Goal: Task Accomplishment & Management: Manage account settings

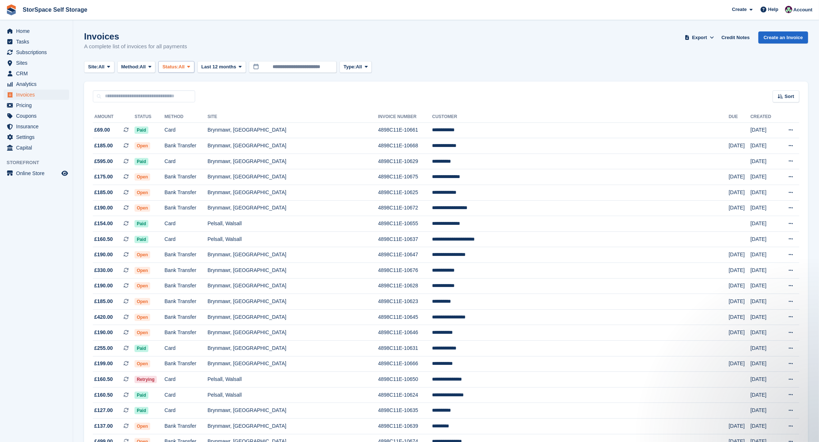
click at [178, 67] on span "Status:" at bounding box center [170, 66] width 16 height 7
click at [376, 93] on div "Sort Sort by Date created Created (oldest first) Created (newest first)" at bounding box center [446, 92] width 724 height 21
click at [108, 63] on button "Site: All" at bounding box center [99, 67] width 30 height 12
click at [116, 110] on link "Pelsall, Walsall" at bounding box center [159, 110] width 144 height 13
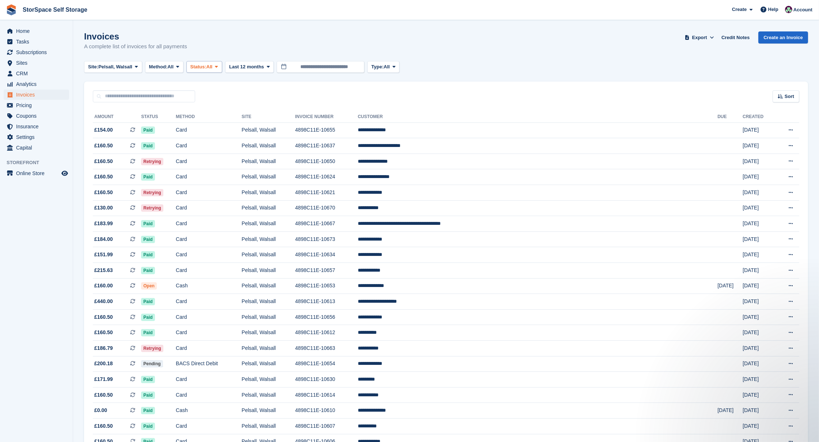
click at [213, 65] on span "All" at bounding box center [210, 66] width 6 height 7
click at [216, 121] on link "Open" at bounding box center [222, 123] width 64 height 13
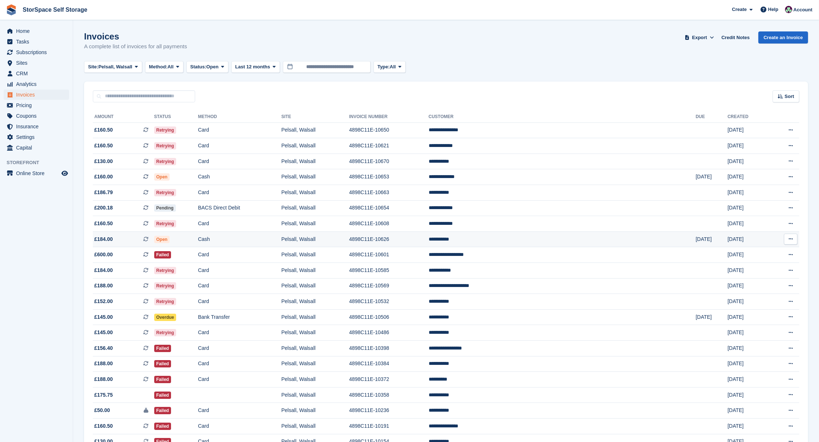
click at [281, 239] on td "Cash" at bounding box center [239, 239] width 83 height 16
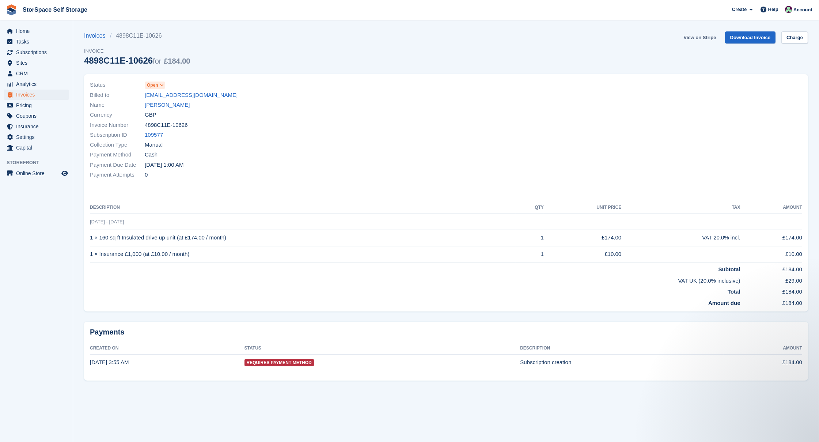
click at [701, 38] on link "View on Stripe" at bounding box center [700, 37] width 38 height 12
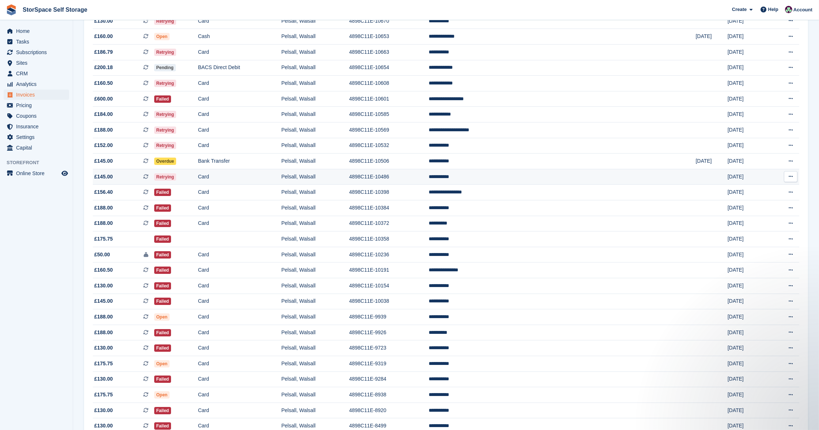
scroll to position [231, 0]
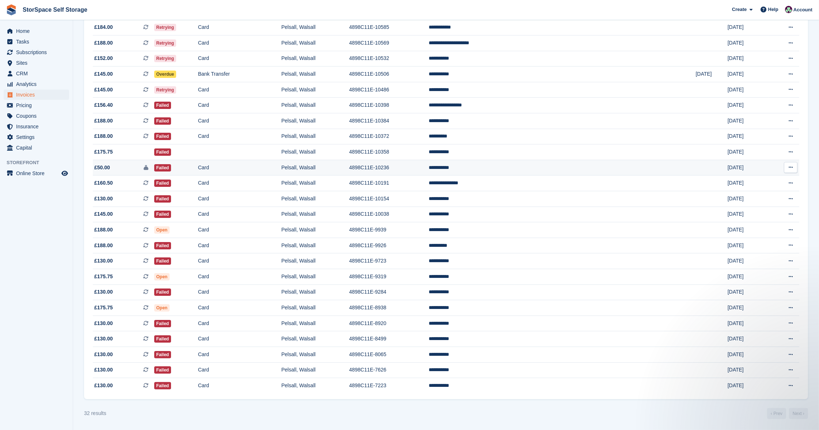
click at [548, 164] on td "**********" at bounding box center [562, 168] width 267 height 16
click at [281, 163] on td "Card" at bounding box center [239, 168] width 83 height 16
click at [281, 216] on td "Card" at bounding box center [239, 215] width 83 height 16
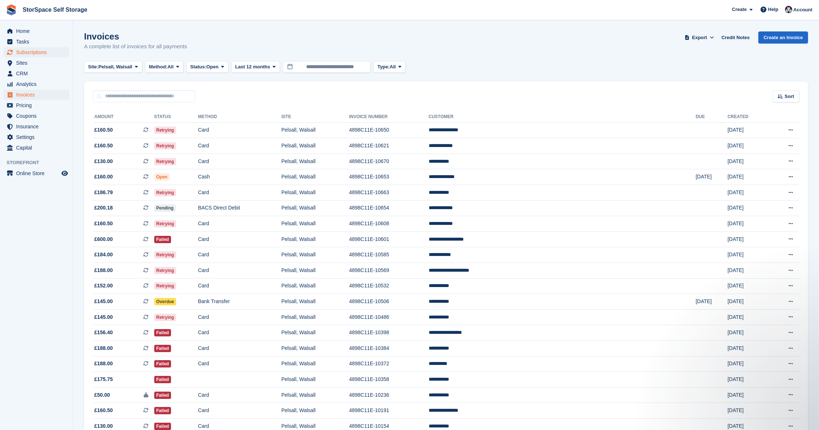
click at [35, 55] on span "Subscriptions" at bounding box center [38, 52] width 44 height 10
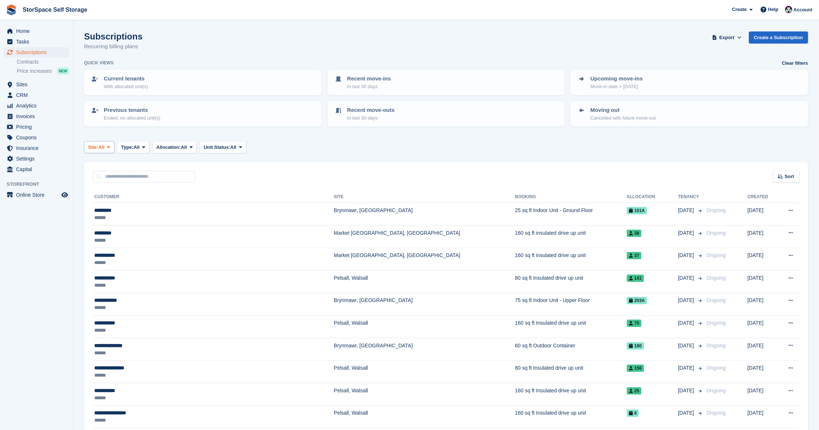
click at [111, 145] on span at bounding box center [109, 147] width 6 height 6
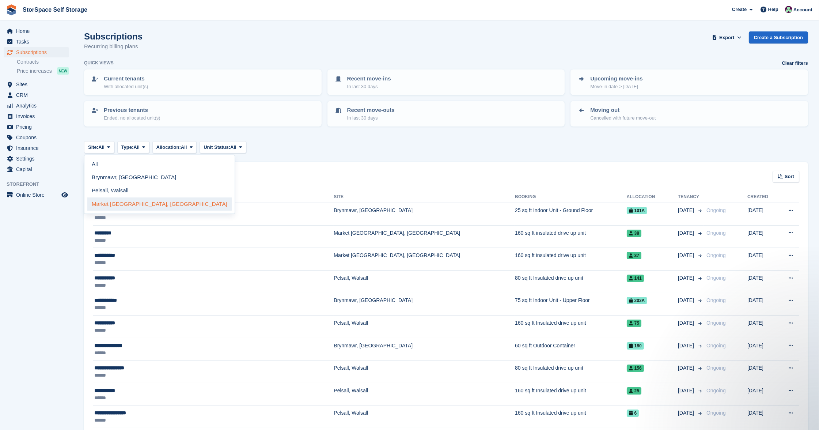
click at [123, 200] on link "Market [GEOGRAPHIC_DATA], [GEOGRAPHIC_DATA]" at bounding box center [159, 203] width 144 height 13
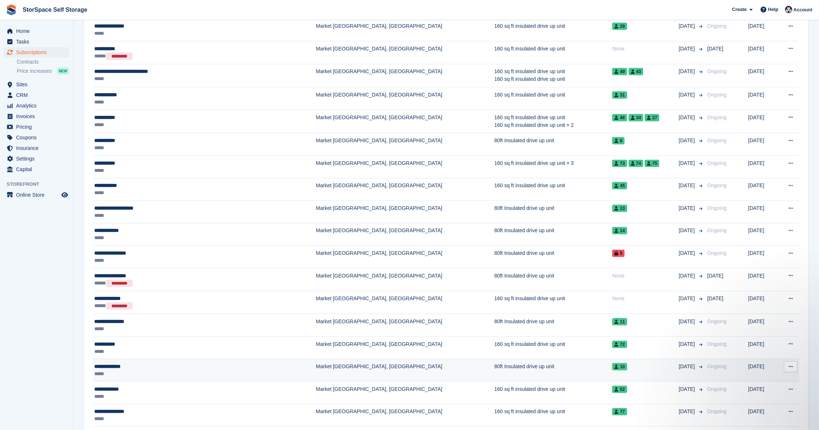
scroll to position [941, 0]
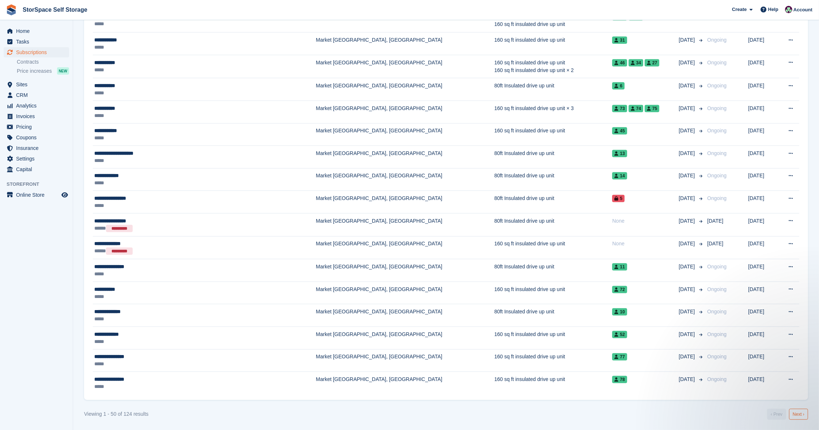
click at [801, 415] on link "Next ›" at bounding box center [798, 414] width 19 height 11
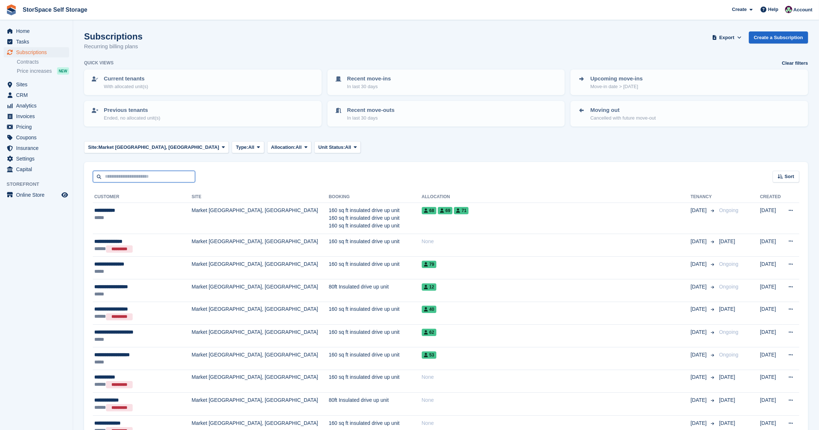
click at [145, 176] on input "text" at bounding box center [144, 177] width 102 height 12
type input "****"
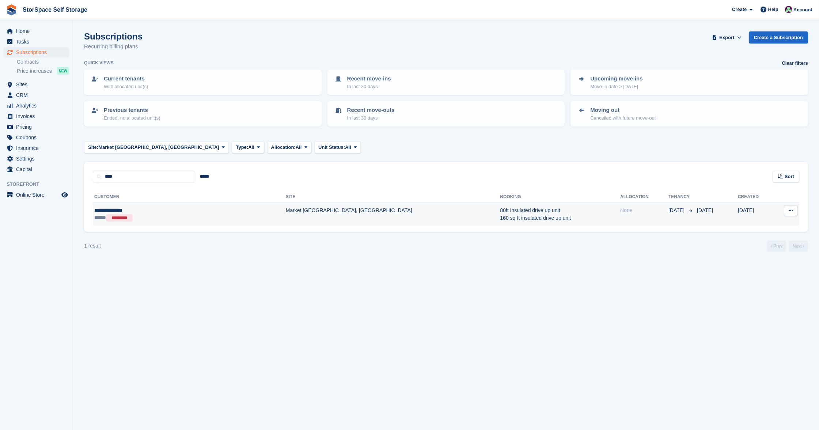
click at [176, 209] on div "**********" at bounding box center [150, 210] width 112 height 7
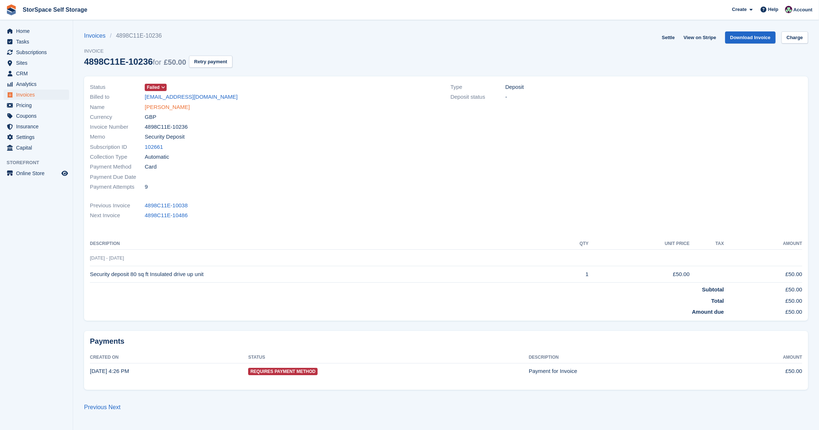
click at [165, 110] on link "Tom Foulger" at bounding box center [167, 107] width 45 height 8
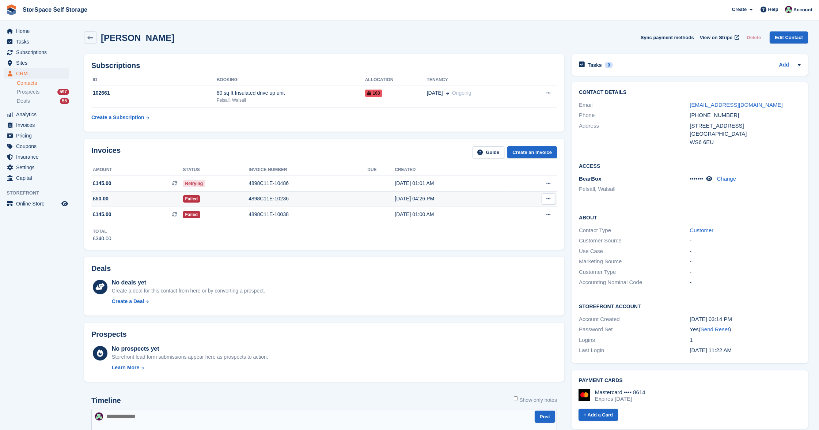
click at [228, 195] on div "Failed" at bounding box center [216, 199] width 66 height 8
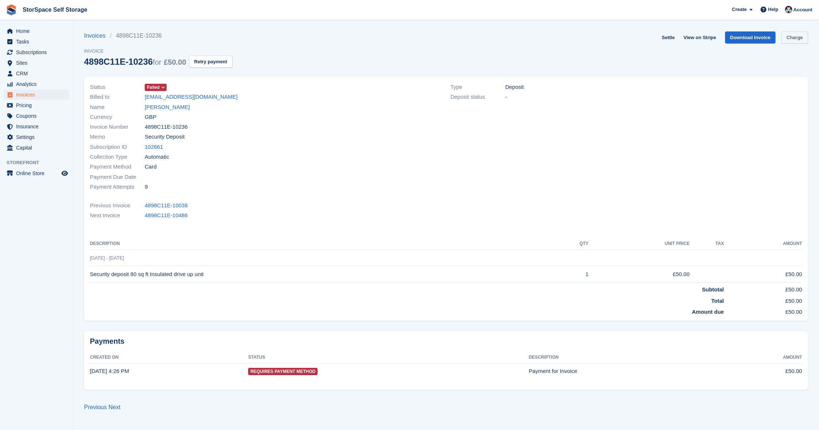
click at [797, 38] on link "Charge" at bounding box center [795, 37] width 27 height 12
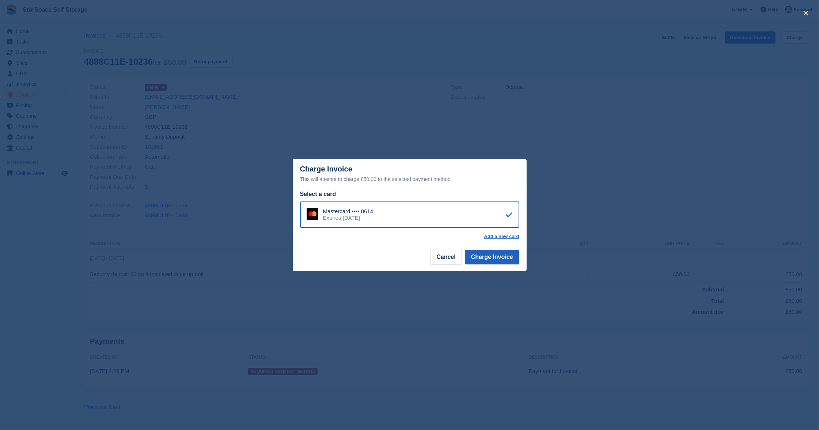
click at [504, 254] on button "Charge Invoice" at bounding box center [492, 257] width 54 height 15
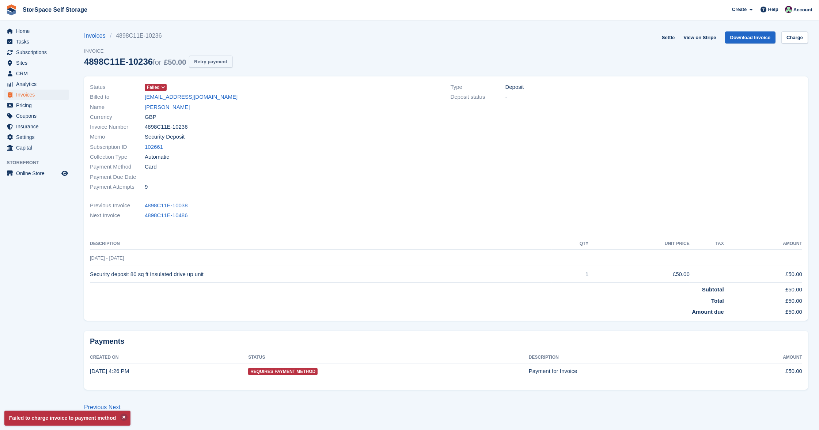
click at [232, 60] on button "Retry payment" at bounding box center [210, 62] width 43 height 12
click at [165, 108] on link "[PERSON_NAME]" at bounding box center [167, 107] width 45 height 8
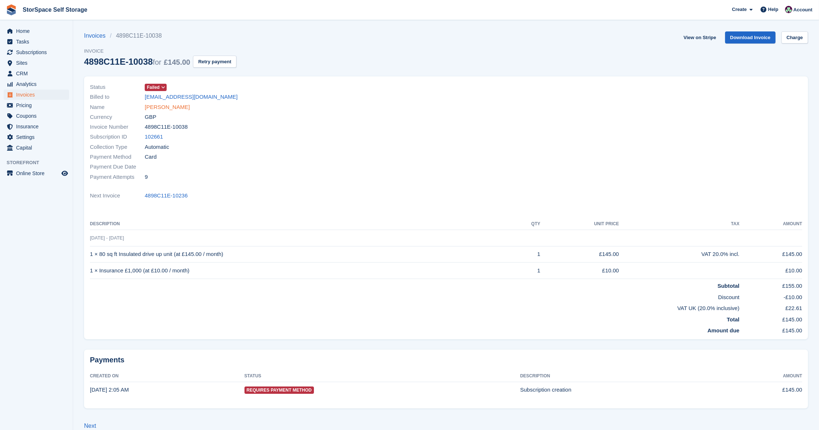
click at [176, 103] on link "[PERSON_NAME]" at bounding box center [167, 107] width 45 height 8
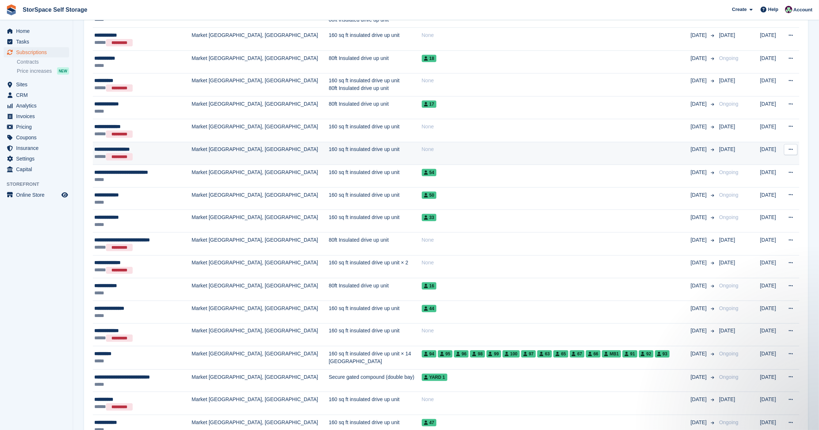
scroll to position [954, 0]
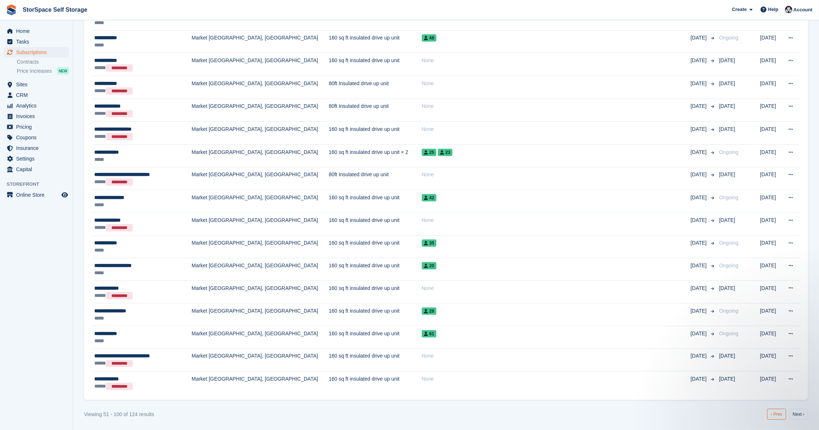
click at [785, 412] on link "‹ Prev" at bounding box center [776, 414] width 19 height 11
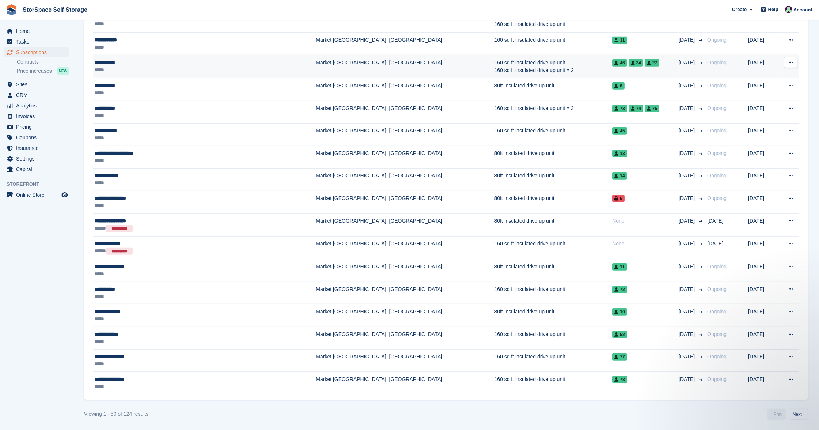
click at [316, 66] on td "Market [GEOGRAPHIC_DATA], [GEOGRAPHIC_DATA]" at bounding box center [405, 66] width 178 height 23
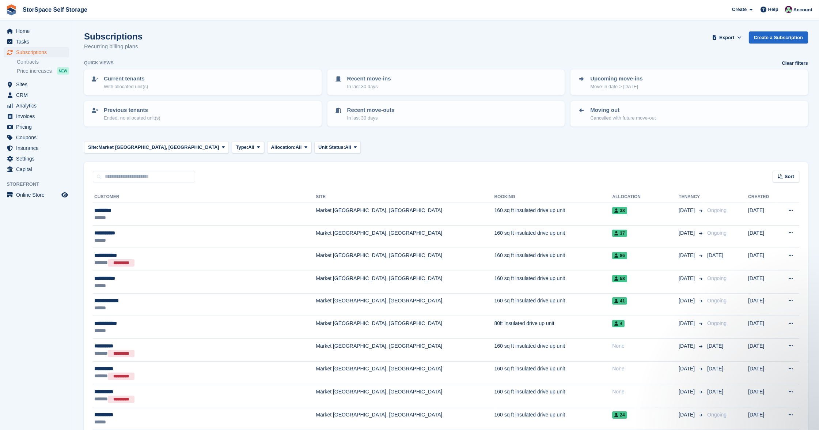
click at [43, 52] on span "Subscriptions" at bounding box center [38, 52] width 44 height 10
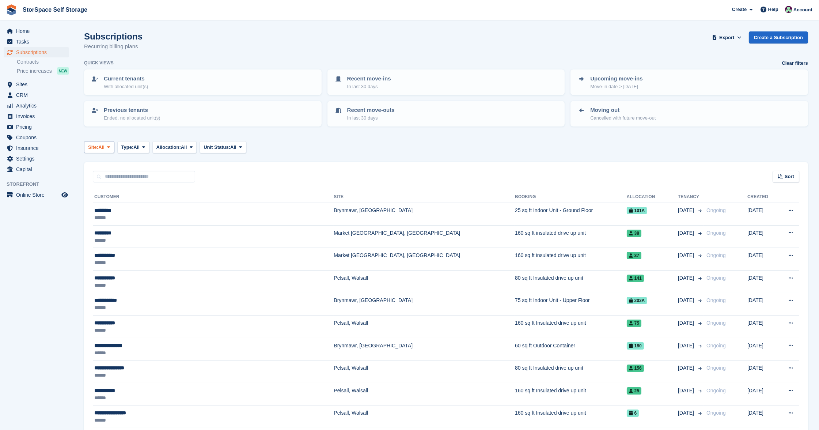
click at [91, 145] on span "Site:" at bounding box center [93, 147] width 10 height 7
click at [116, 204] on link "Market [GEOGRAPHIC_DATA], [GEOGRAPHIC_DATA]" at bounding box center [159, 203] width 144 height 13
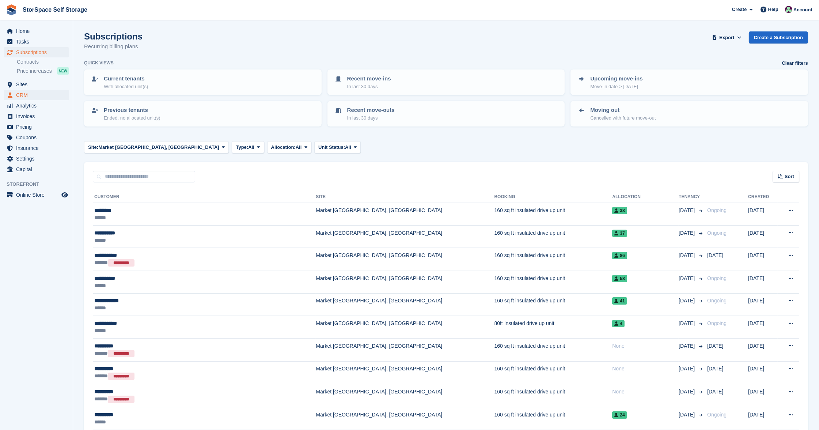
click at [33, 93] on span "CRM" at bounding box center [38, 95] width 44 height 10
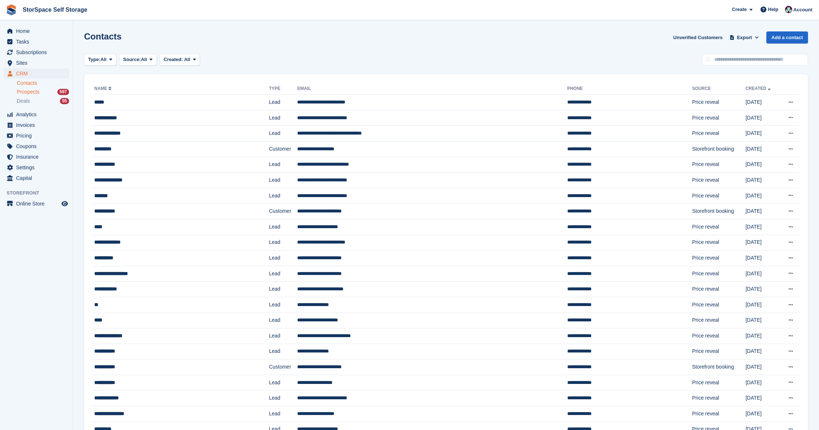
click at [30, 94] on span "Prospects" at bounding box center [28, 91] width 23 height 7
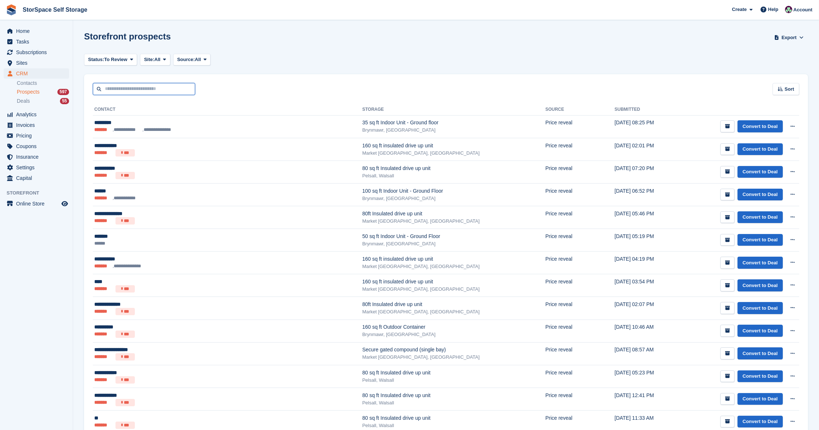
click at [146, 90] on input "text" at bounding box center [144, 89] width 102 height 12
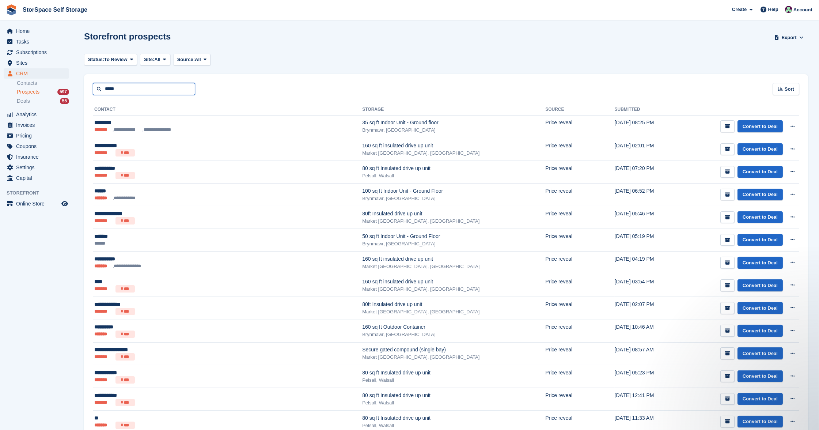
type input "*****"
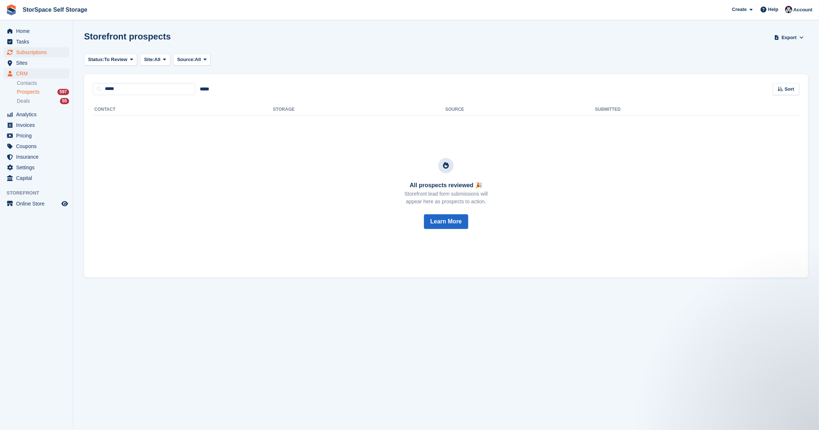
click at [31, 54] on span "Subscriptions" at bounding box center [38, 52] width 44 height 10
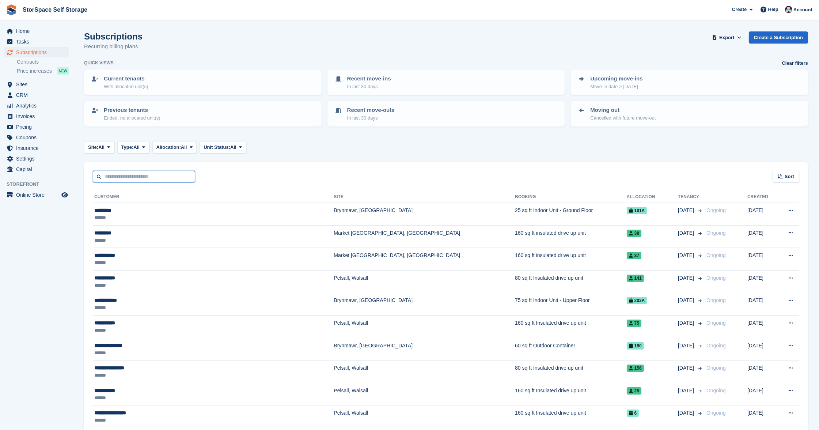
click at [138, 177] on input "text" at bounding box center [144, 177] width 102 height 12
type input "*****"
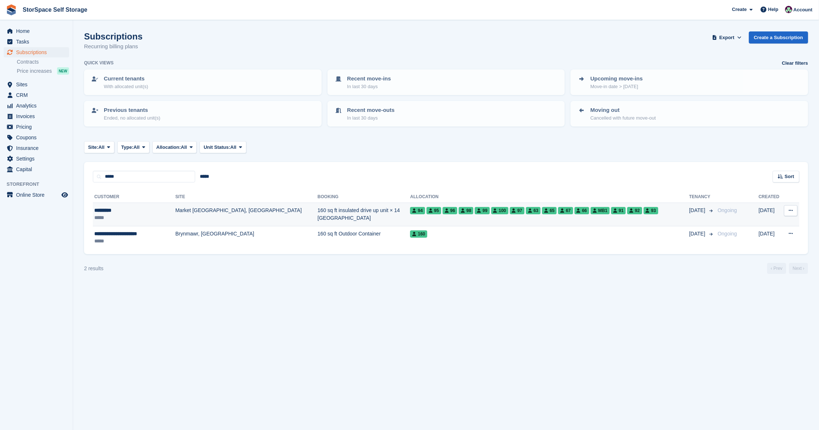
click at [162, 203] on td "********* *****" at bounding box center [134, 214] width 83 height 23
click at [318, 213] on td "160 sq ft insulated drive up unit × 14 Main Building" at bounding box center [364, 214] width 92 height 23
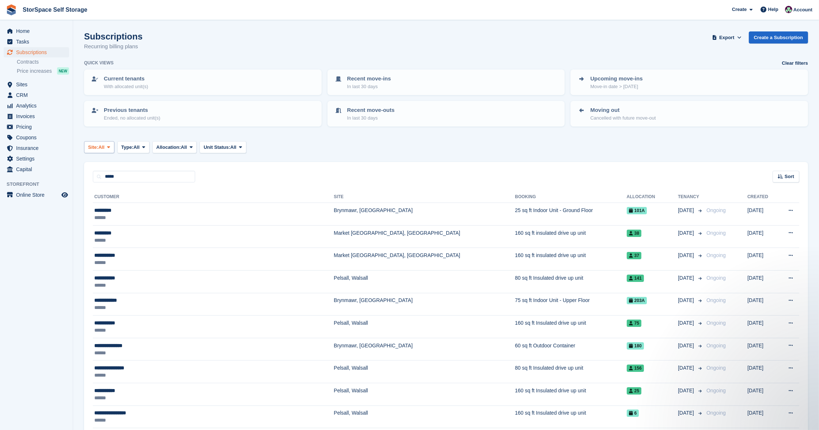
click at [105, 144] on span "All" at bounding box center [101, 147] width 6 height 7
click at [114, 201] on link "Market [GEOGRAPHIC_DATA], [GEOGRAPHIC_DATA]" at bounding box center [159, 203] width 144 height 13
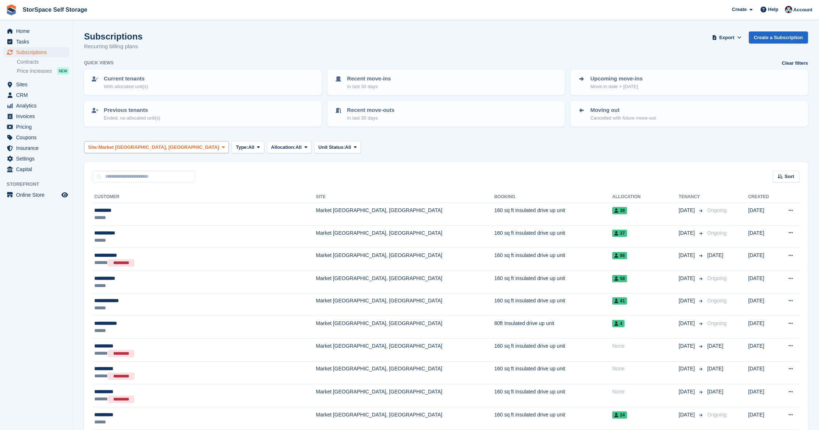
click at [128, 146] on span "Market [GEOGRAPHIC_DATA], [GEOGRAPHIC_DATA]" at bounding box center [158, 147] width 121 height 7
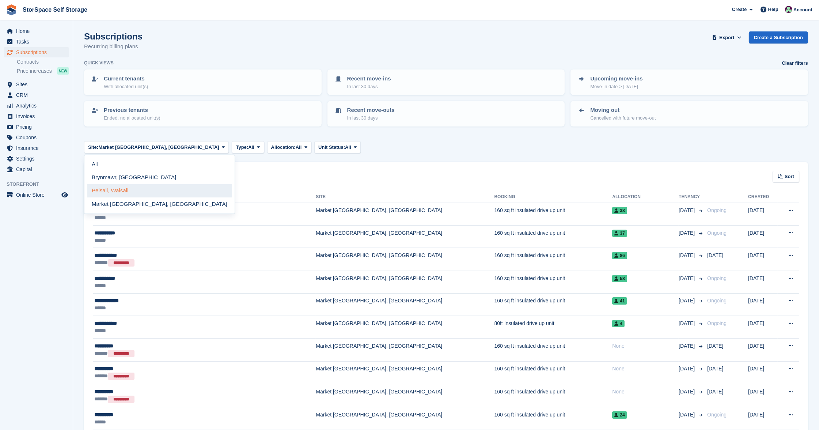
click at [133, 188] on link "Pelsall, Walsall" at bounding box center [159, 190] width 144 height 13
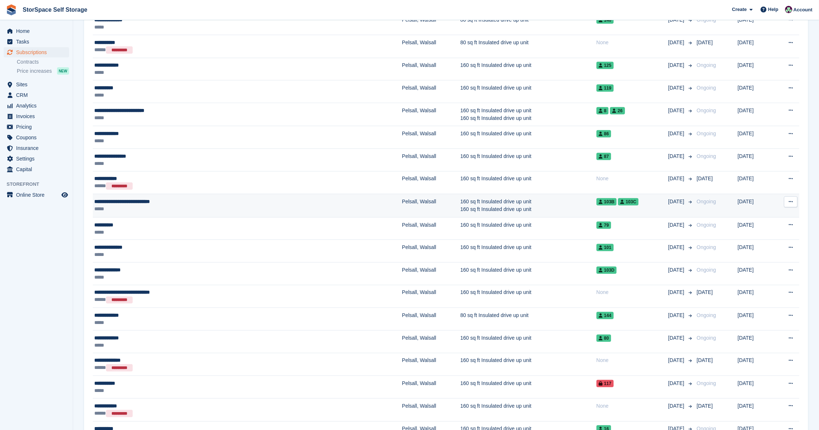
scroll to position [941, 0]
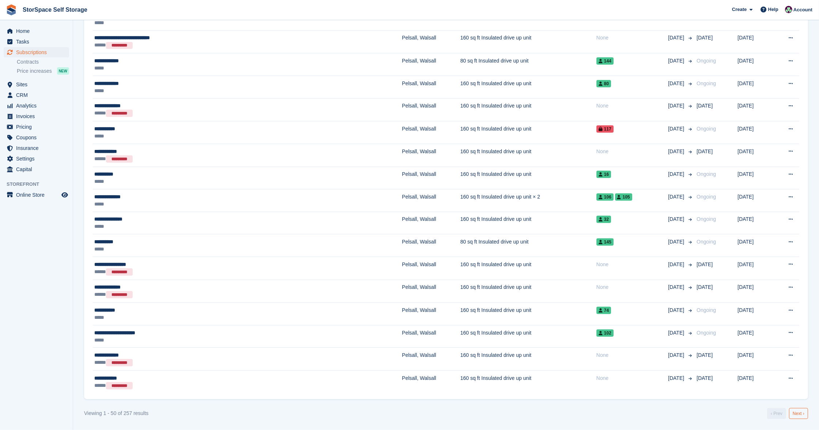
click at [800, 414] on link "Next ›" at bounding box center [798, 413] width 19 height 11
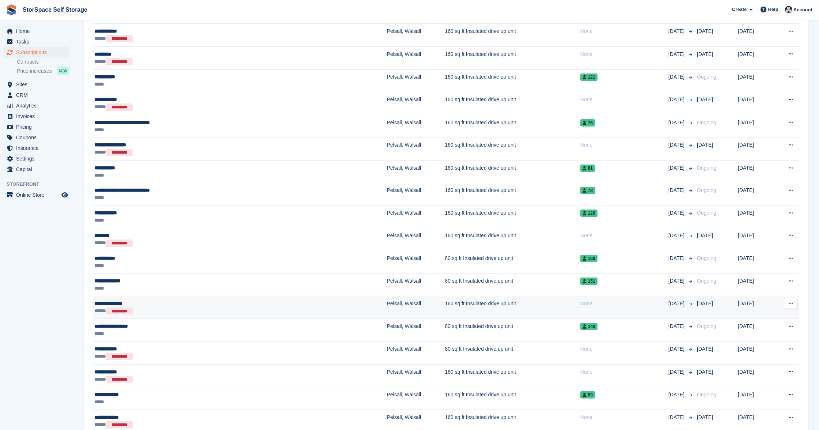
scroll to position [434, 0]
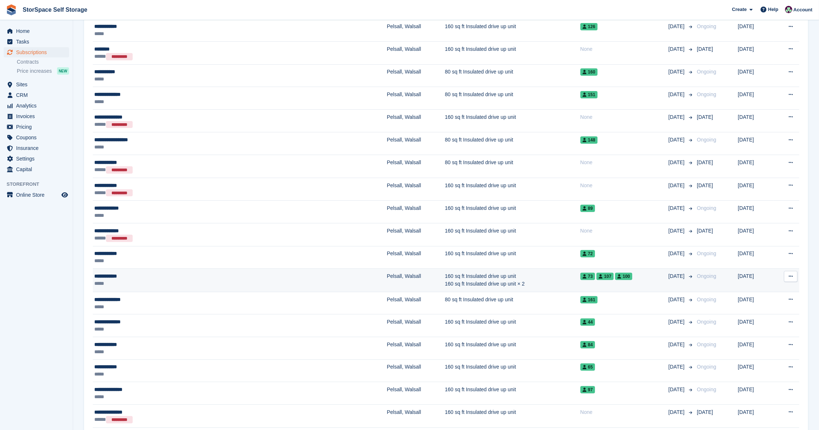
click at [225, 280] on div "*****" at bounding box center [180, 283] width 172 height 7
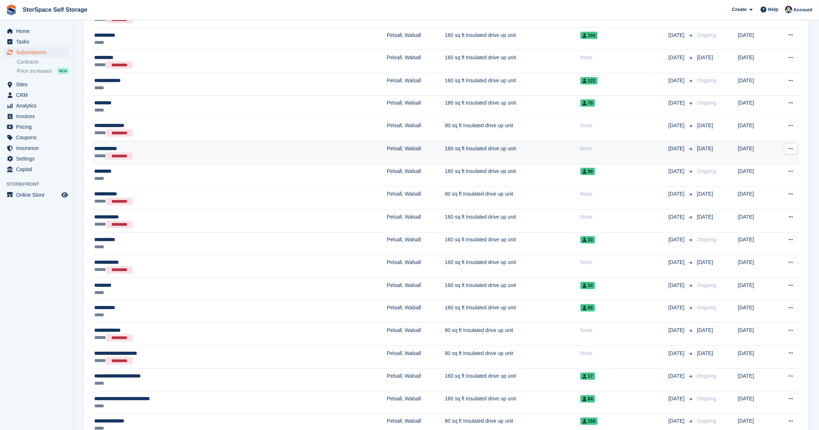
scroll to position [946, 0]
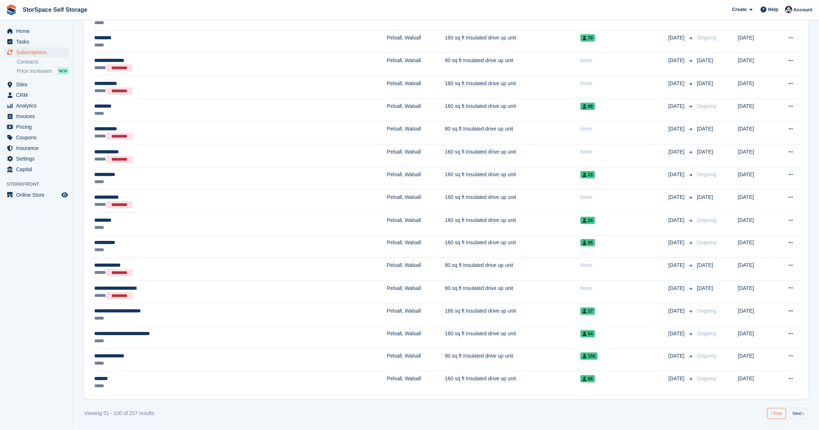
click at [772, 414] on link "‹ Prev" at bounding box center [776, 413] width 19 height 11
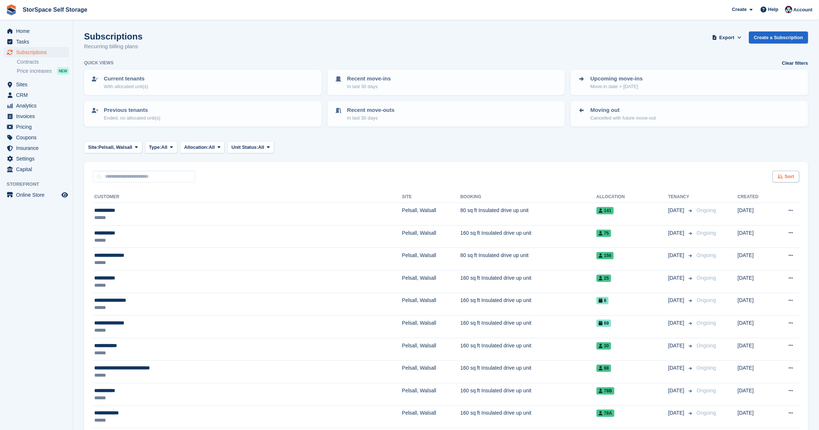
click at [786, 177] on span "Sort" at bounding box center [790, 176] width 10 height 7
click at [754, 230] on span "Move out date" at bounding box center [757, 231] width 33 height 6
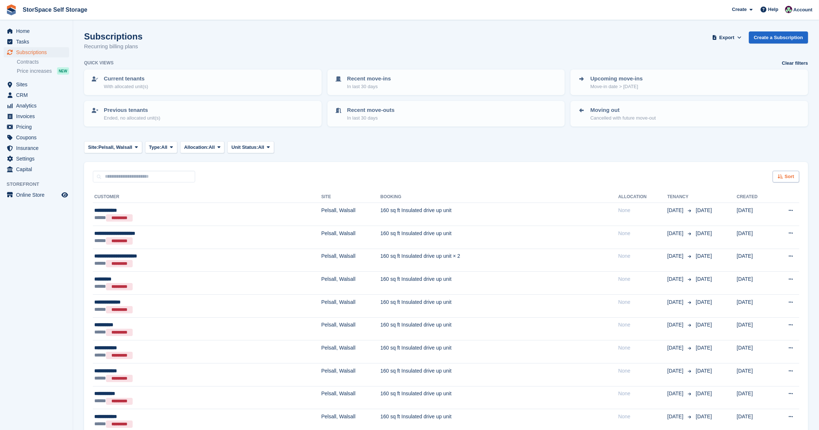
click at [789, 178] on div "Sort" at bounding box center [786, 177] width 27 height 12
click at [766, 259] on span "Move out (newest first)" at bounding box center [766, 262] width 56 height 6
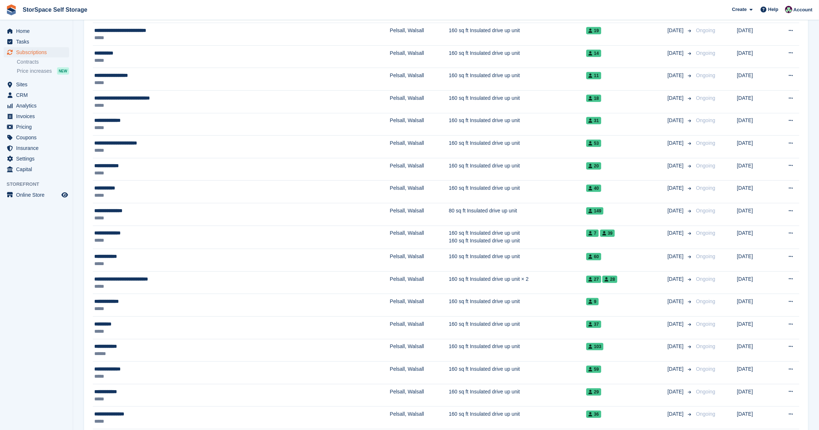
scroll to position [937, 0]
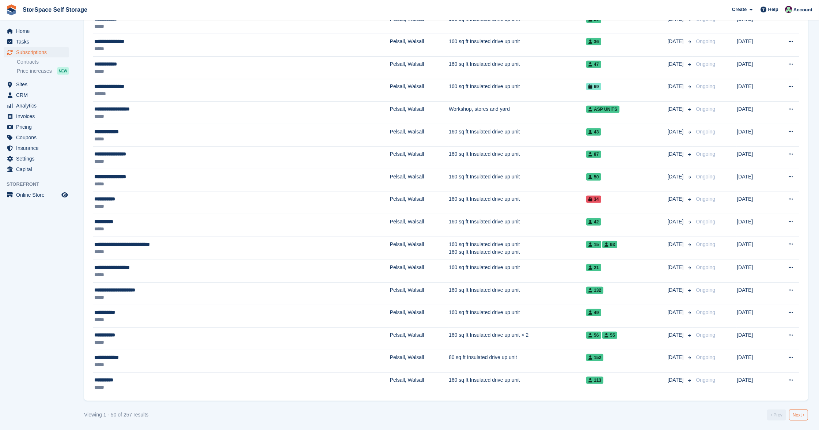
click at [800, 413] on link "Next ›" at bounding box center [798, 414] width 19 height 11
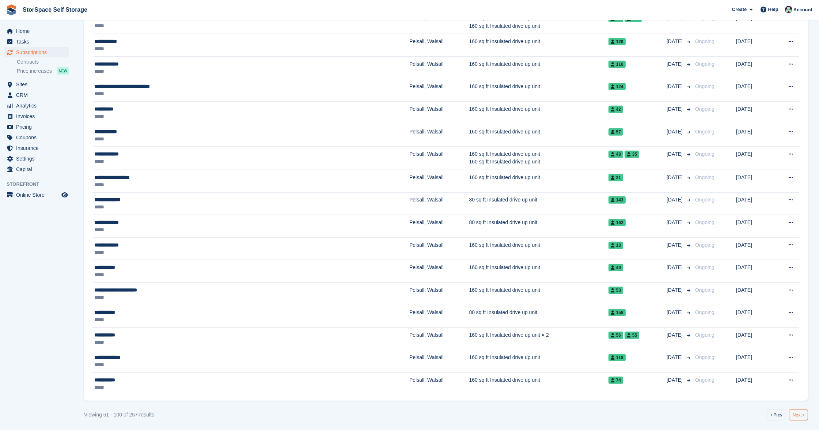
click at [805, 415] on link "Next ›" at bounding box center [798, 414] width 19 height 11
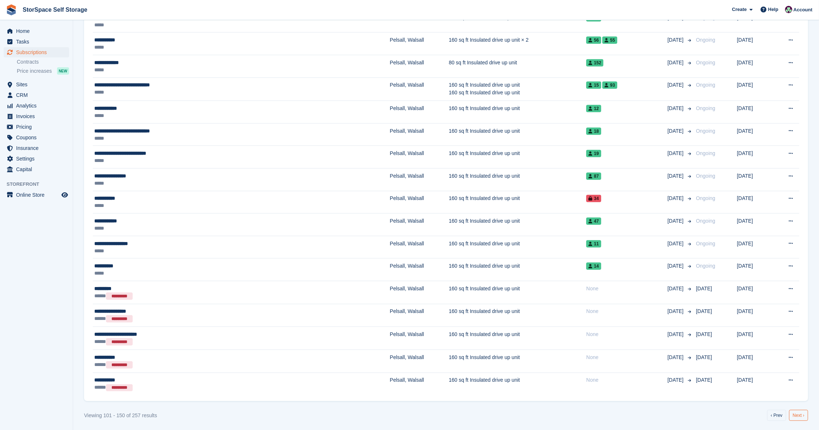
click at [799, 413] on link "Next ›" at bounding box center [798, 415] width 19 height 11
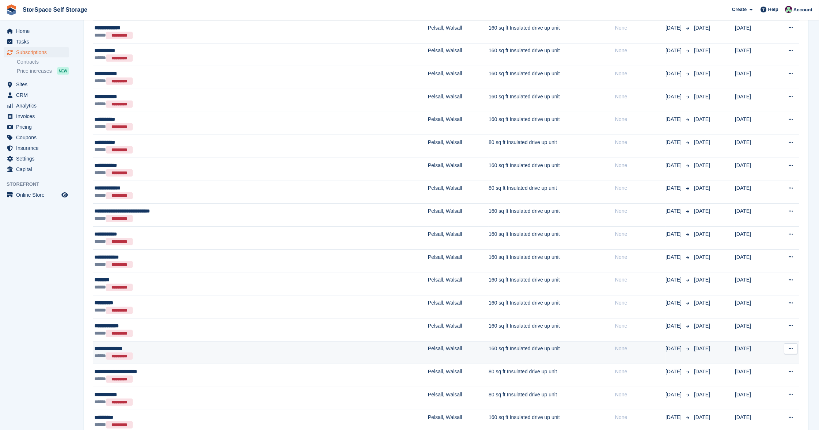
scroll to position [958, 0]
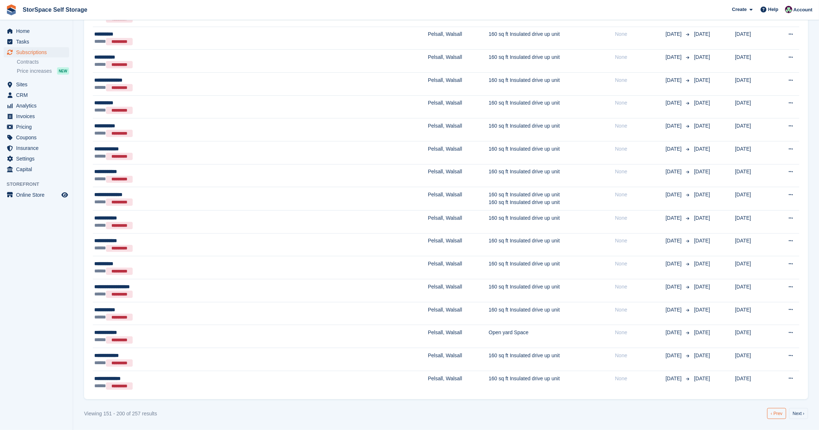
click at [772, 412] on link "‹ Prev" at bounding box center [776, 413] width 19 height 11
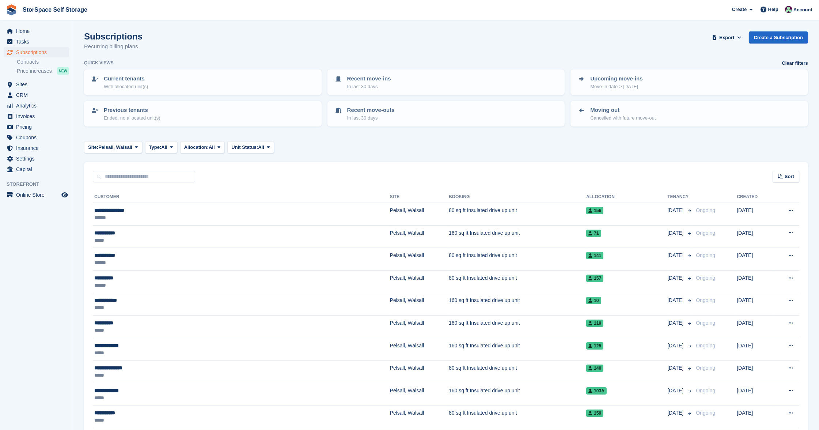
click at [36, 54] on span "Subscriptions" at bounding box center [38, 52] width 44 height 10
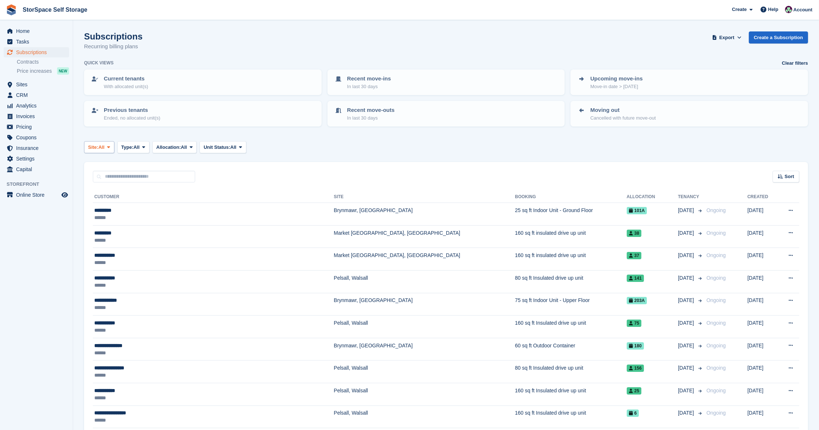
click at [105, 147] on span "All" at bounding box center [101, 147] width 6 height 7
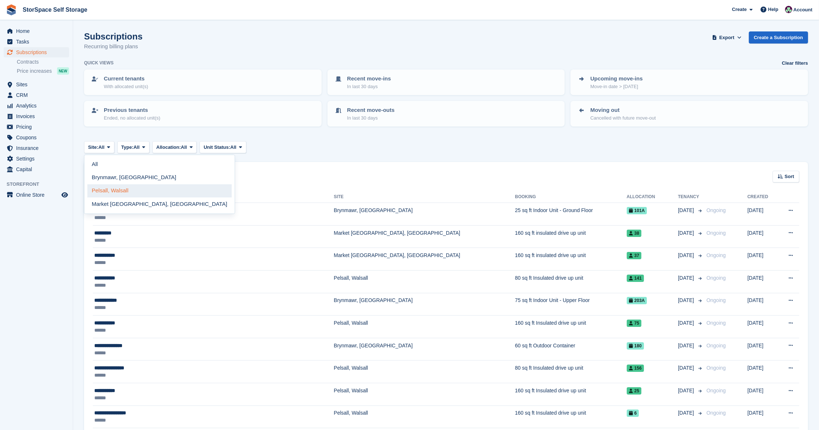
click at [113, 184] on link "Pelsall, Walsall" at bounding box center [159, 190] width 144 height 13
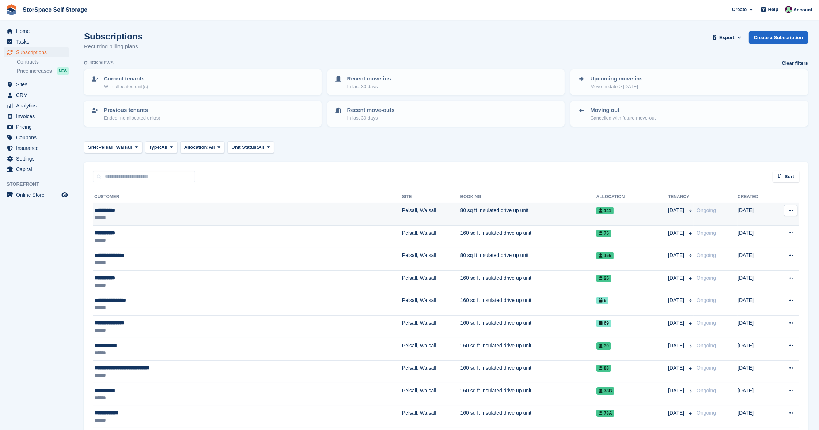
click at [208, 209] on div "**********" at bounding box center [184, 210] width 180 height 7
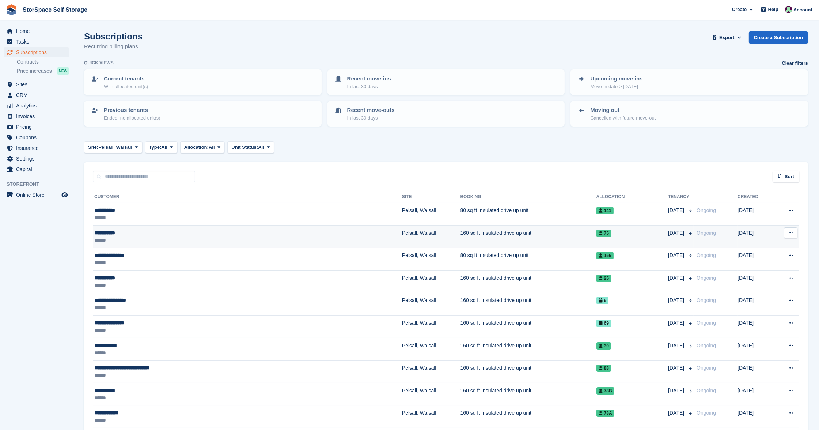
click at [167, 230] on div "**********" at bounding box center [184, 232] width 180 height 7
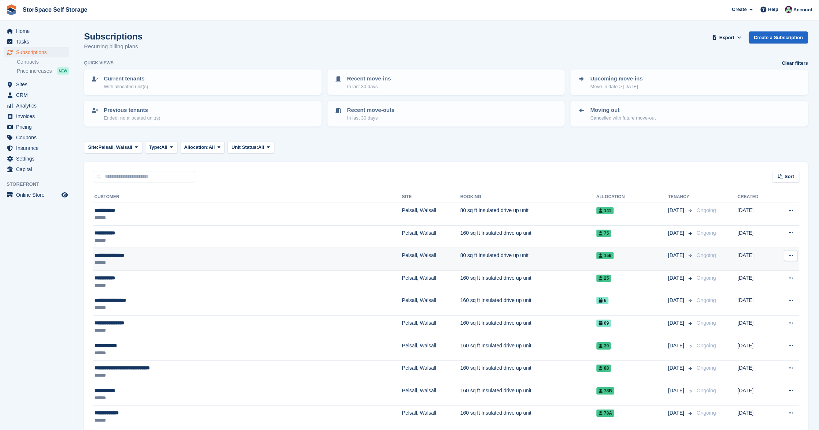
click at [173, 254] on div "**********" at bounding box center [184, 255] width 180 height 7
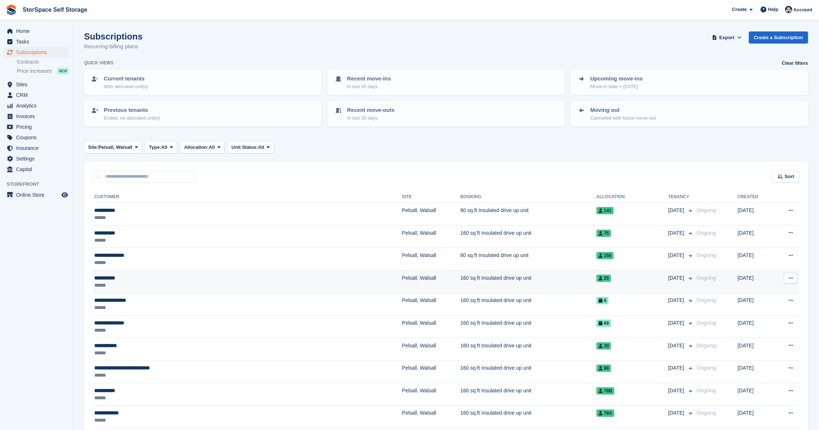
click at [165, 276] on div "**********" at bounding box center [184, 277] width 180 height 7
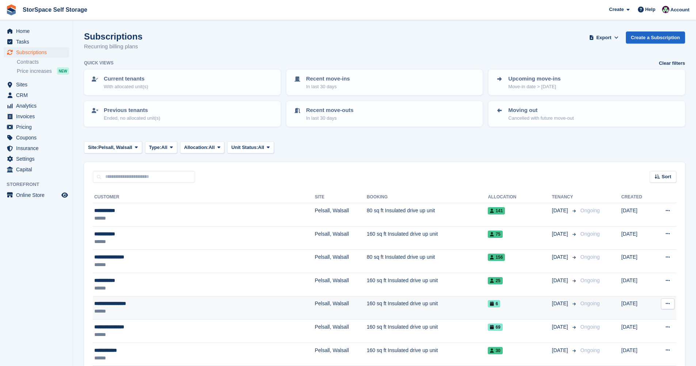
click at [147, 308] on div "******" at bounding box center [166, 311] width 145 height 8
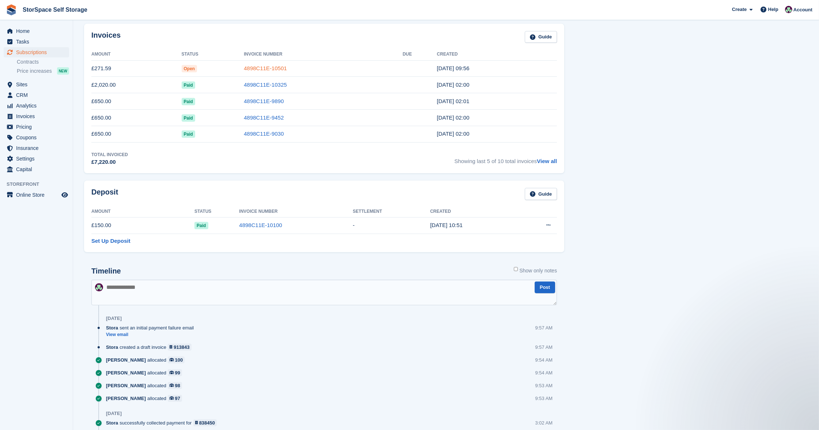
click at [254, 65] on link "4898C11E-10501" at bounding box center [265, 68] width 43 height 6
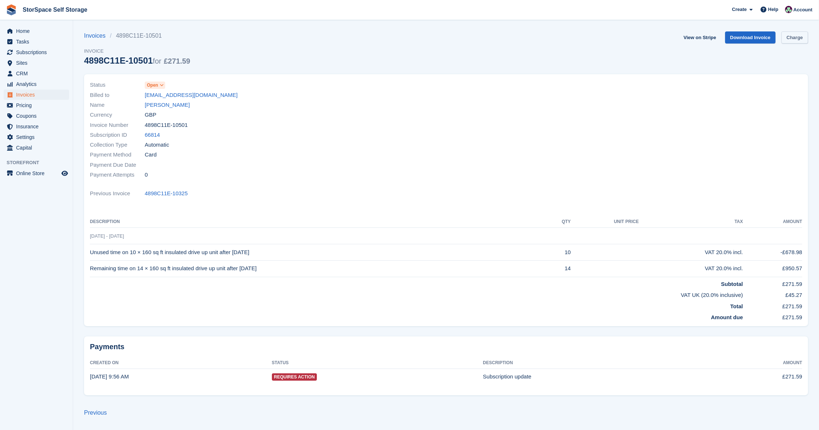
click at [792, 37] on link "Charge" at bounding box center [795, 37] width 27 height 12
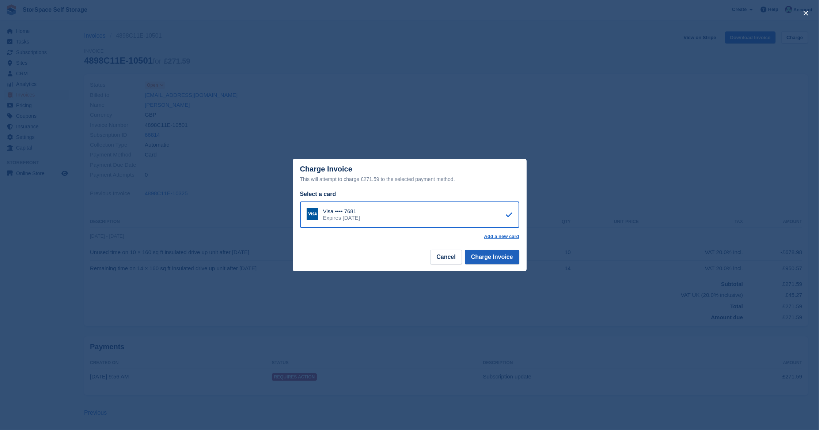
click at [491, 255] on button "Charge Invoice" at bounding box center [492, 257] width 54 height 15
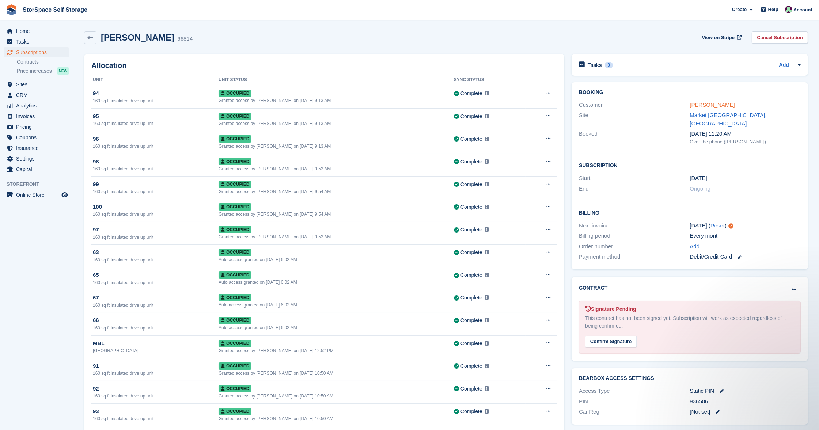
click at [711, 103] on link "Ian Grace" at bounding box center [712, 105] width 45 height 6
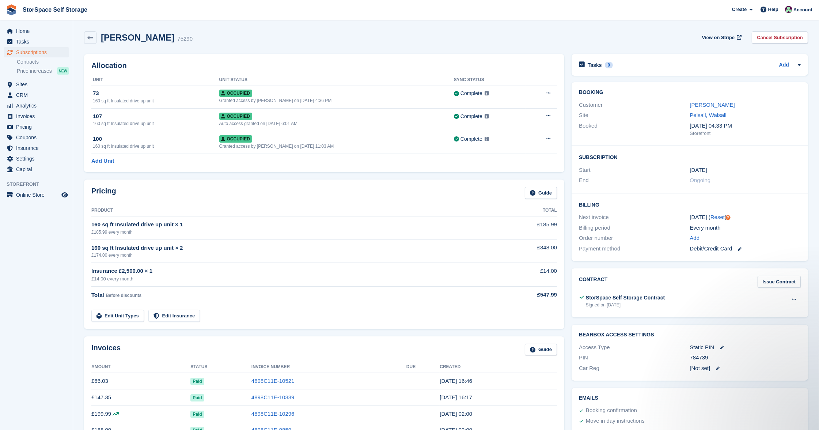
scroll to position [1, 0]
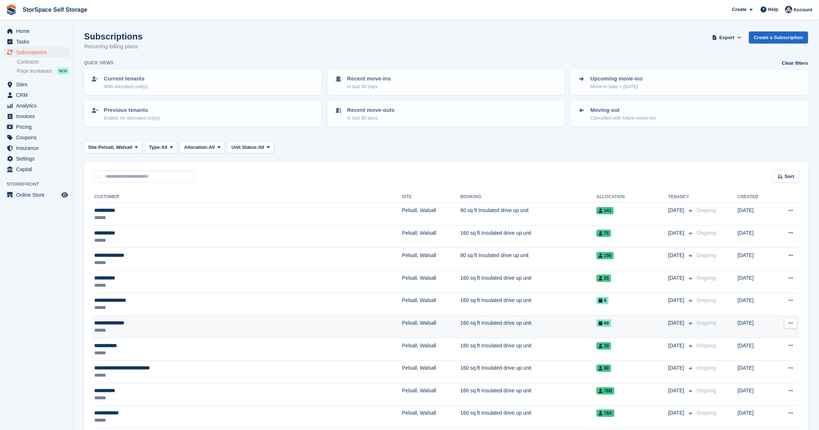
click at [181, 322] on div "**********" at bounding box center [184, 322] width 180 height 7
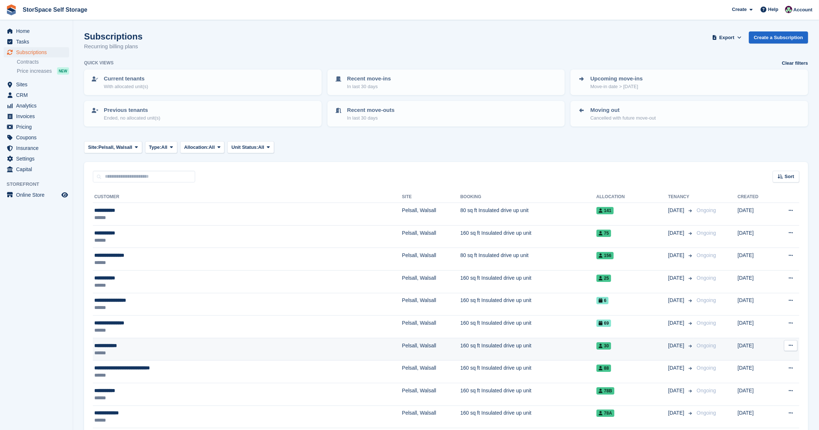
click at [171, 344] on div "**********" at bounding box center [184, 345] width 180 height 7
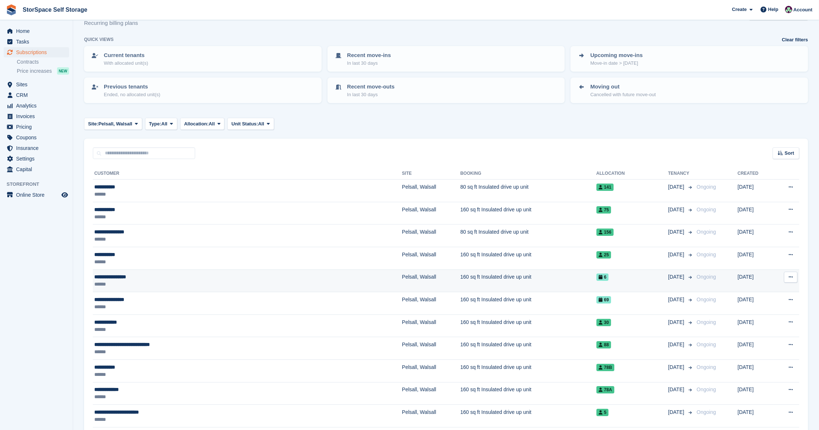
scroll to position [92, 0]
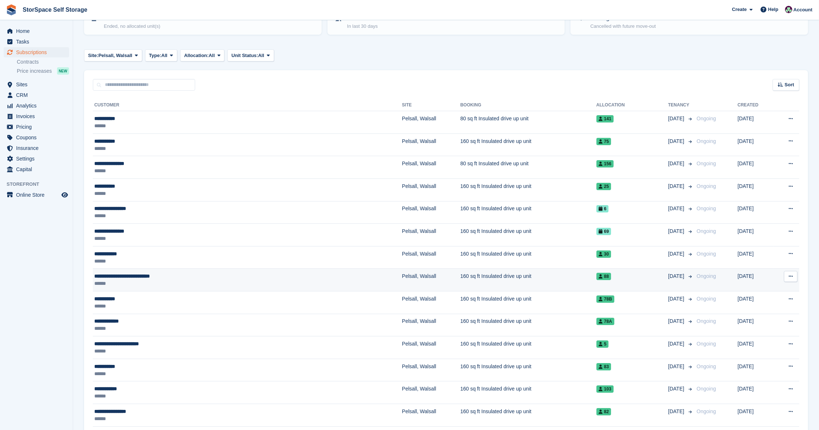
click at [175, 276] on div "**********" at bounding box center [184, 275] width 180 height 7
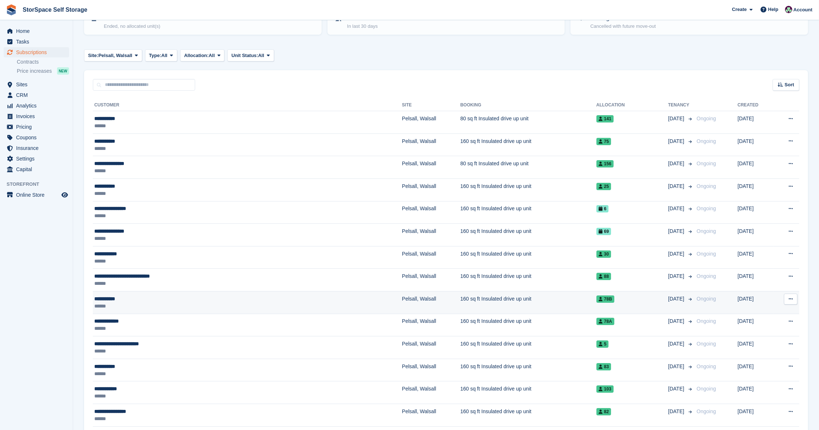
click at [165, 295] on div "**********" at bounding box center [184, 298] width 180 height 7
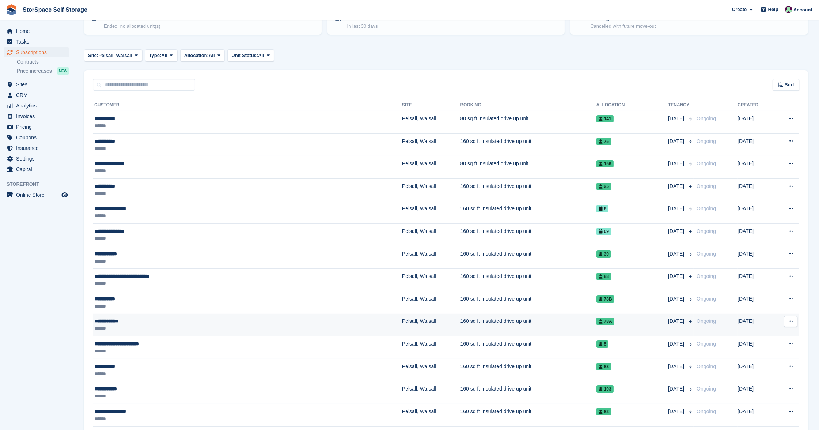
click at [171, 318] on div "**********" at bounding box center [184, 320] width 180 height 7
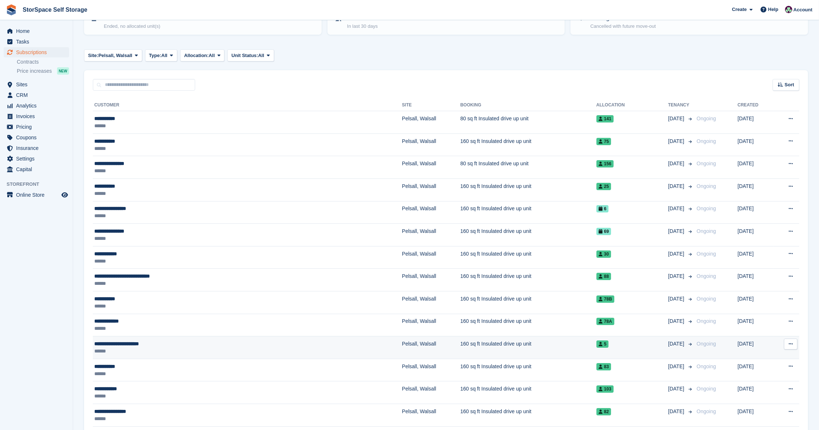
click at [179, 347] on div "******" at bounding box center [184, 350] width 180 height 7
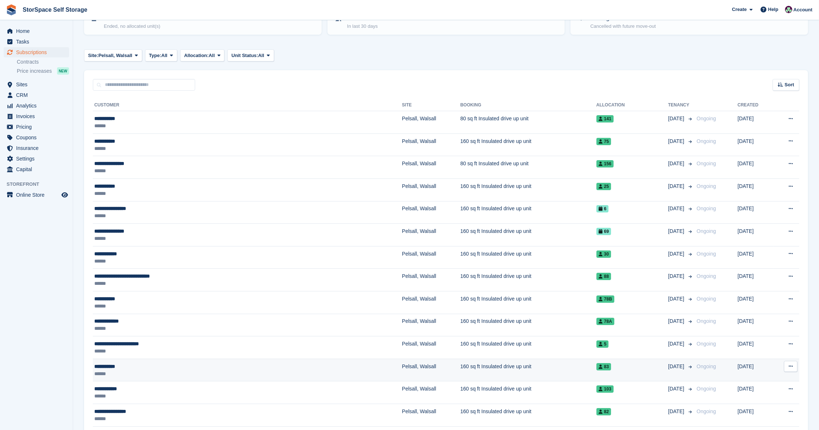
click at [175, 365] on div "**********" at bounding box center [184, 366] width 180 height 7
click at [172, 389] on div "**********" at bounding box center [184, 388] width 180 height 7
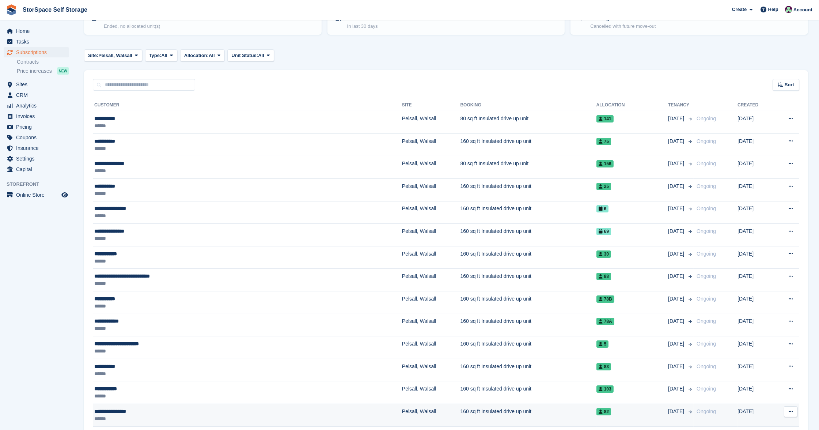
click at [158, 410] on div "**********" at bounding box center [184, 411] width 180 height 7
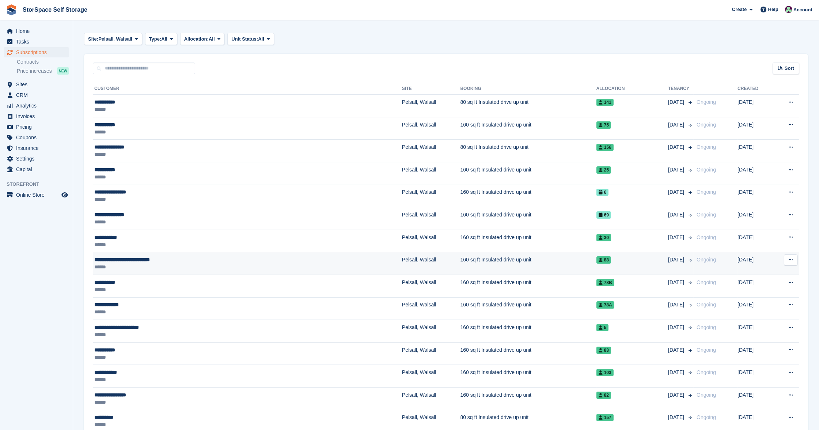
scroll to position [235, 0]
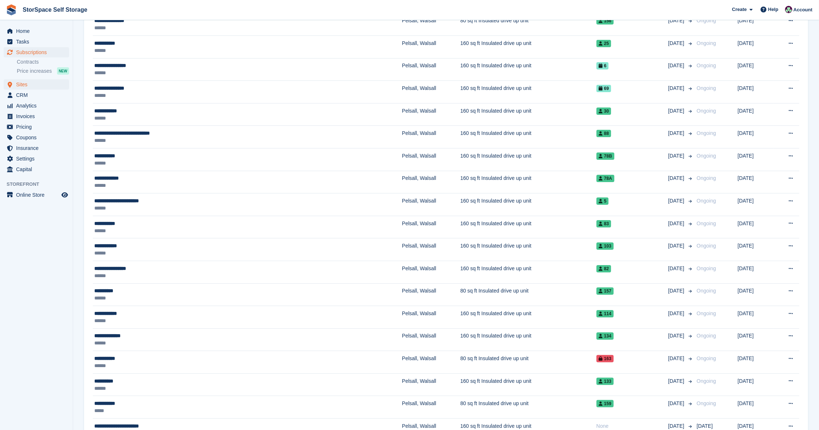
click at [24, 81] on span "Sites" at bounding box center [38, 84] width 44 height 10
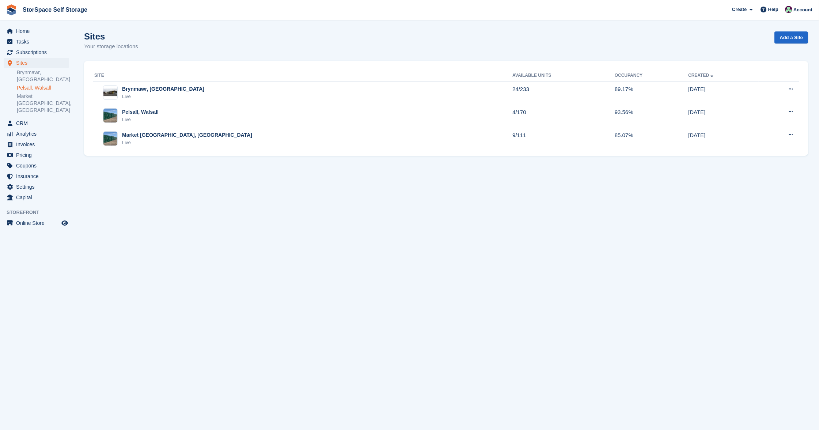
click at [37, 84] on link "Pelsall, Walsall" at bounding box center [43, 87] width 52 height 7
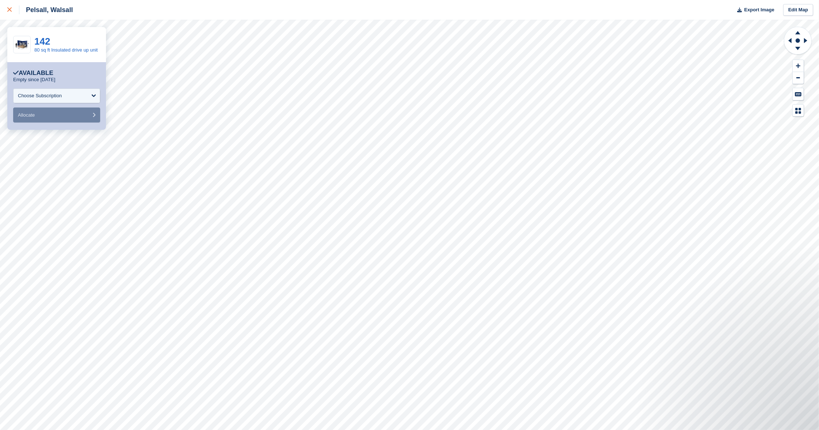
click at [9, 10] on icon at bounding box center [9, 9] width 4 height 4
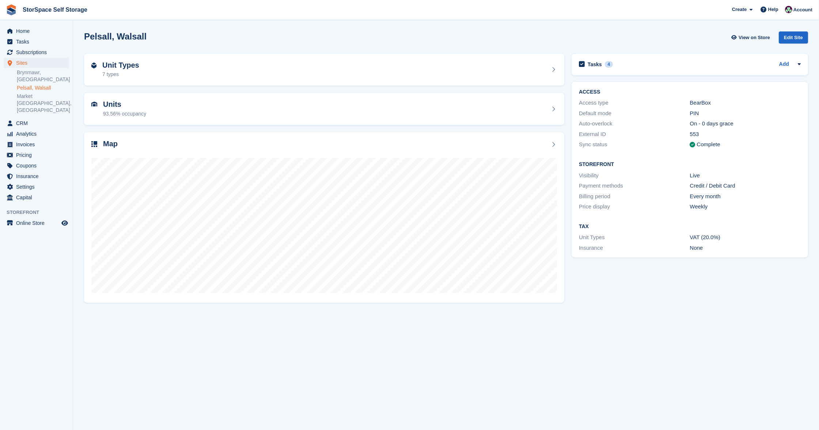
click at [45, 50] on span "Subscriptions" at bounding box center [38, 52] width 44 height 10
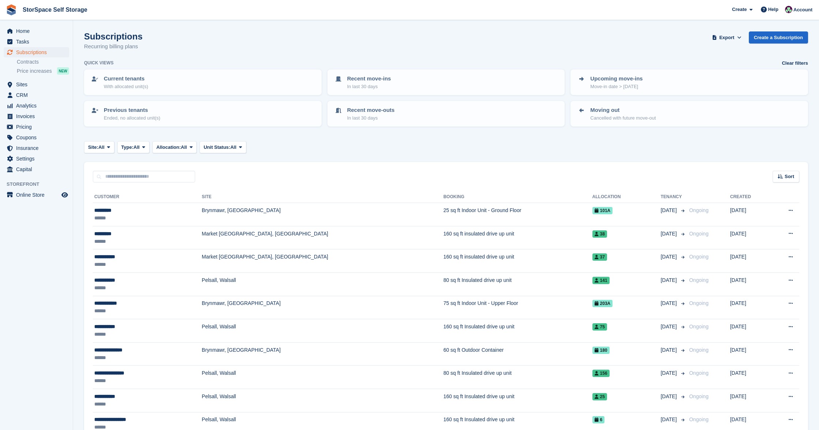
click at [103, 141] on button "Site: All" at bounding box center [99, 147] width 30 height 12
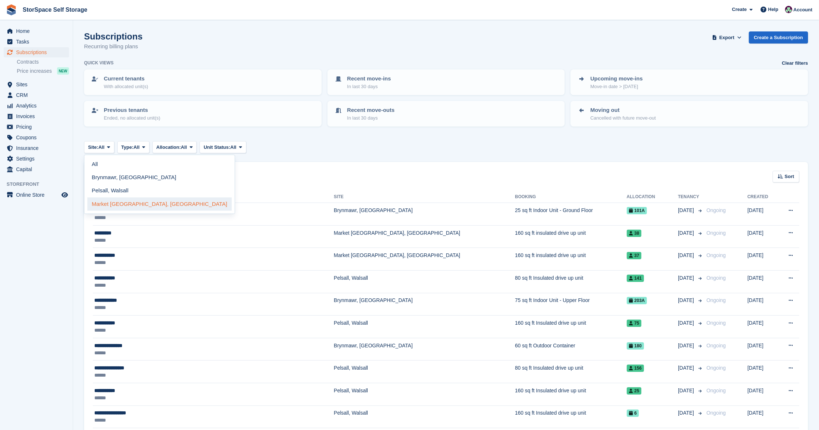
click at [128, 199] on link "Market [GEOGRAPHIC_DATA], [GEOGRAPHIC_DATA]" at bounding box center [159, 203] width 144 height 13
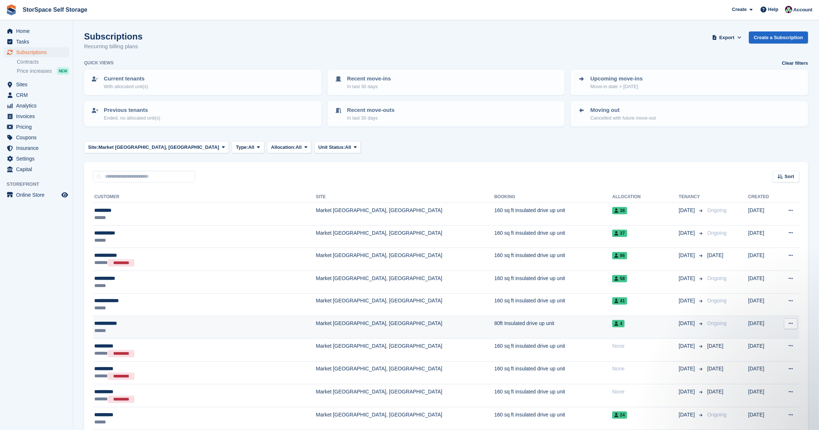
click at [171, 322] on div "**********" at bounding box center [172, 323] width 157 height 7
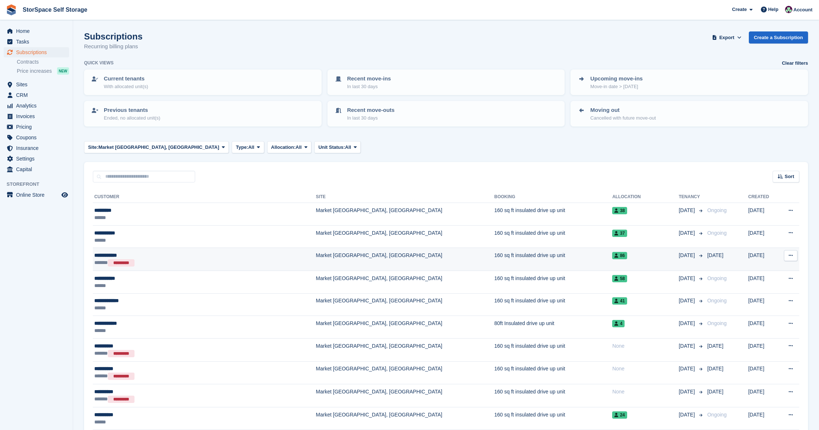
click at [159, 260] on div "****** *********" at bounding box center [172, 263] width 157 height 8
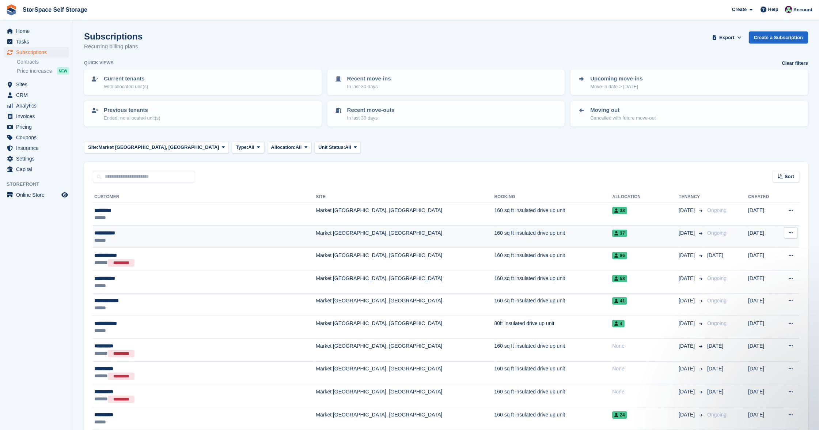
click at [173, 239] on div "******" at bounding box center [172, 240] width 157 height 7
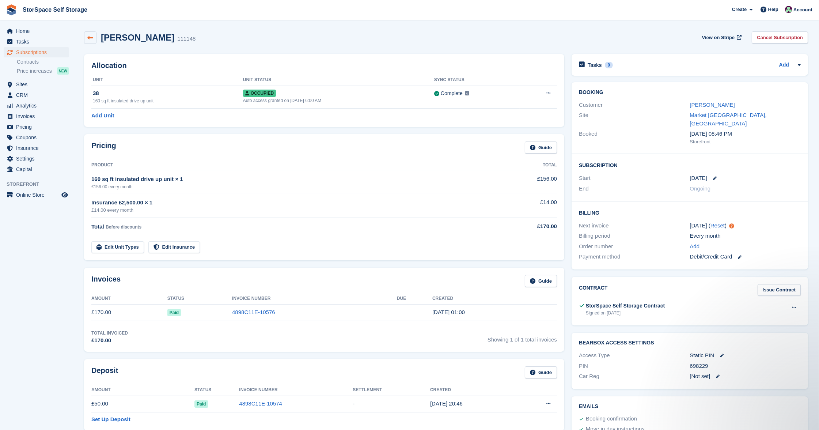
click at [95, 41] on link at bounding box center [90, 37] width 12 height 12
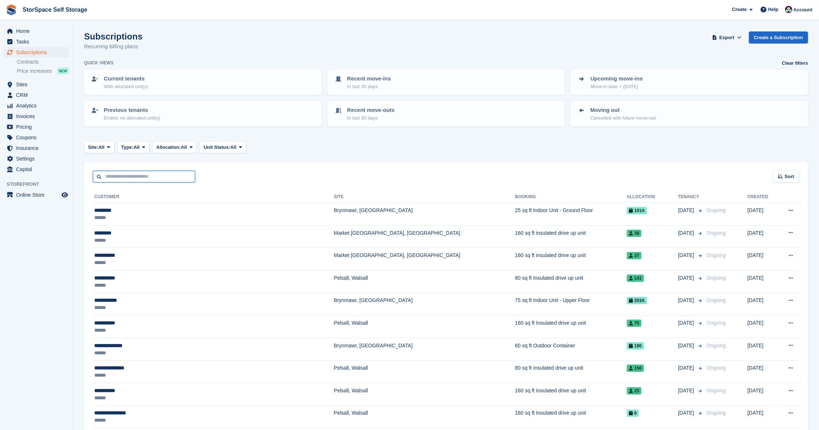
click at [182, 171] on input "text" at bounding box center [144, 177] width 102 height 12
type input "***"
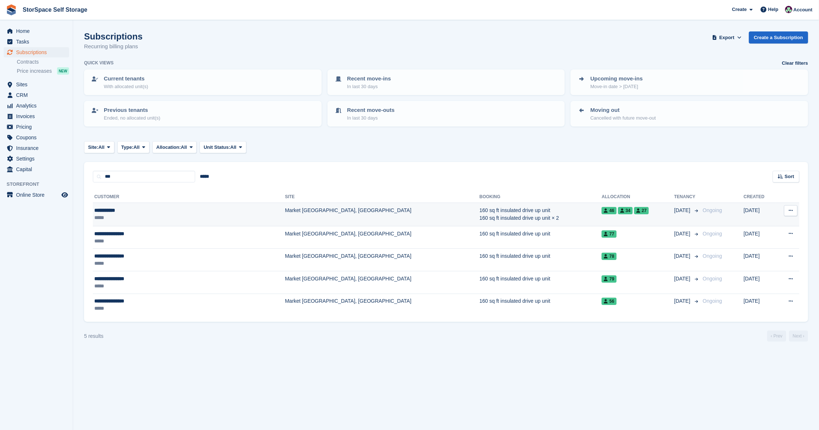
click at [131, 207] on div "**********" at bounding box center [156, 210] width 124 height 7
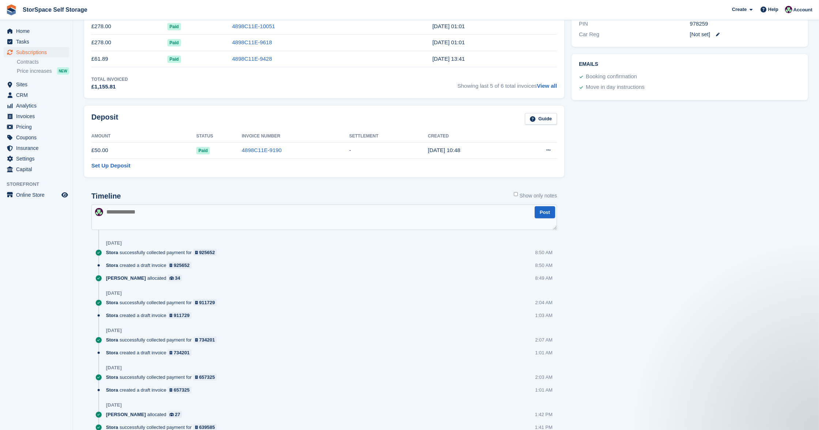
scroll to position [230, 0]
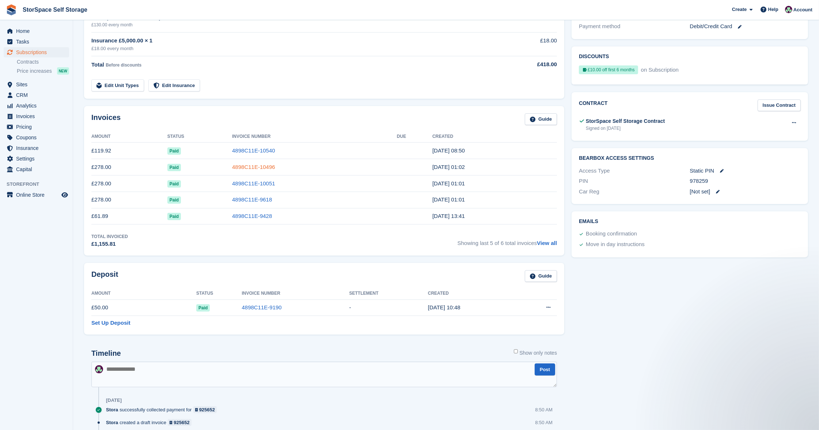
click at [255, 166] on link "4898C11E-10496" at bounding box center [253, 167] width 43 height 6
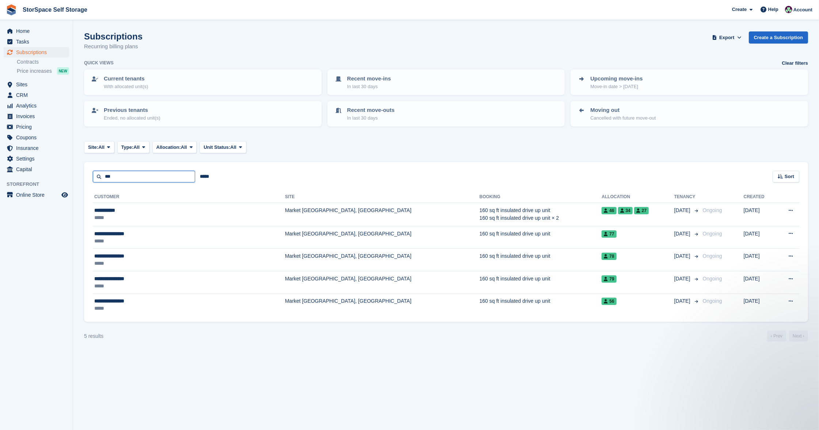
click at [136, 179] on input "***" at bounding box center [144, 177] width 102 height 12
type input "*"
click at [104, 145] on span "All" at bounding box center [101, 147] width 6 height 7
click at [113, 201] on link "Market [GEOGRAPHIC_DATA], [GEOGRAPHIC_DATA]" at bounding box center [159, 203] width 144 height 13
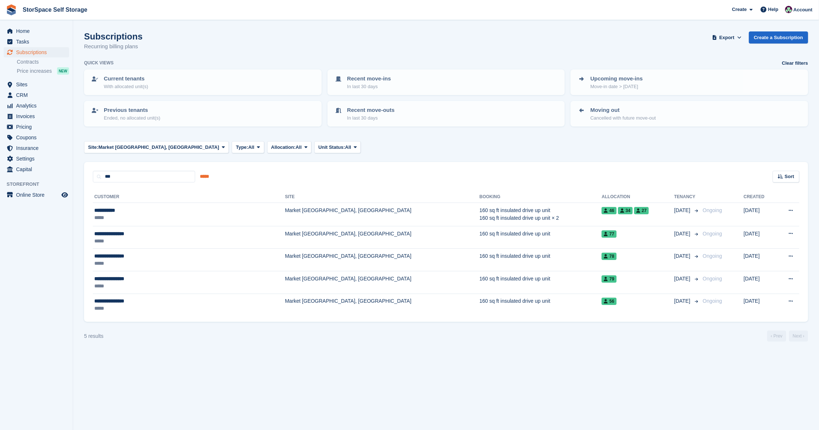
click at [198, 176] on input "*****" at bounding box center [204, 177] width 19 height 12
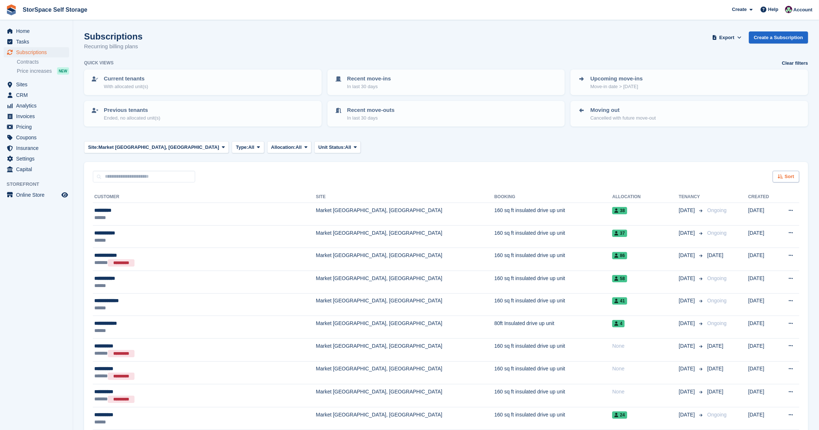
click at [793, 175] on span "Sort" at bounding box center [790, 176] width 10 height 7
click at [764, 228] on span "Move out date" at bounding box center [757, 231] width 33 height 6
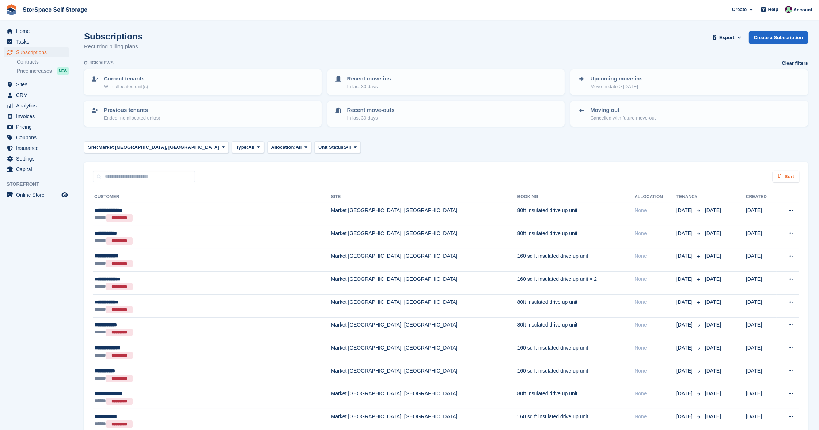
click at [776, 171] on div "Sort" at bounding box center [786, 177] width 27 height 12
click at [768, 259] on span "Move out (newest first)" at bounding box center [766, 262] width 56 height 6
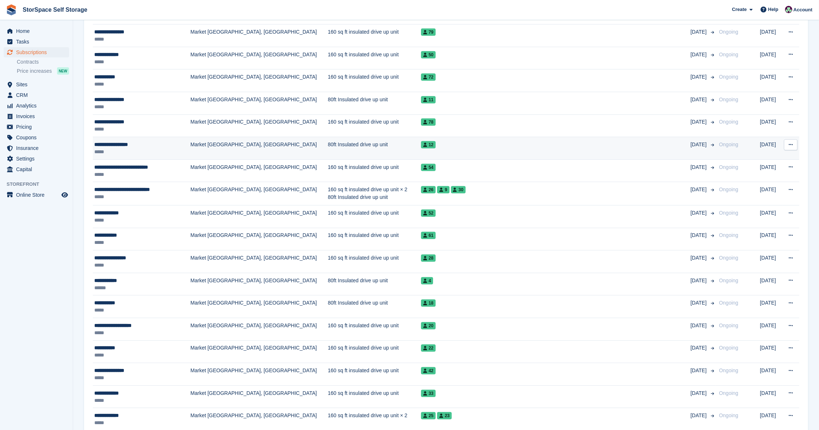
scroll to position [944, 0]
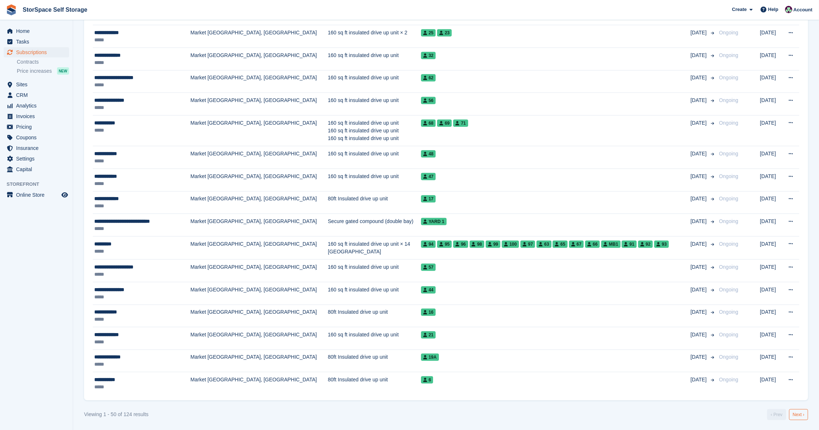
click at [799, 416] on link "Next ›" at bounding box center [798, 414] width 19 height 11
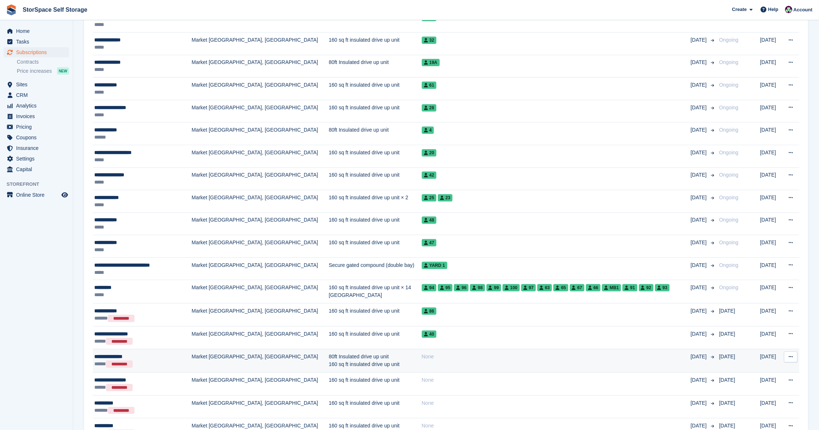
scroll to position [395, 0]
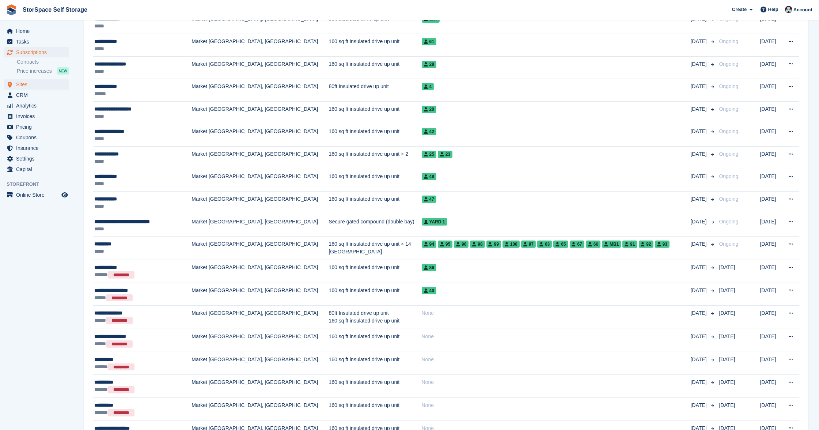
click at [32, 84] on span "Sites" at bounding box center [38, 84] width 44 height 10
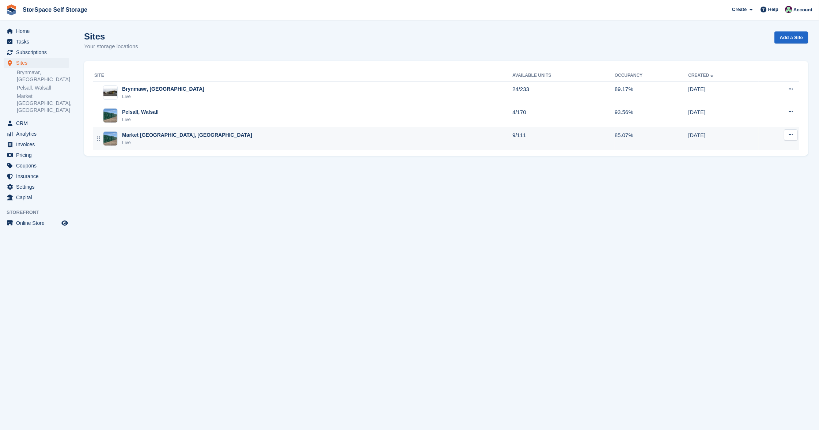
click at [230, 138] on div "Market Drayton, Shropshire Live" at bounding box center [303, 138] width 418 height 15
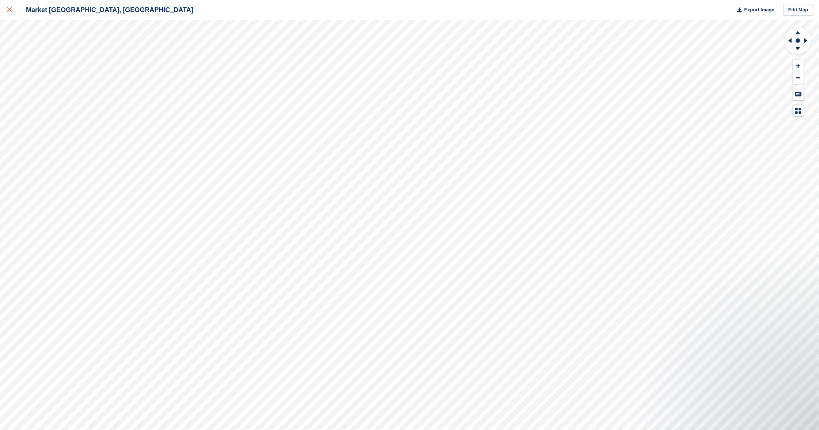
click at [8, 13] on div at bounding box center [13, 9] width 12 height 9
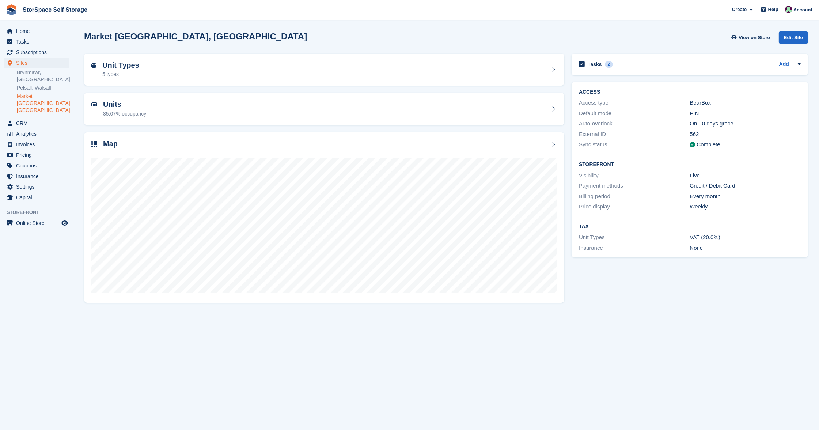
click at [33, 139] on span "Invoices" at bounding box center [38, 144] width 44 height 10
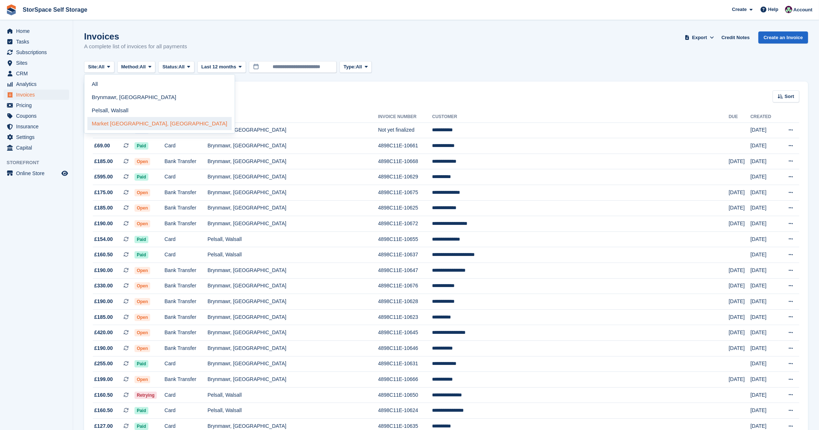
click at [108, 123] on link "Market [GEOGRAPHIC_DATA], [GEOGRAPHIC_DATA]" at bounding box center [159, 123] width 144 height 13
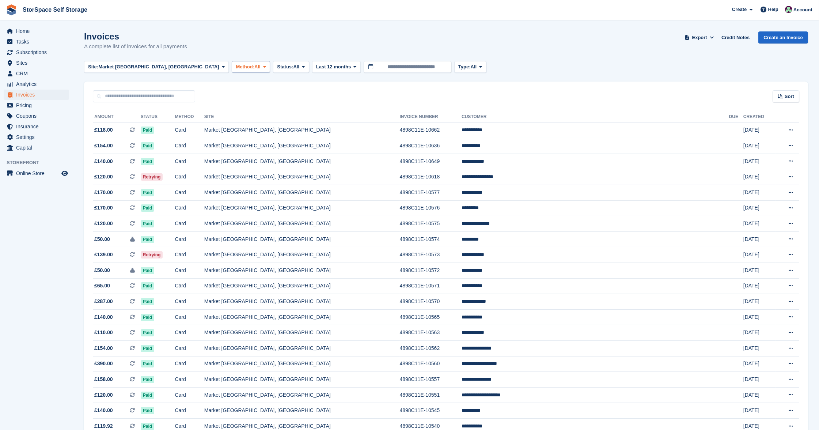
click at [236, 68] on span "Method:" at bounding box center [245, 66] width 19 height 7
click at [277, 65] on span "Status:" at bounding box center [285, 66] width 16 height 7
click at [276, 121] on link "Open" at bounding box center [308, 123] width 64 height 13
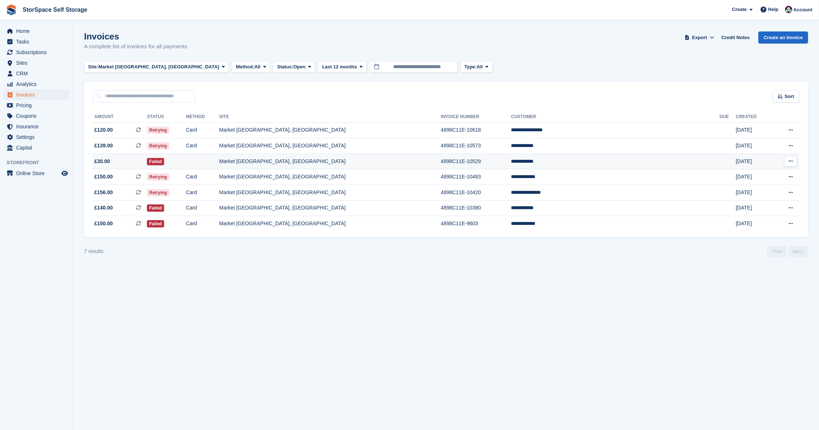
click at [397, 159] on td "Market [GEOGRAPHIC_DATA], [GEOGRAPHIC_DATA]" at bounding box center [330, 162] width 222 height 16
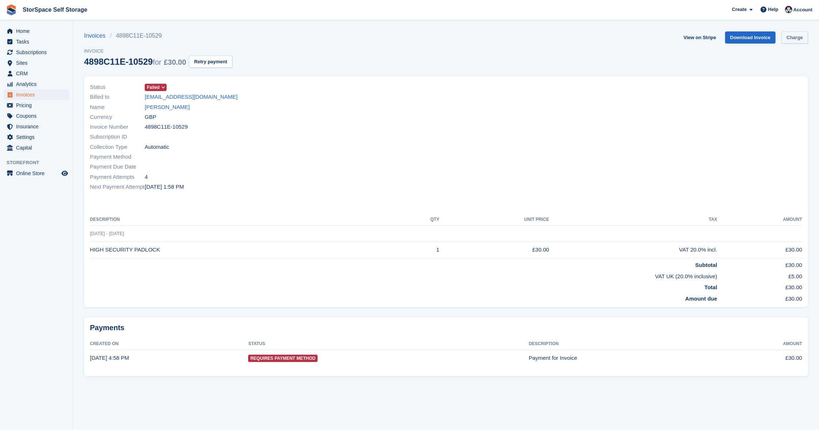
click at [784, 39] on link "Charge" at bounding box center [795, 37] width 27 height 12
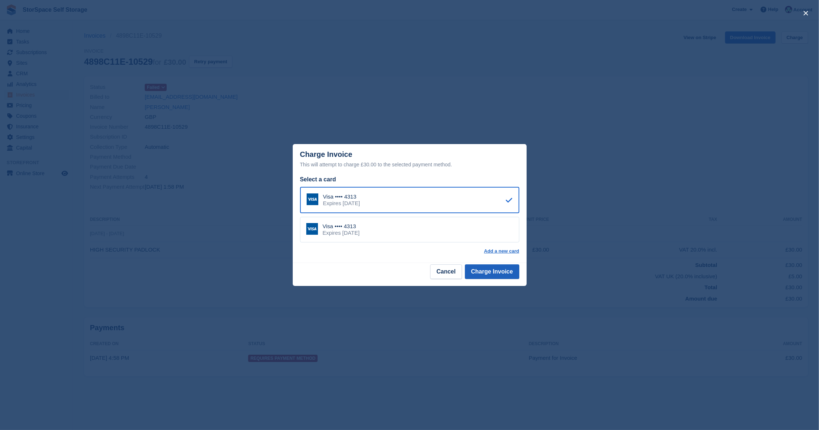
click at [497, 271] on button "Charge Invoice" at bounding box center [492, 271] width 54 height 15
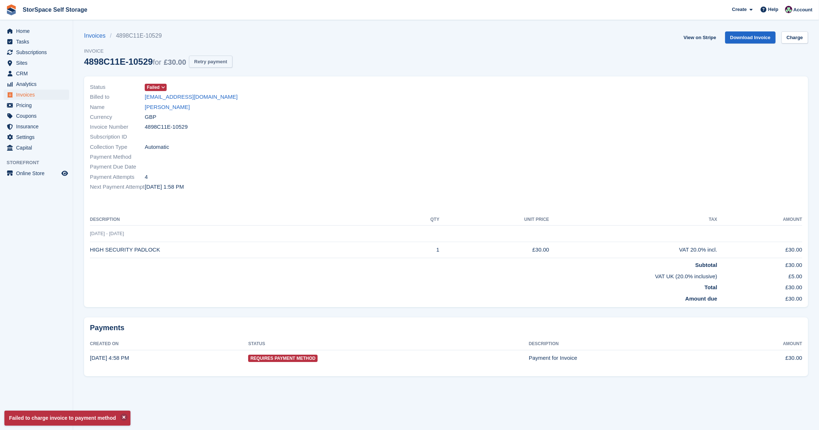
click at [223, 62] on button "Retry payment" at bounding box center [210, 62] width 43 height 12
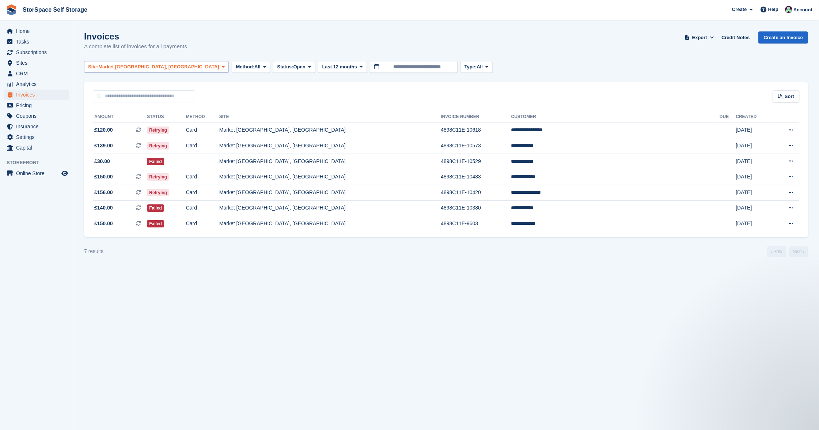
click at [163, 67] on span "Market [GEOGRAPHIC_DATA], [GEOGRAPHIC_DATA]" at bounding box center [158, 66] width 121 height 7
click at [122, 111] on link "Pelsall, Walsall" at bounding box center [159, 110] width 144 height 13
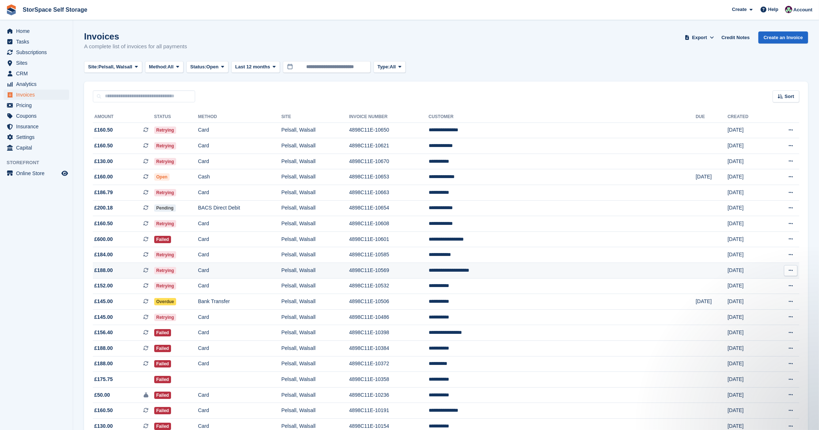
scroll to position [231, 0]
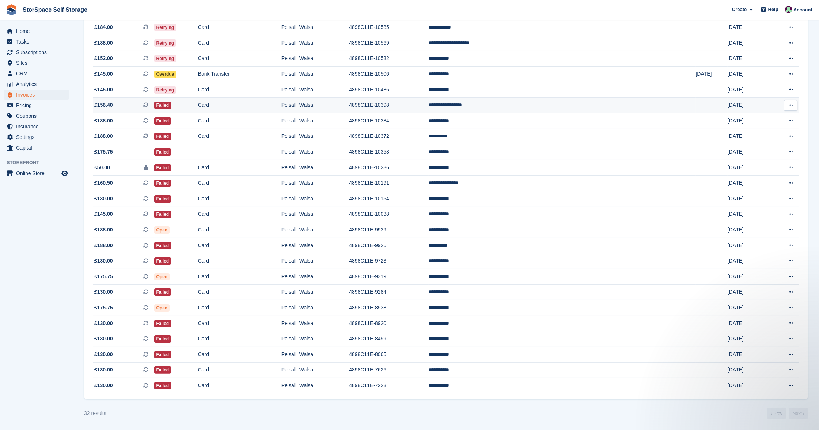
click at [281, 107] on td "Card" at bounding box center [239, 106] width 83 height 16
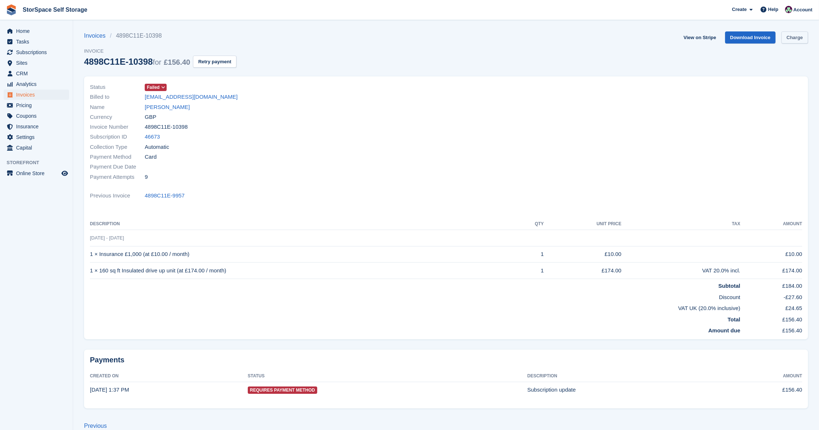
click at [794, 36] on link "Charge" at bounding box center [795, 37] width 27 height 12
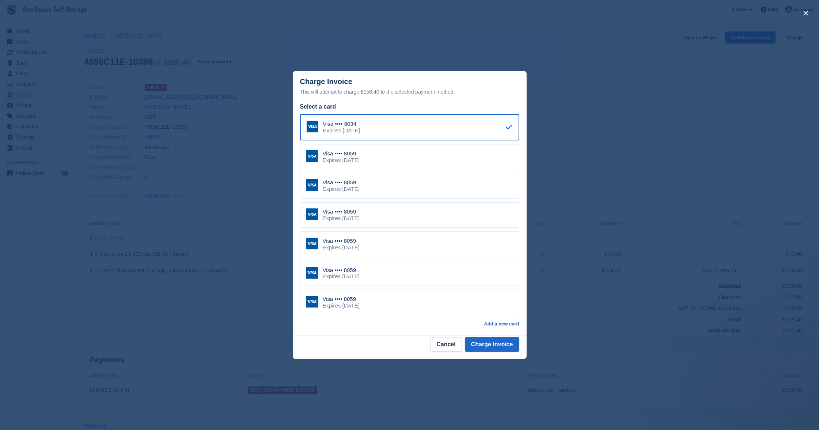
click at [383, 305] on div "Visa •••• 8059 Expires July 2030" at bounding box center [409, 303] width 219 height 26
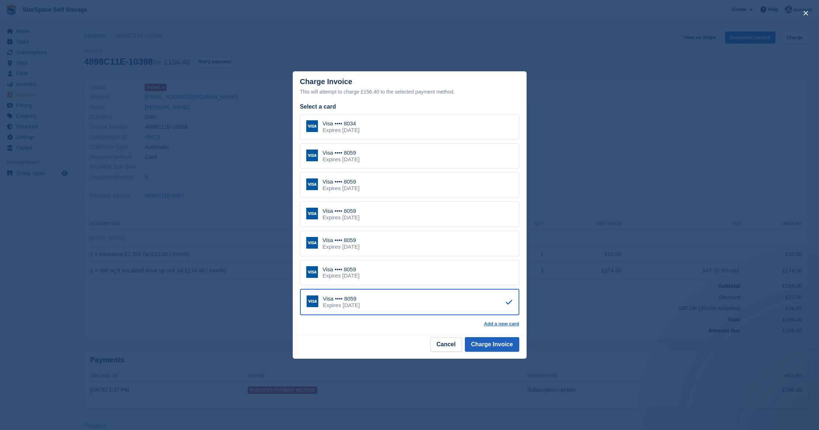
click at [502, 341] on button "Charge Invoice" at bounding box center [492, 344] width 54 height 15
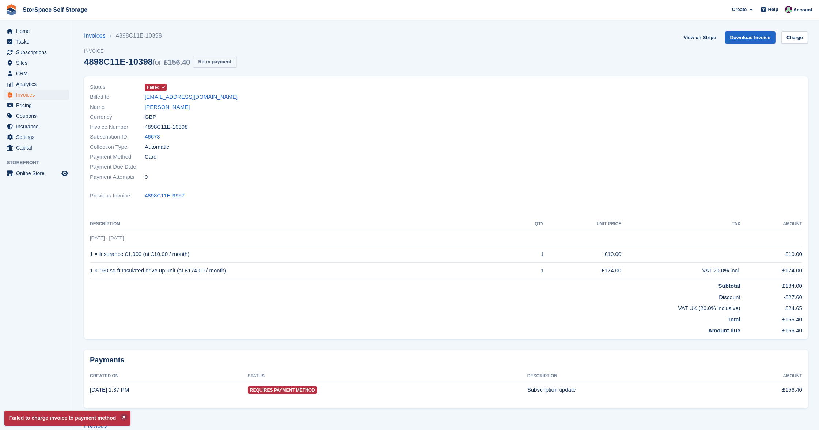
click at [215, 60] on button "Retry payment" at bounding box center [214, 62] width 43 height 12
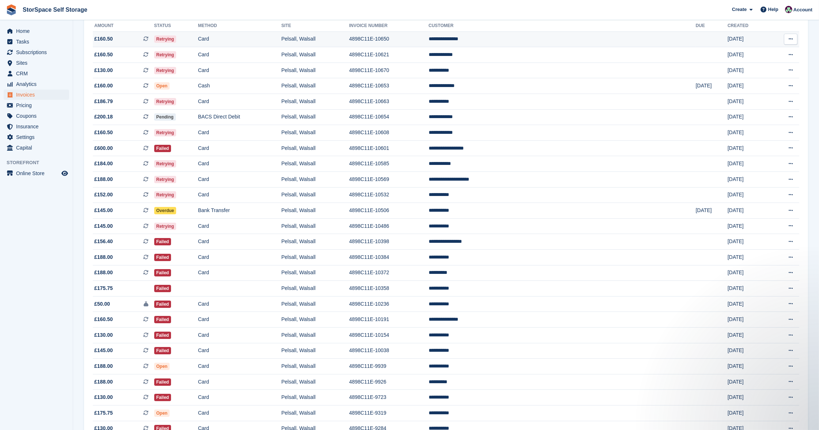
scroll to position [75, 0]
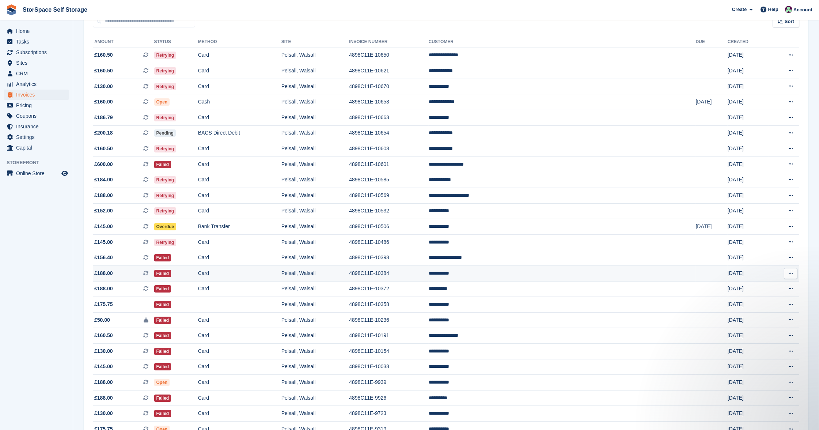
click at [557, 276] on td "**********" at bounding box center [562, 274] width 267 height 16
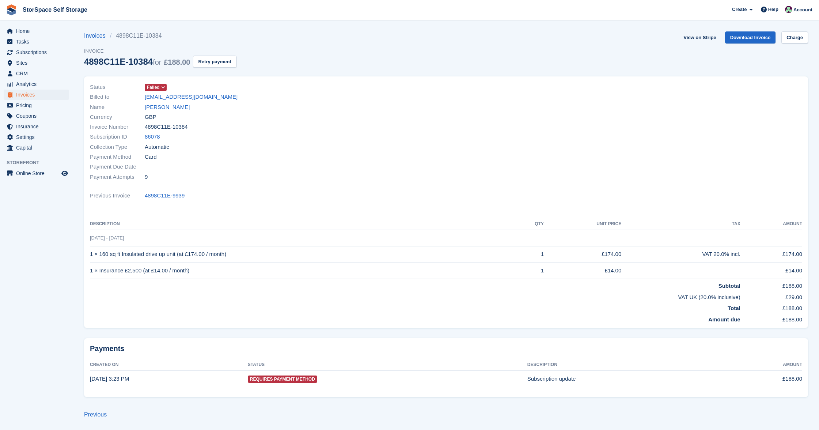
click at [172, 106] on link "Zohra Ahmed" at bounding box center [167, 107] width 45 height 8
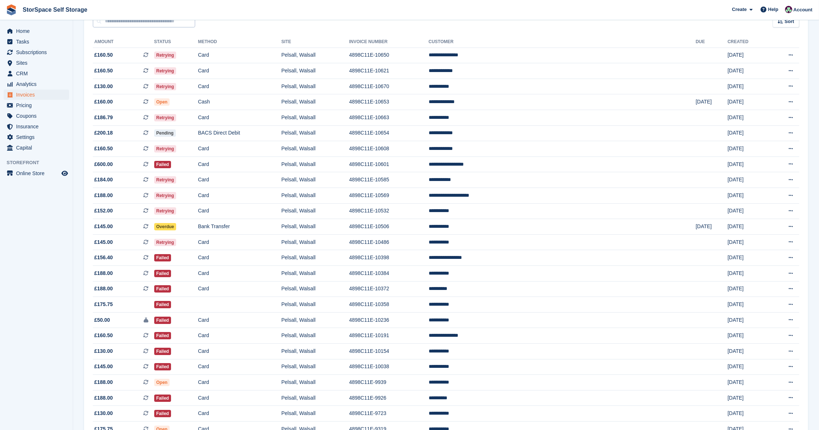
scroll to position [75, 0]
click at [155, 24] on input "text" at bounding box center [144, 21] width 102 height 12
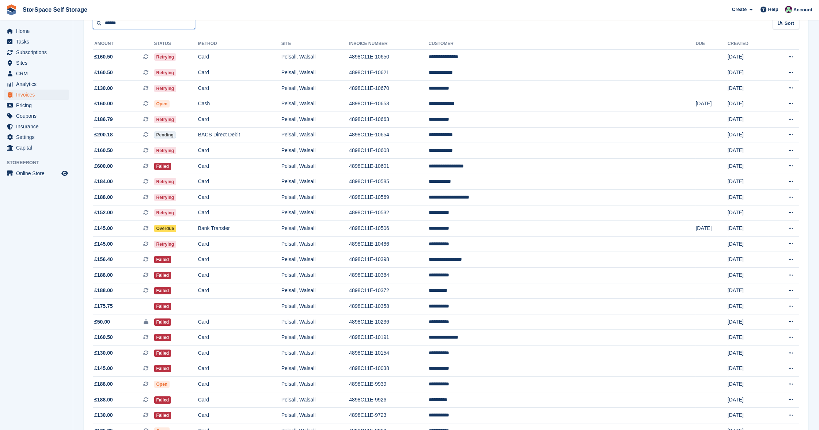
type input "******"
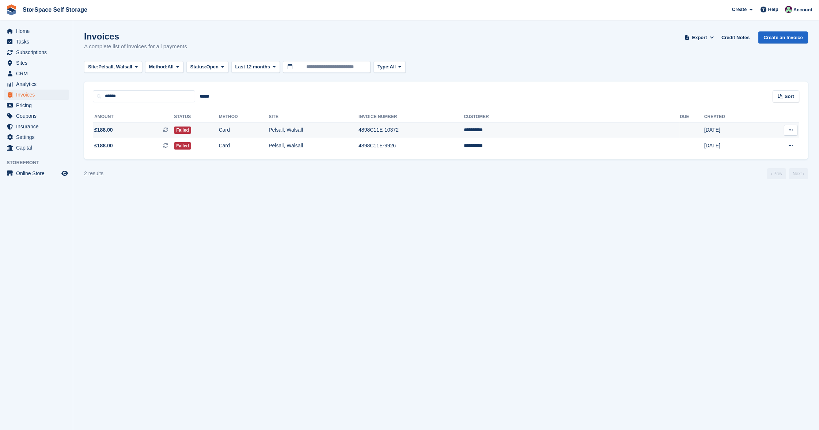
drag, startPoint x: 155, startPoint y: 24, endPoint x: 330, endPoint y: 126, distance: 203.1
click at [330, 127] on td "Pelsall, Walsall" at bounding box center [314, 130] width 90 height 16
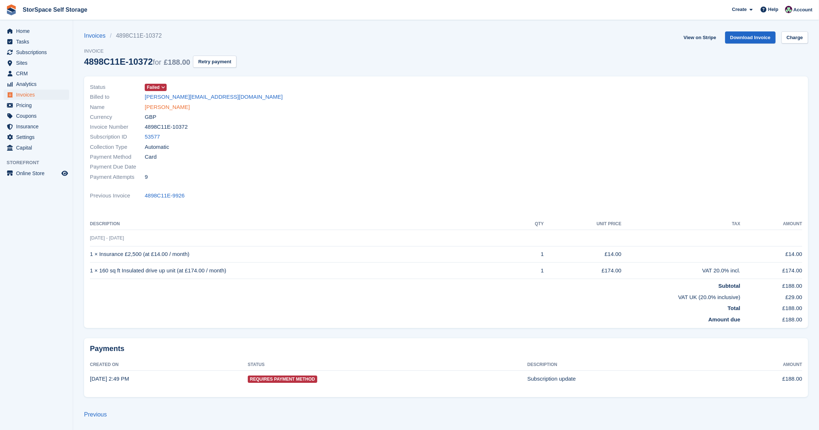
click at [160, 105] on link "[PERSON_NAME]" at bounding box center [167, 107] width 45 height 8
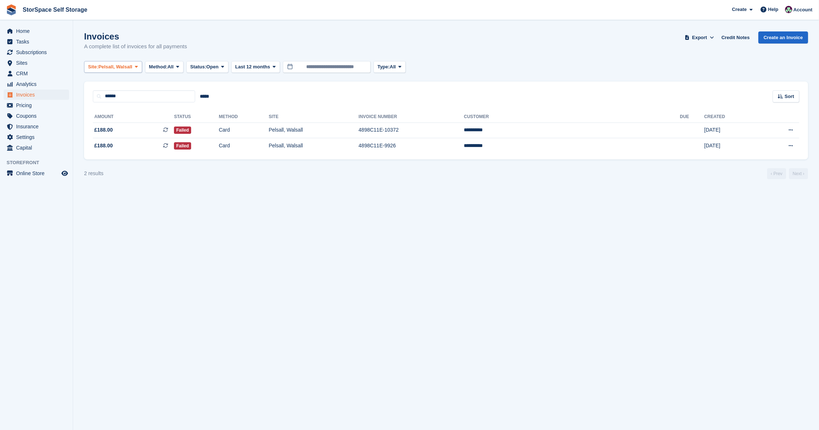
click at [120, 62] on button "Site: Pelsall, Walsall" at bounding box center [113, 67] width 58 height 12
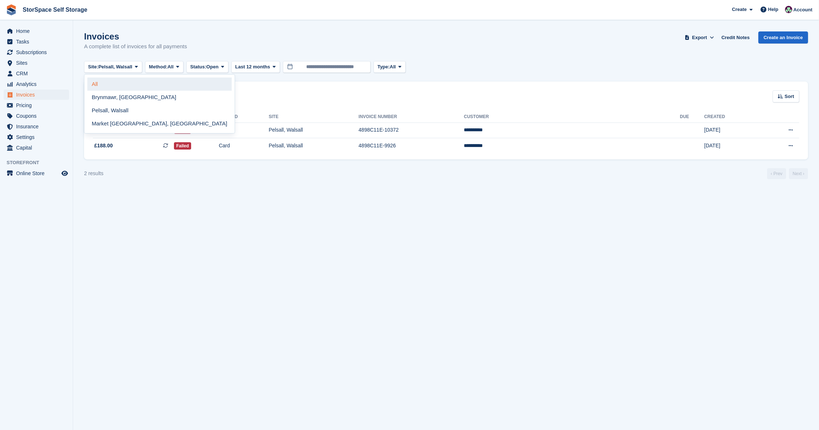
click at [114, 87] on link "All" at bounding box center [159, 84] width 144 height 13
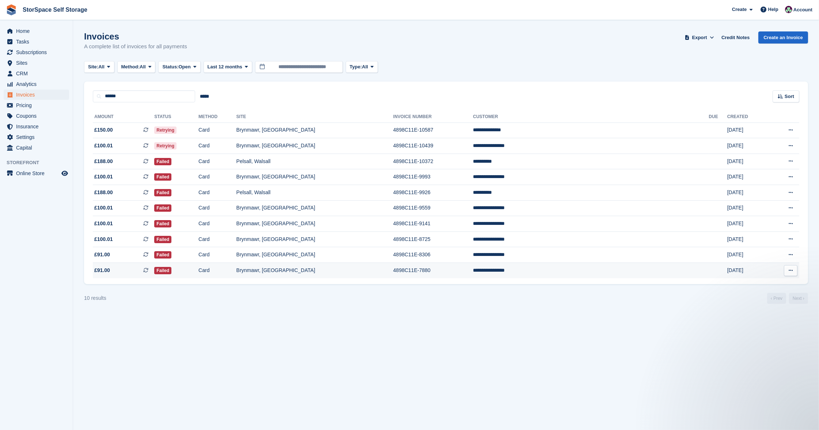
click at [567, 275] on td "**********" at bounding box center [591, 270] width 236 height 15
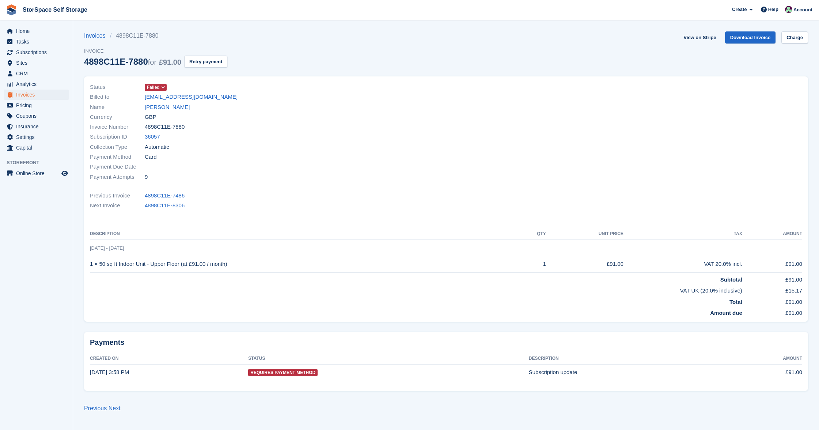
click at [187, 105] on link "samantha harrison" at bounding box center [167, 107] width 45 height 8
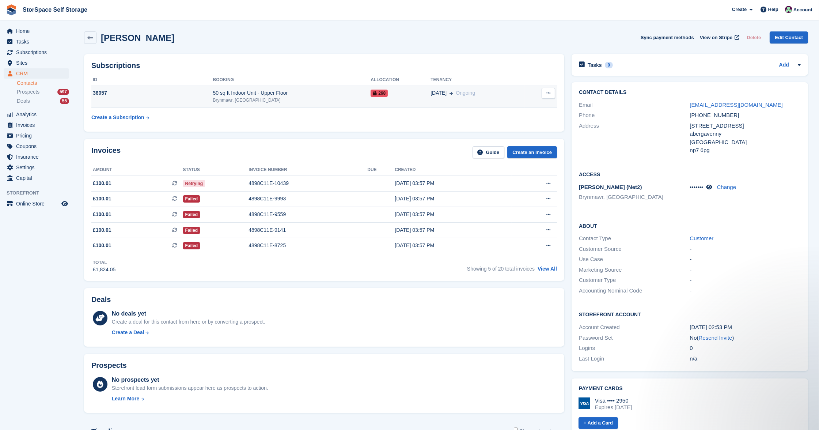
click at [277, 89] on div "50 sq ft Indoor Unit - Upper Floor" at bounding box center [292, 93] width 158 height 8
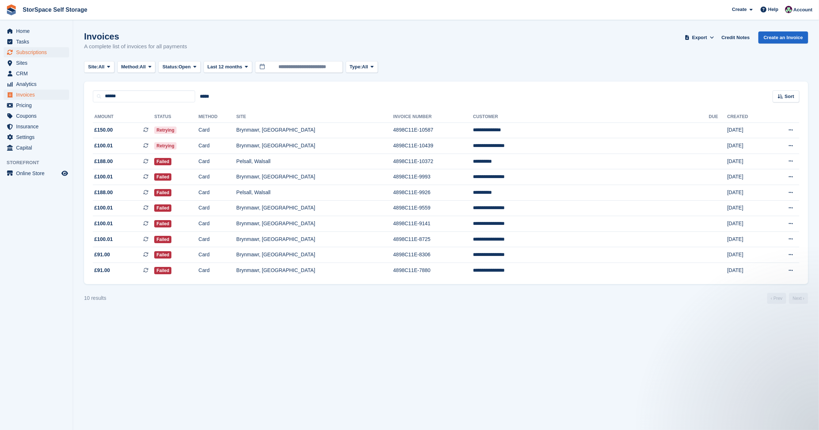
click at [27, 48] on span "Subscriptions" at bounding box center [38, 52] width 44 height 10
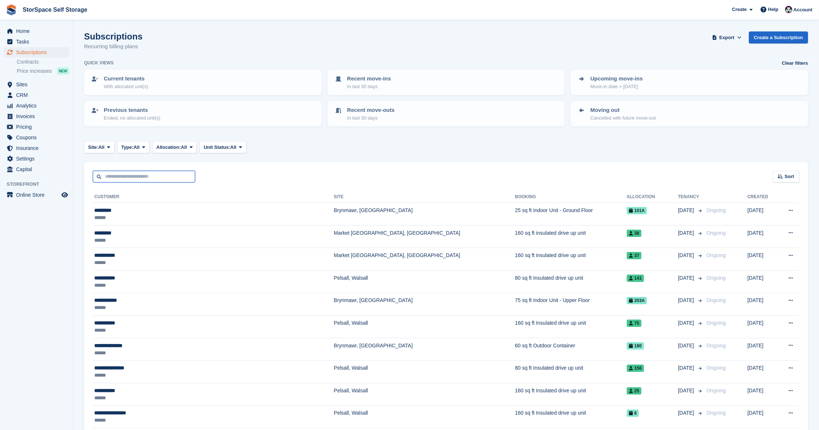
click at [137, 175] on input "text" at bounding box center [144, 177] width 102 height 12
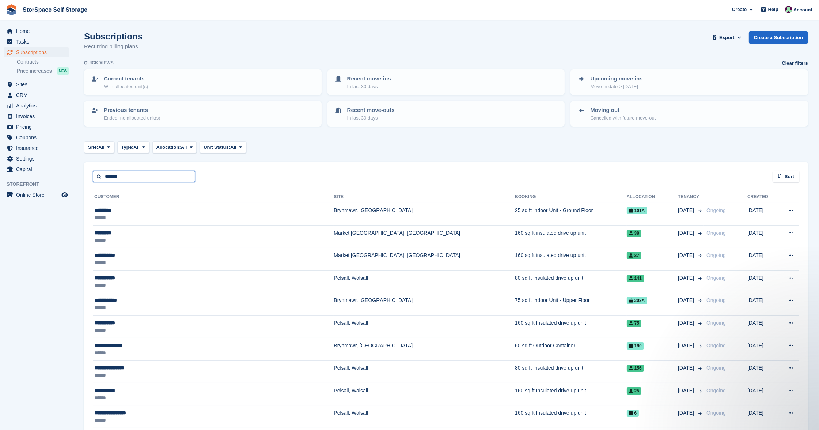
type input "*******"
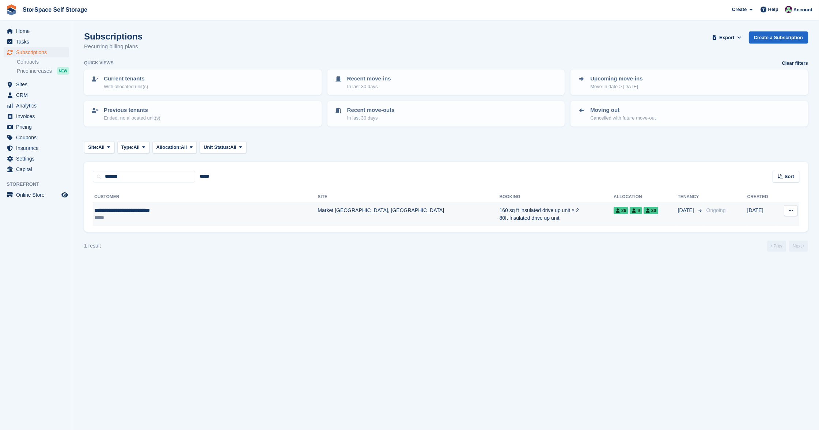
click at [150, 215] on div "*****" at bounding box center [171, 217] width 155 height 7
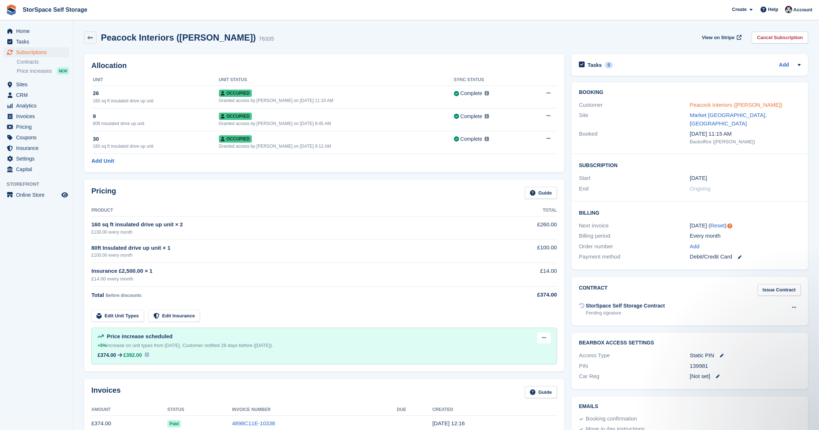
click at [708, 102] on link "Peacock Interiors ([PERSON_NAME])" at bounding box center [736, 105] width 92 height 6
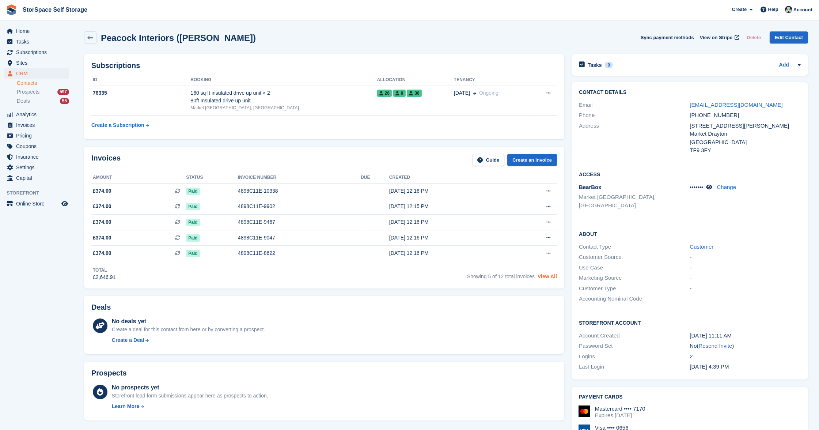
click at [544, 278] on link "View All" at bounding box center [547, 276] width 19 height 6
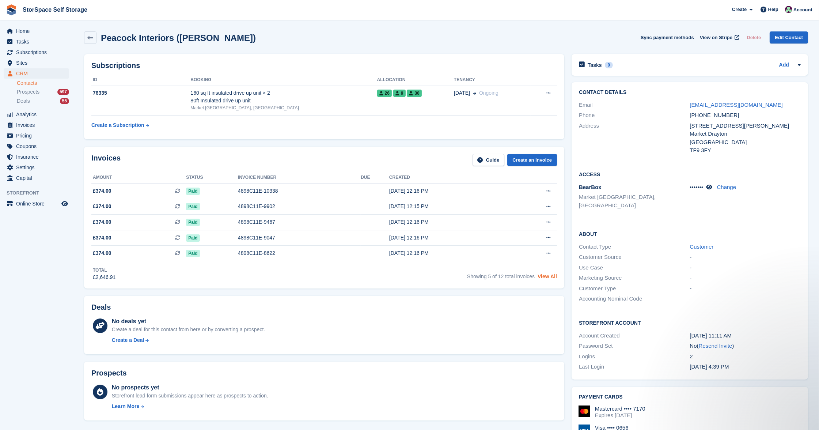
click at [550, 278] on link "View All" at bounding box center [547, 276] width 19 height 6
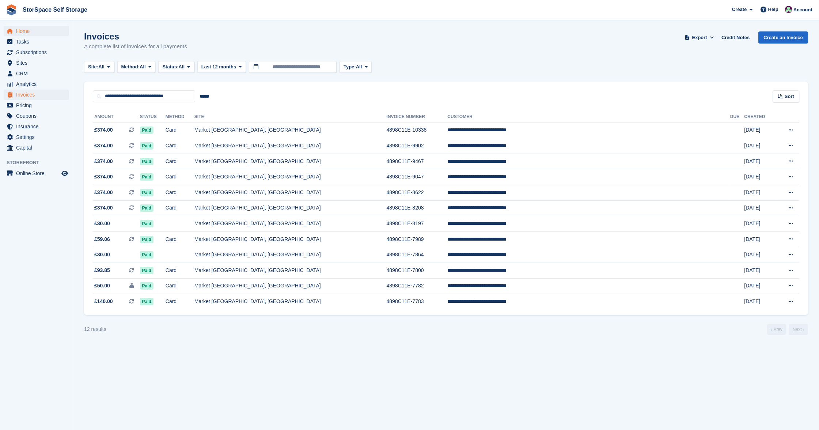
click at [24, 26] on span "Home" at bounding box center [38, 31] width 44 height 10
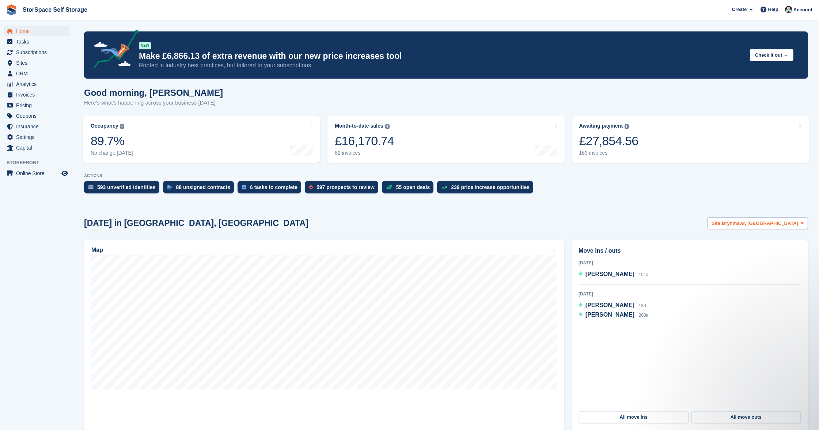
click at [749, 220] on span "Brynmawr, [GEOGRAPHIC_DATA]" at bounding box center [760, 223] width 76 height 7
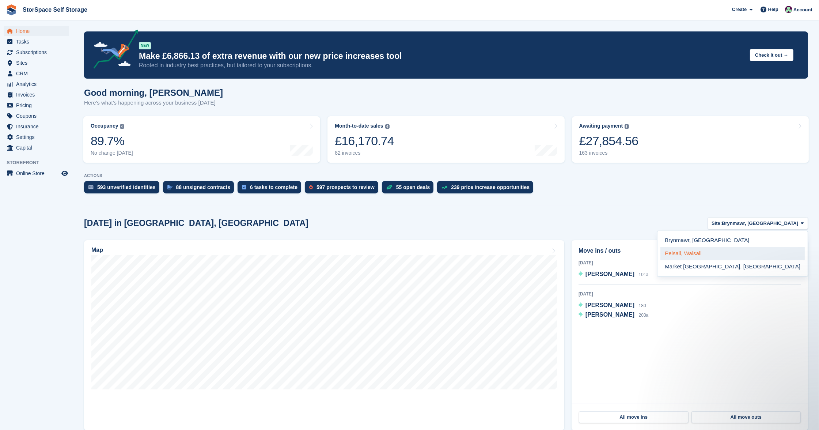
click at [755, 250] on link "Pelsall, Walsall" at bounding box center [733, 253] width 144 height 13
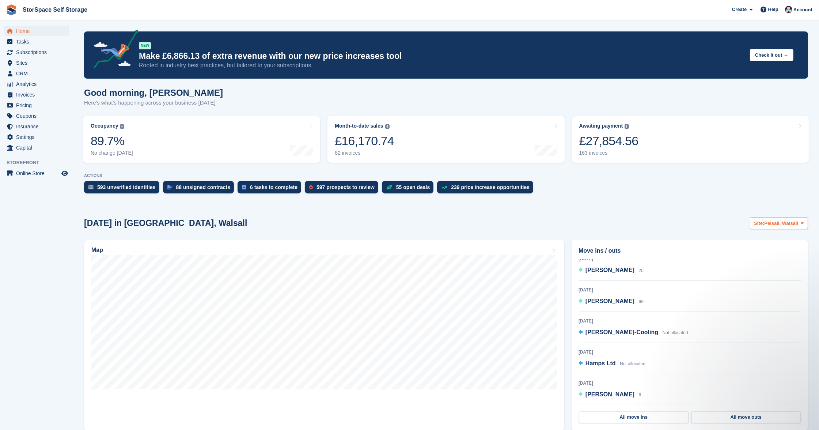
click at [775, 221] on span "Pelsall, Walsall" at bounding box center [782, 223] width 34 height 7
click at [762, 268] on link "Market [GEOGRAPHIC_DATA], [GEOGRAPHIC_DATA]" at bounding box center [733, 266] width 144 height 13
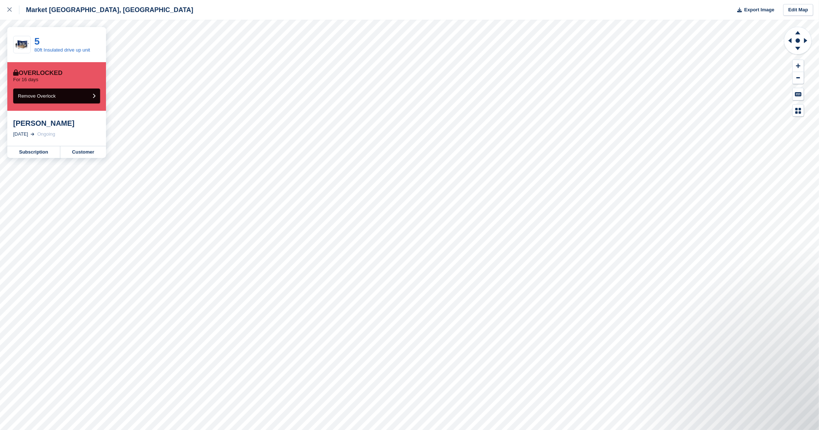
click at [74, 93] on button "Remove Overlock" at bounding box center [56, 95] width 87 height 15
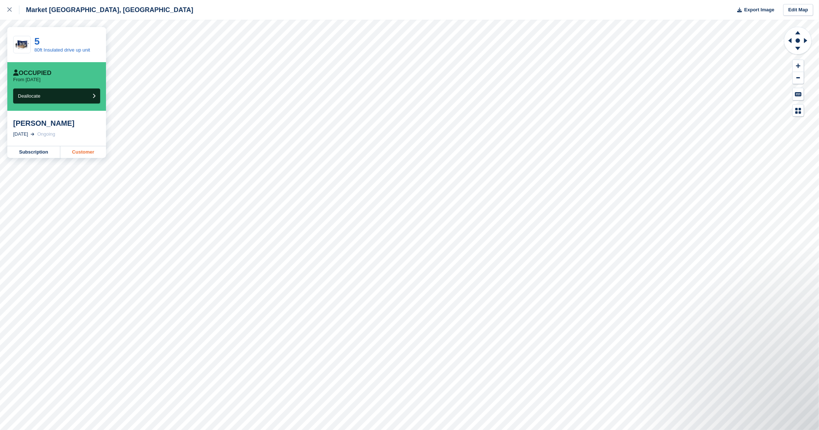
click at [84, 152] on link "Customer" at bounding box center [83, 152] width 46 height 12
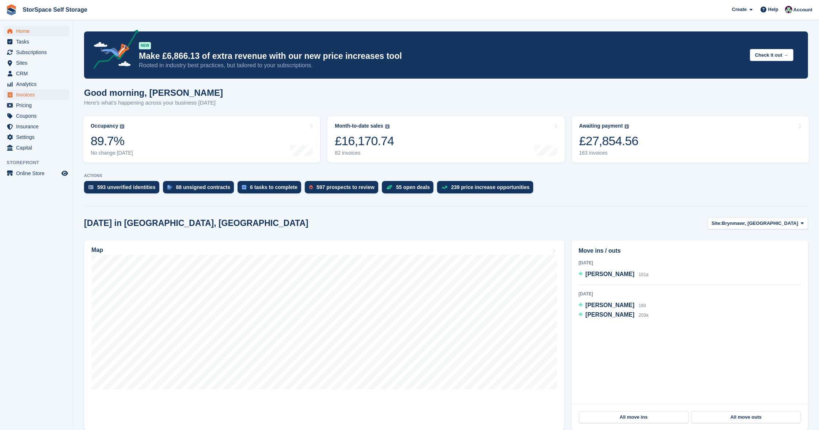
click at [30, 93] on span "Invoices" at bounding box center [38, 95] width 44 height 10
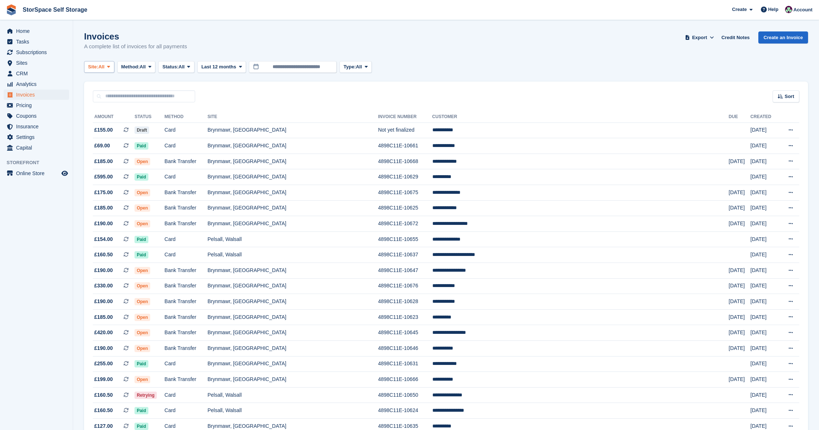
click at [102, 65] on span "All" at bounding box center [101, 66] width 6 height 7
click at [120, 111] on link "Pelsall, Walsall" at bounding box center [159, 110] width 144 height 13
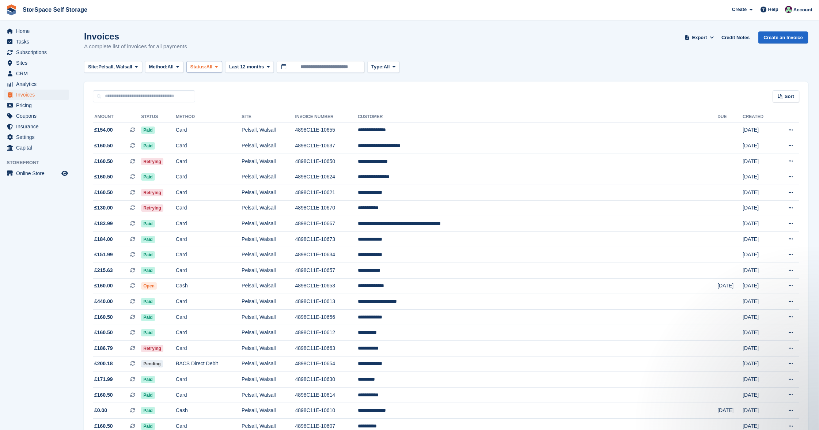
click at [218, 65] on icon at bounding box center [216, 66] width 3 height 5
click at [228, 124] on link "Open" at bounding box center [222, 123] width 64 height 13
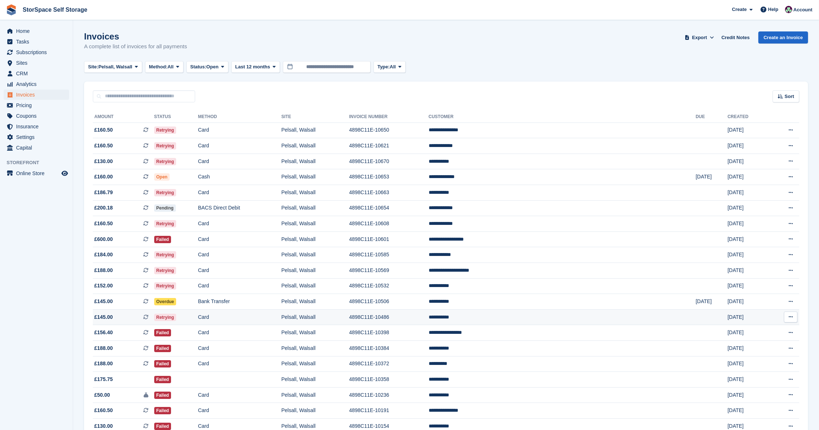
click at [281, 321] on td "Card" at bounding box center [239, 317] width 83 height 16
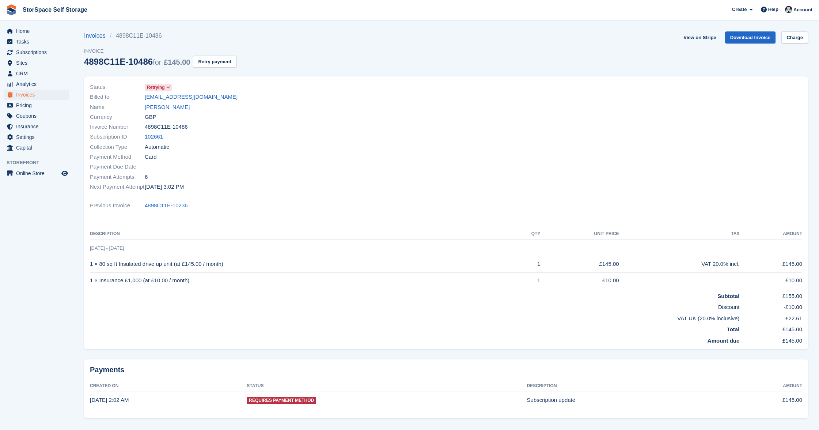
click at [160, 106] on link "[PERSON_NAME]" at bounding box center [167, 107] width 45 height 8
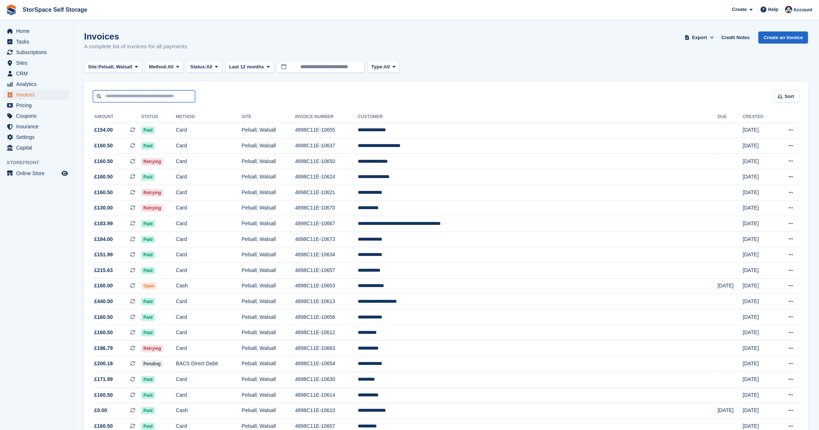
click at [135, 95] on input "text" at bounding box center [144, 96] width 102 height 12
type input "*******"
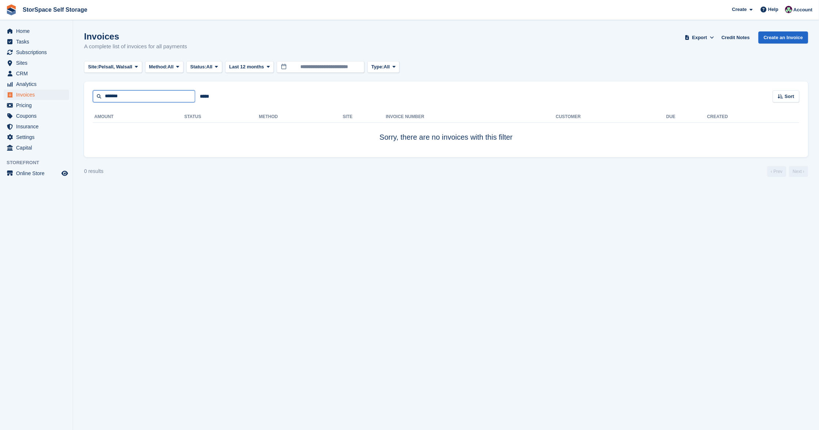
click at [147, 94] on input "*******" at bounding box center [144, 96] width 102 height 12
drag, startPoint x: 133, startPoint y: 65, endPoint x: 131, endPoint y: 71, distance: 6.1
click at [132, 65] on span "Pelsall, Walsall" at bounding box center [115, 66] width 34 height 7
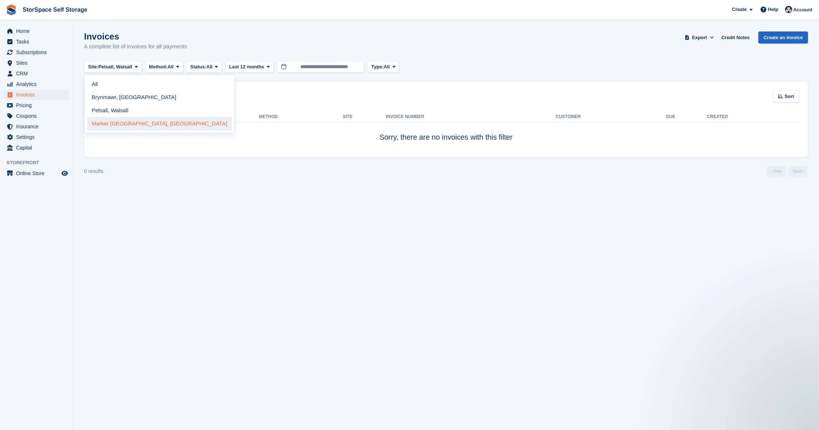
click at [131, 122] on link "Market [GEOGRAPHIC_DATA], [GEOGRAPHIC_DATA]" at bounding box center [159, 123] width 144 height 13
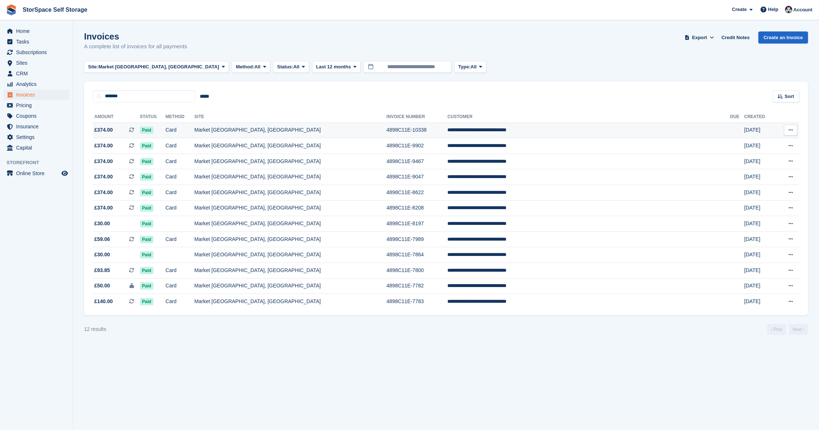
click at [539, 133] on td "**********" at bounding box center [588, 130] width 283 height 16
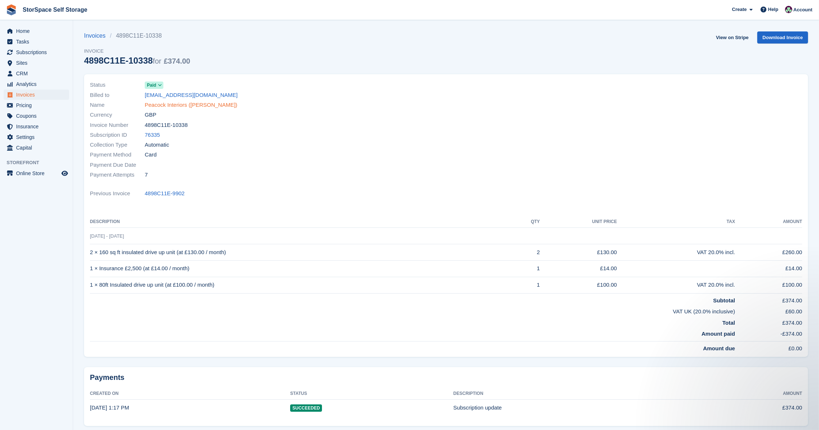
click at [169, 106] on link "Peacock Interiors ([PERSON_NAME])" at bounding box center [191, 105] width 92 height 8
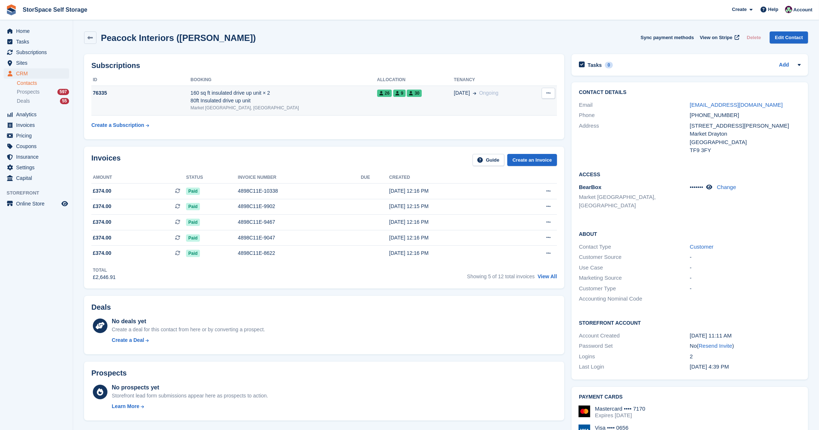
click at [325, 102] on div "160 sq ft insulated drive up unit × 2 80ft Insulated drive up unit" at bounding box center [283, 96] width 186 height 15
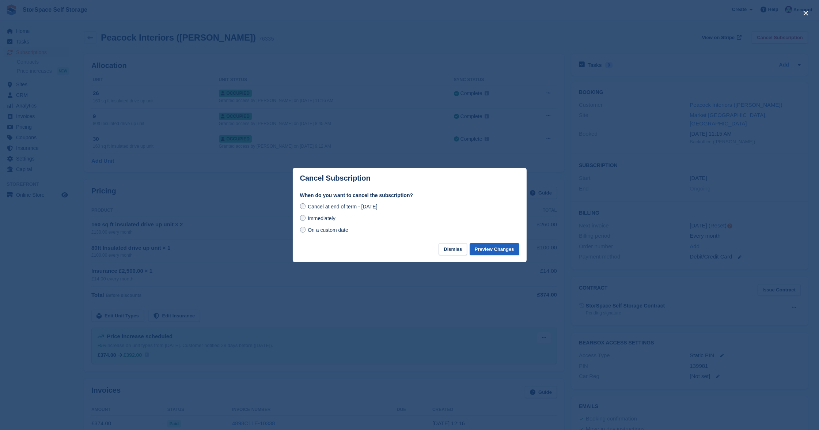
click at [504, 248] on button "Preview Changes" at bounding box center [495, 249] width 50 height 12
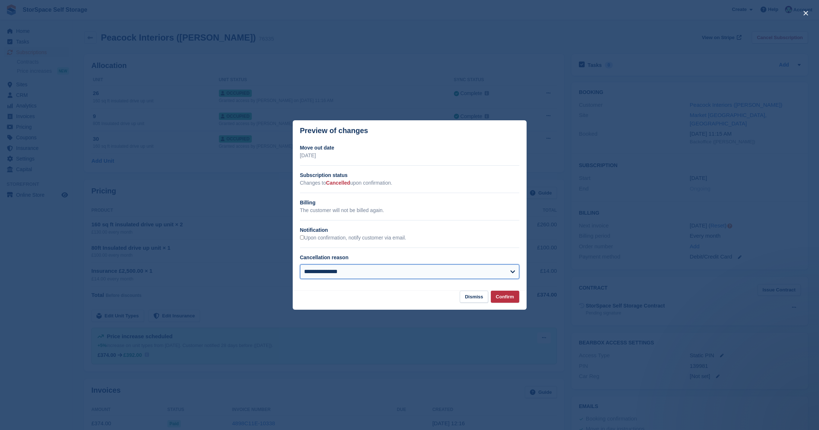
select select "**********"
click at [503, 293] on button "Confirm" at bounding box center [505, 297] width 29 height 12
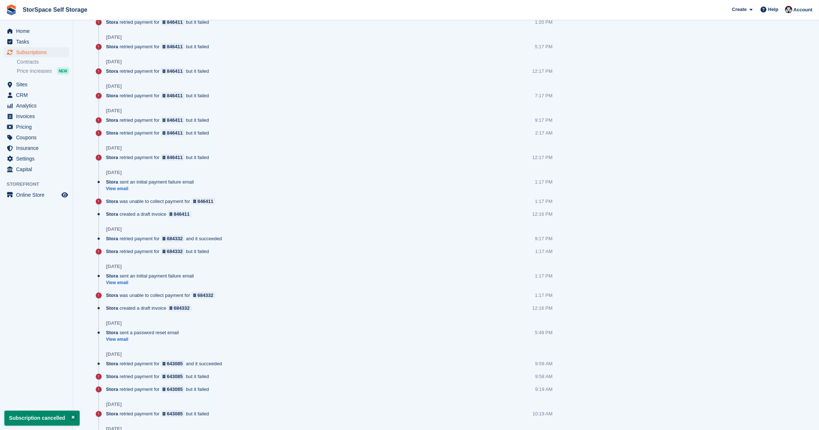
scroll to position [390, 0]
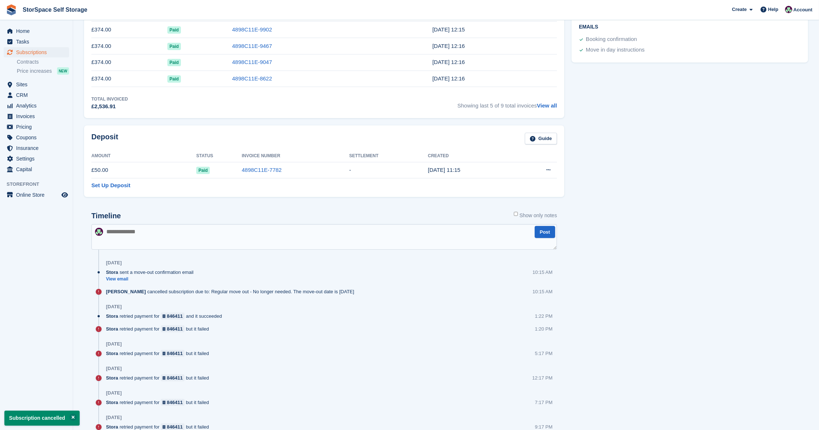
click at [289, 235] on textarea at bounding box center [324, 237] width 466 height 26
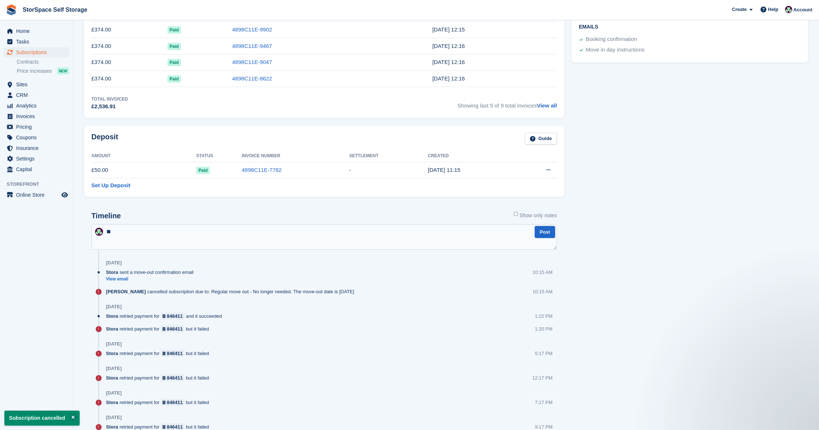
scroll to position [0, 0]
type textarea "**********"
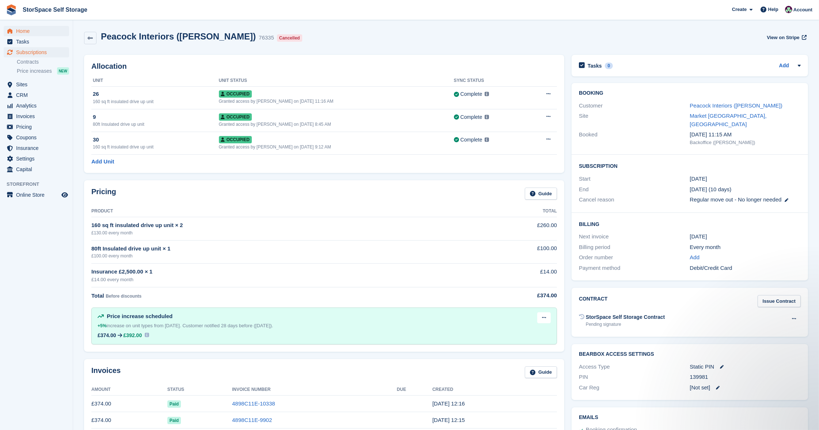
click at [26, 31] on span "Home" at bounding box center [38, 31] width 44 height 10
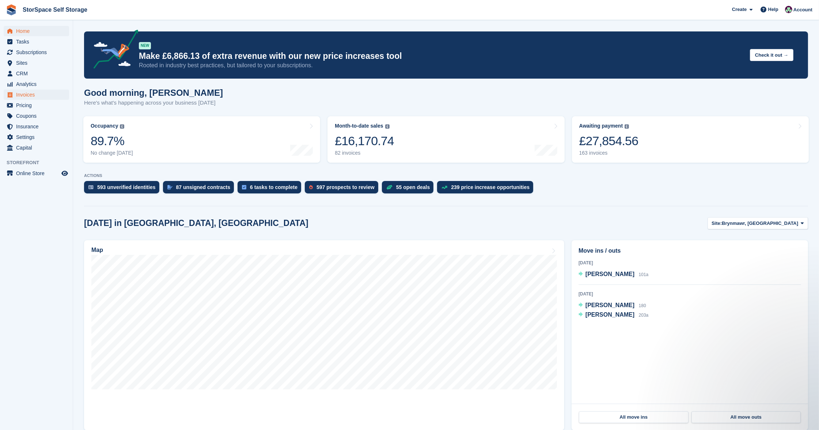
click at [29, 93] on span "Invoices" at bounding box center [38, 95] width 44 height 10
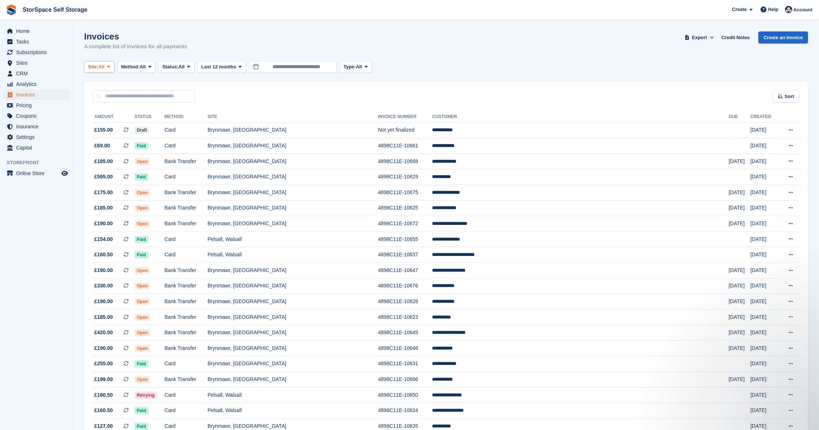
click at [95, 68] on span "Site:" at bounding box center [93, 66] width 10 height 7
click at [115, 109] on link "Pelsall, Walsall" at bounding box center [159, 110] width 144 height 13
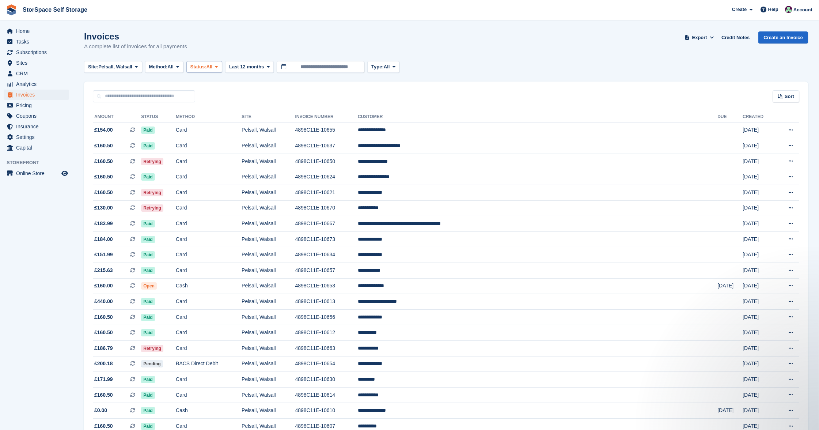
click at [207, 68] on span "Status:" at bounding box center [198, 66] width 16 height 7
click at [221, 123] on link "Open" at bounding box center [222, 123] width 64 height 13
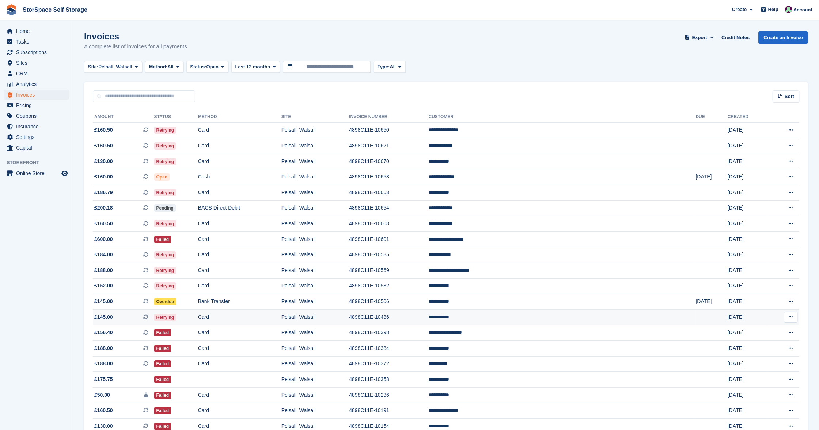
click at [281, 320] on td "Card" at bounding box center [239, 317] width 83 height 16
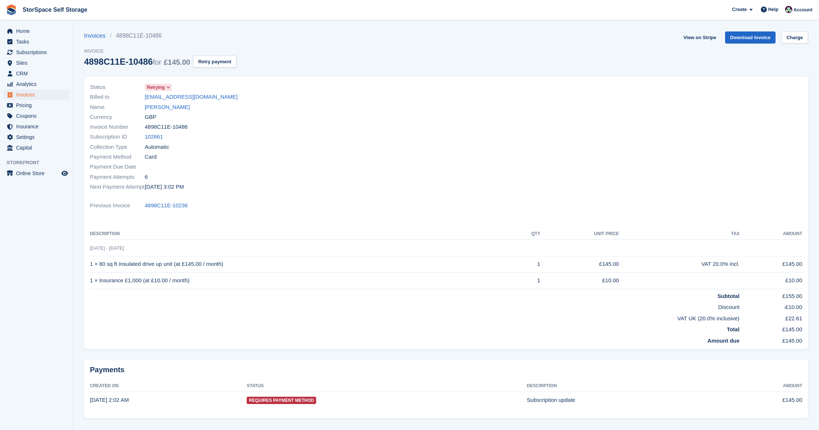
click at [161, 104] on link "[PERSON_NAME]" at bounding box center [167, 107] width 45 height 8
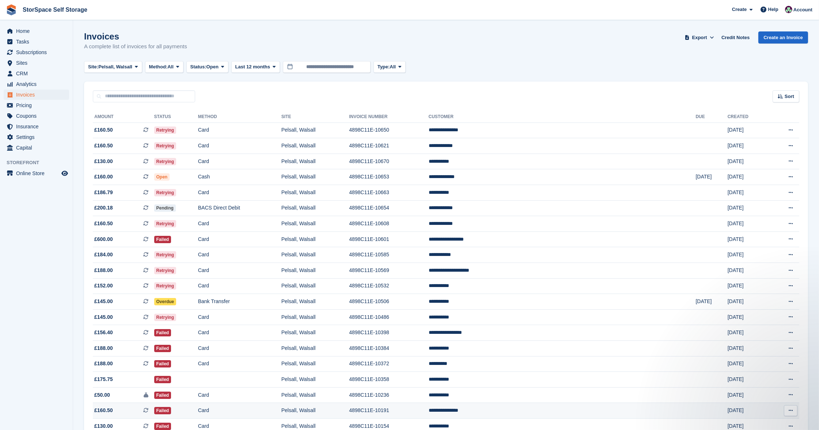
click at [281, 409] on td "Card" at bounding box center [239, 411] width 83 height 16
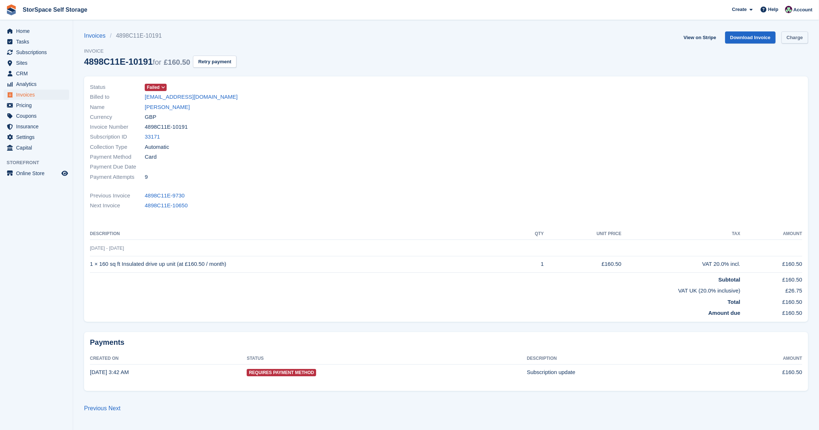
click at [797, 35] on link "Charge" at bounding box center [795, 37] width 27 height 12
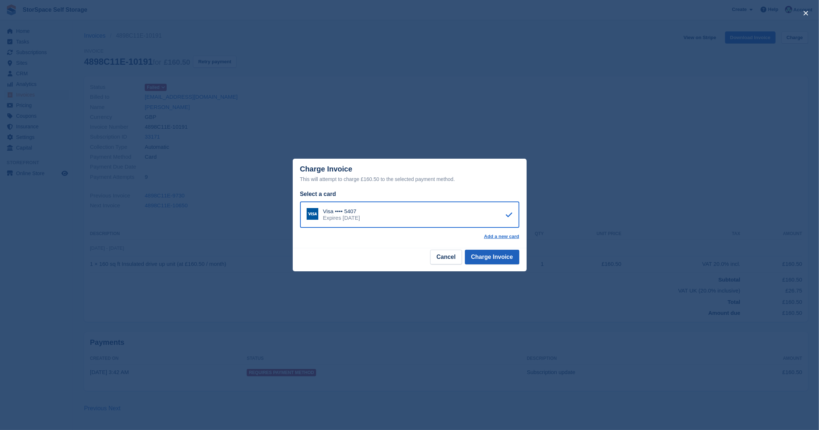
click at [504, 257] on button "Charge Invoice" at bounding box center [492, 257] width 54 height 15
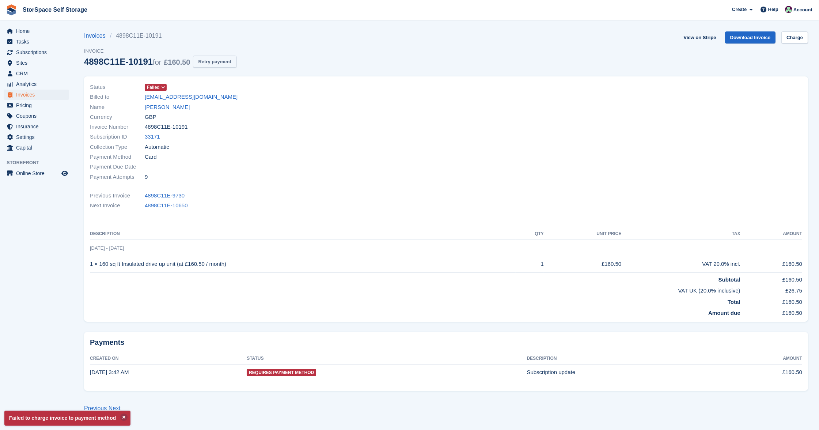
click at [225, 60] on button "Retry payment" at bounding box center [214, 62] width 43 height 12
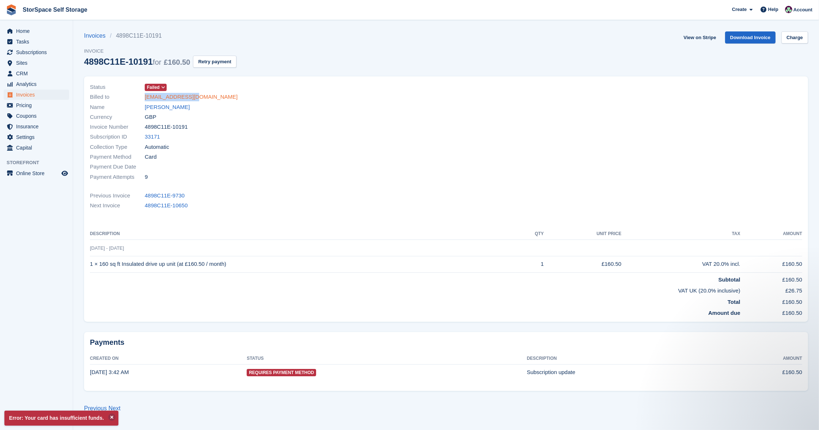
click at [181, 98] on link "kenjpgr@gmail.com" at bounding box center [191, 97] width 93 height 8
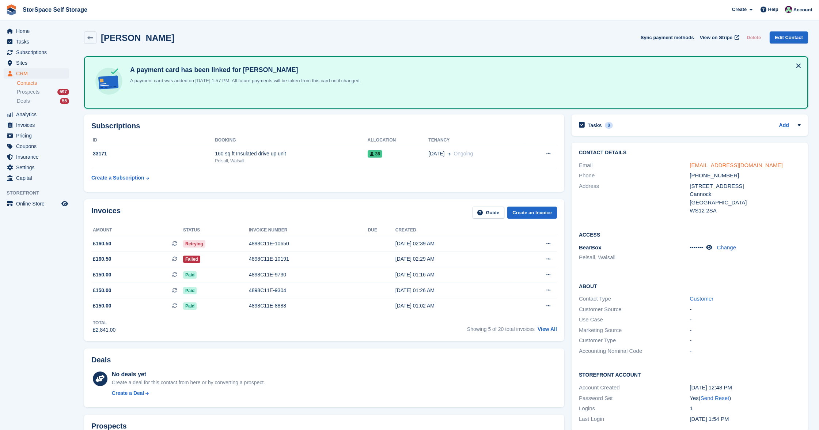
click at [701, 165] on link "kenjpgr@gmail.com" at bounding box center [736, 165] width 93 height 6
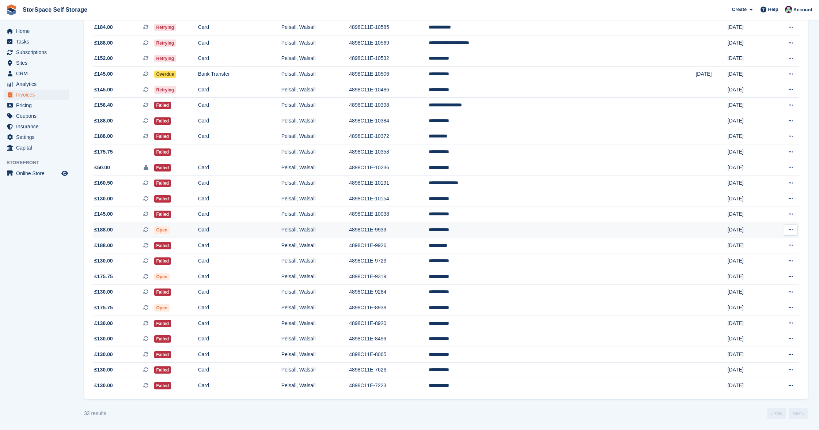
scroll to position [231, 0]
click at [281, 225] on td "Card" at bounding box center [239, 230] width 83 height 16
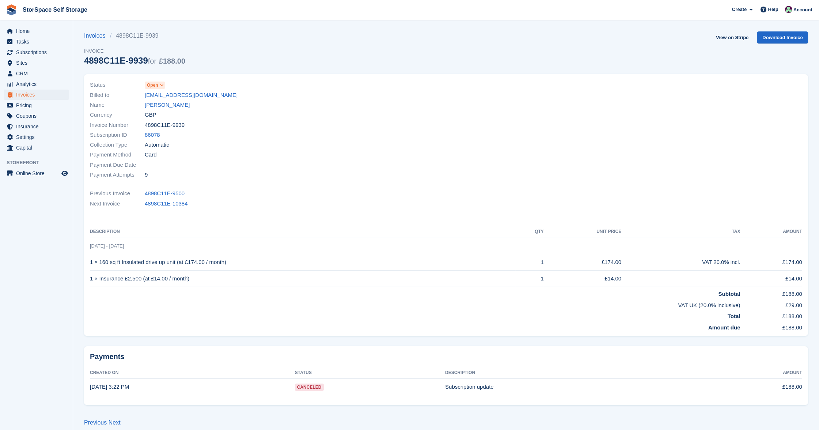
click at [163, 102] on link "[PERSON_NAME]" at bounding box center [167, 105] width 45 height 8
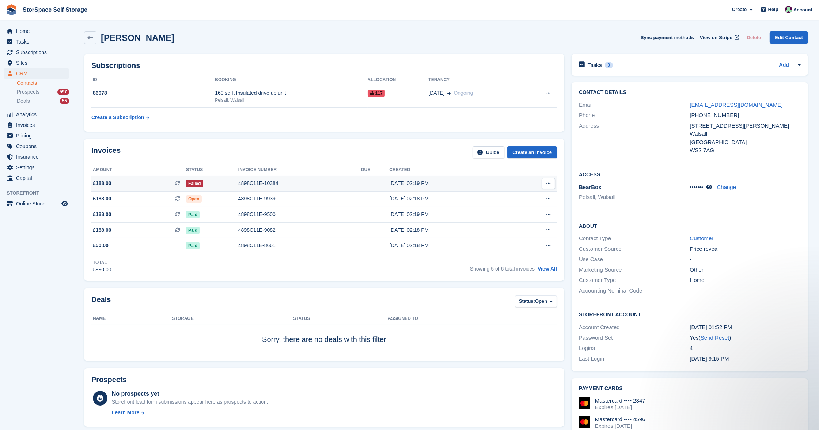
click at [313, 179] on div "4898C11E-10384" at bounding box center [299, 183] width 123 height 8
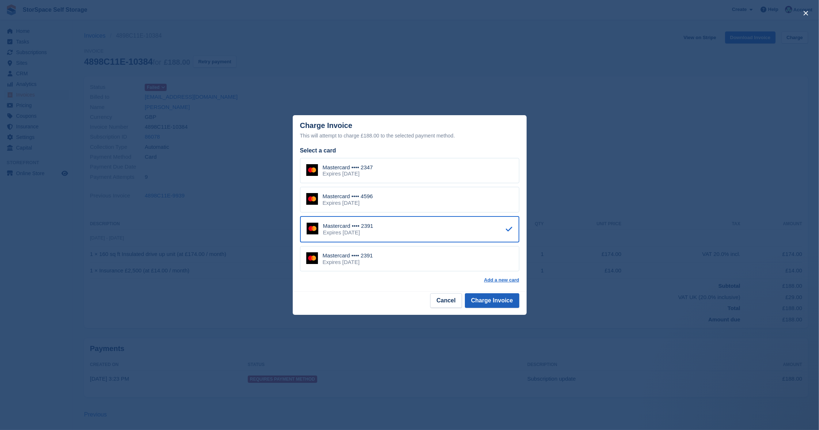
click at [498, 300] on button "Charge Invoice" at bounding box center [492, 300] width 54 height 15
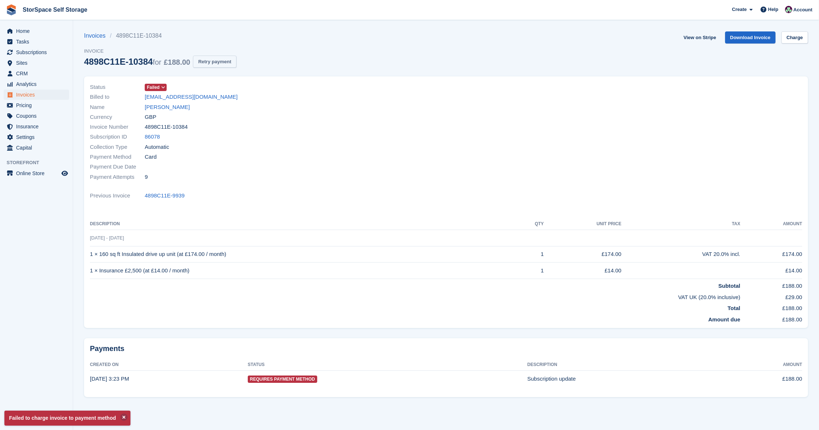
click at [233, 65] on button "Retry payment" at bounding box center [214, 62] width 43 height 12
click at [798, 36] on link "Charge" at bounding box center [795, 37] width 27 height 12
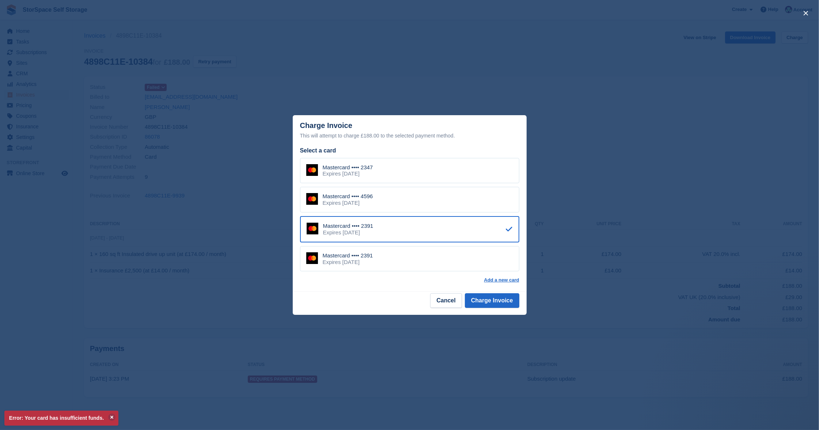
click at [393, 167] on div "Mastercard •••• 2347 Expires July 2028" at bounding box center [409, 171] width 219 height 26
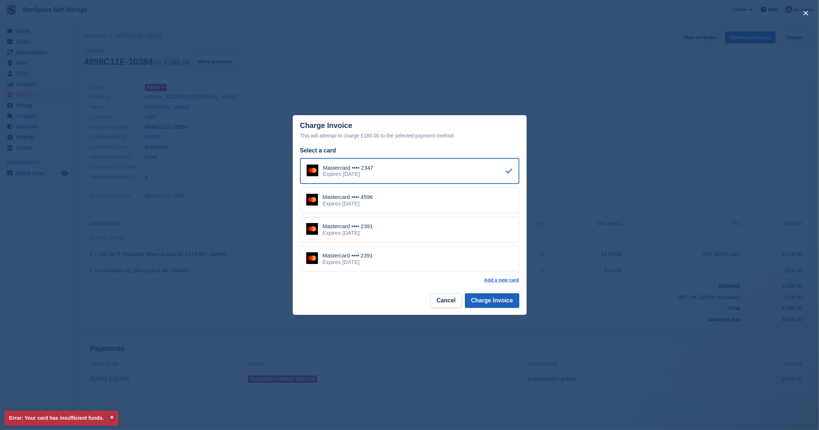
click at [484, 299] on button "Charge Invoice" at bounding box center [492, 300] width 54 height 15
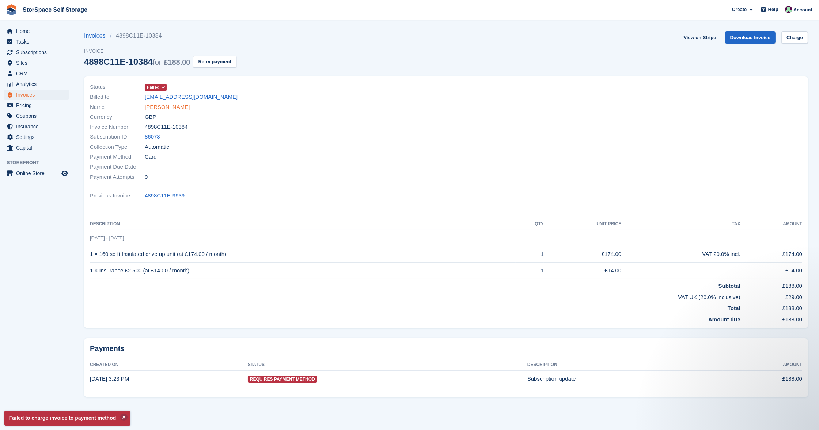
click at [167, 104] on link "[PERSON_NAME]" at bounding box center [167, 107] width 45 height 8
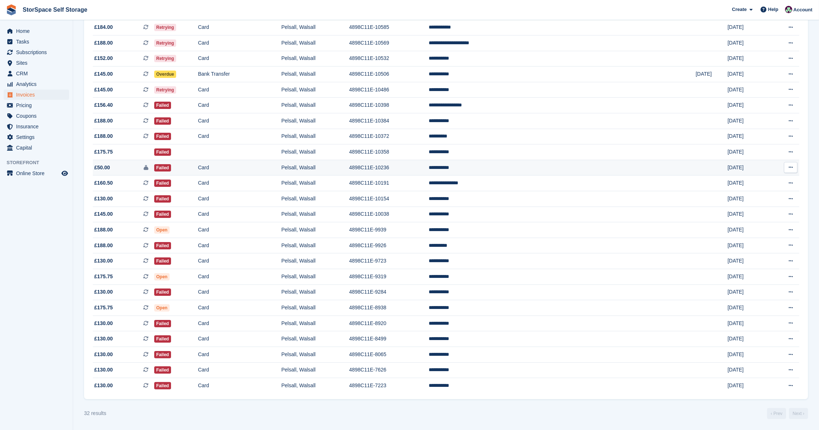
scroll to position [231, 0]
click at [562, 131] on td "**********" at bounding box center [562, 137] width 267 height 16
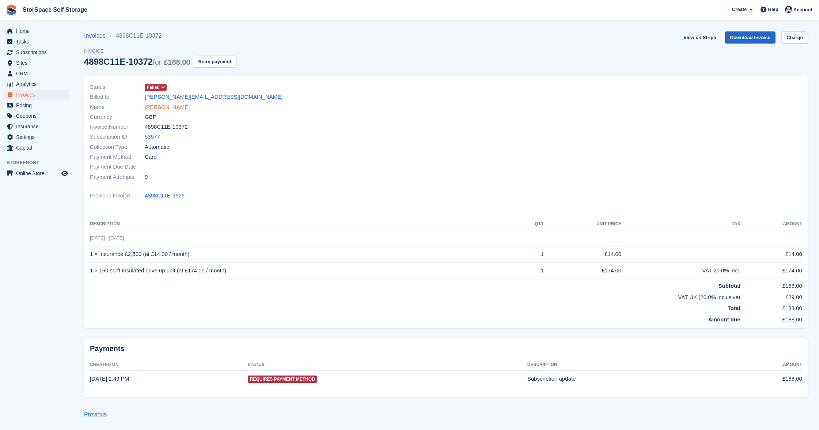
click at [153, 108] on link "[PERSON_NAME]" at bounding box center [167, 107] width 45 height 8
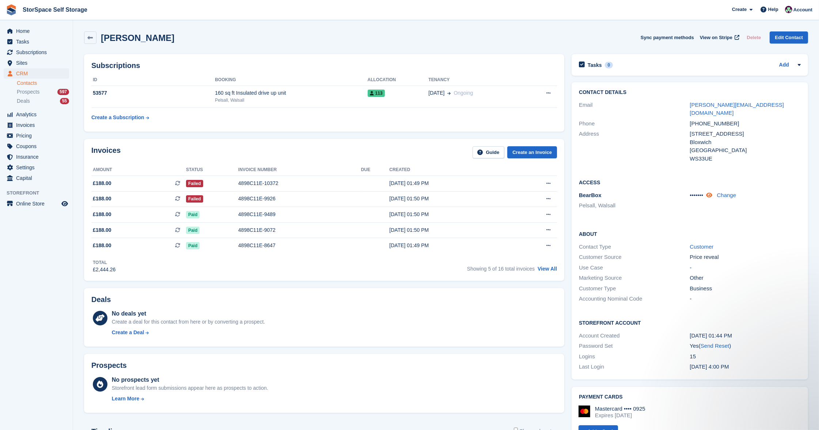
click at [712, 192] on icon at bounding box center [709, 194] width 6 height 5
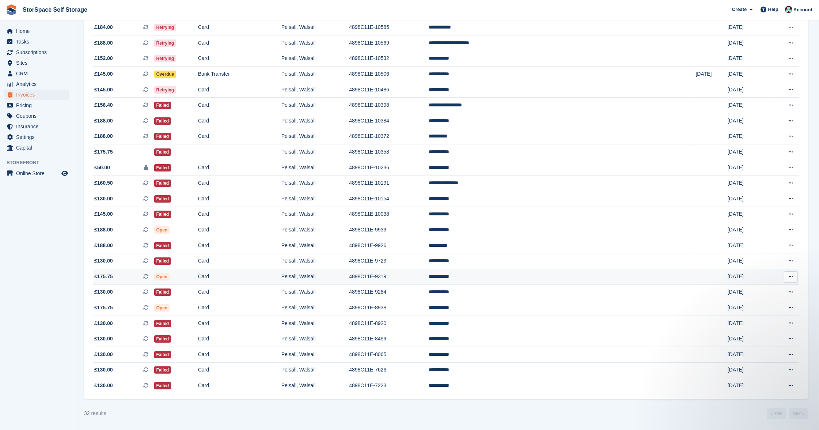
click at [349, 282] on td "Pelsall, Walsall" at bounding box center [315, 277] width 68 height 16
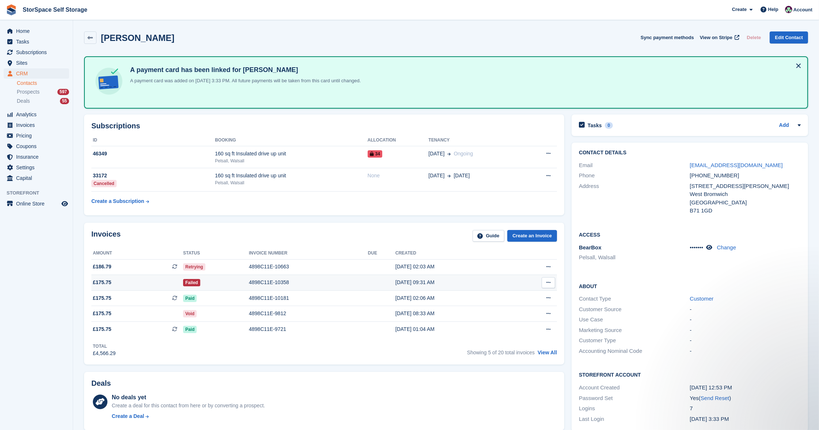
click at [226, 280] on div "Failed" at bounding box center [216, 283] width 66 height 8
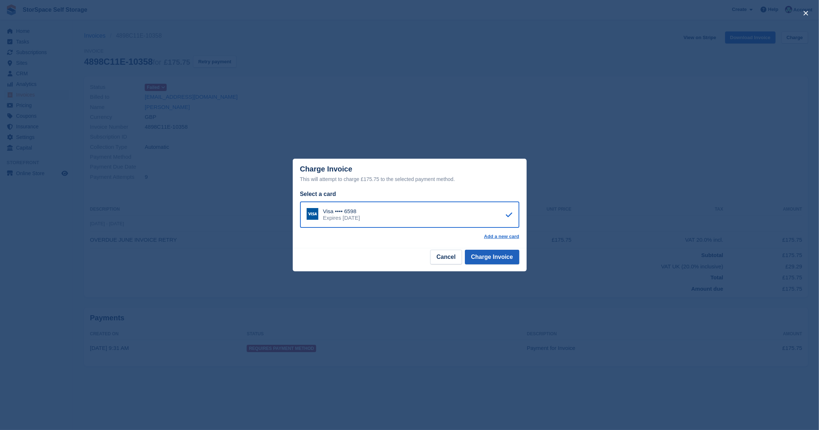
click at [484, 259] on button "Charge Invoice" at bounding box center [492, 257] width 54 height 15
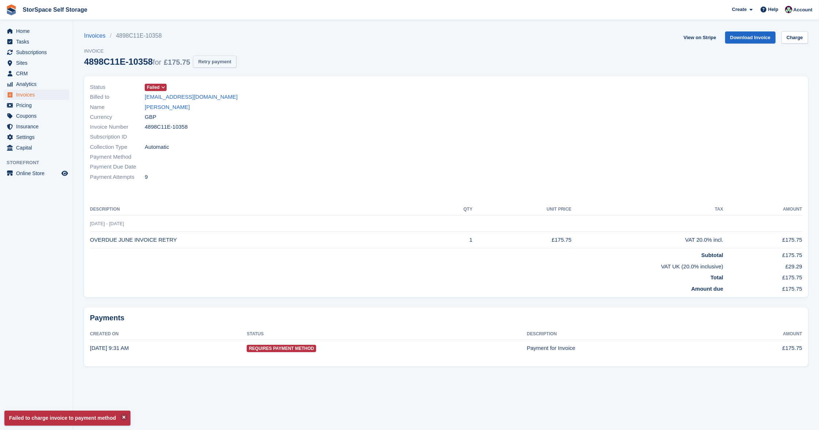
click at [228, 63] on button "Retry payment" at bounding box center [214, 62] width 43 height 12
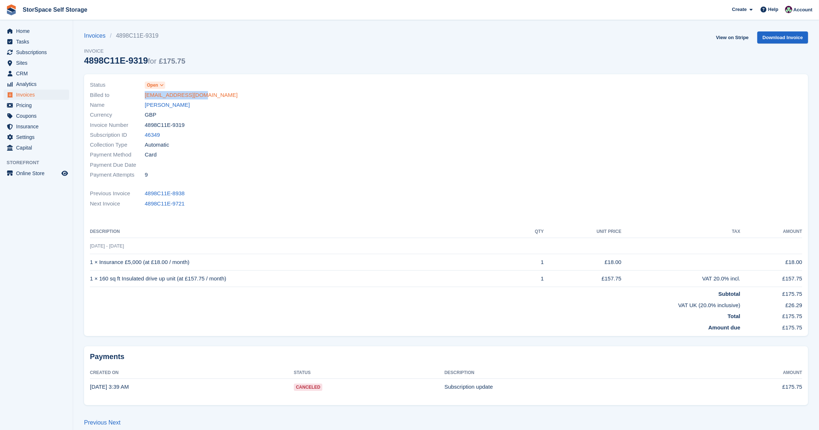
click at [189, 92] on link "[EMAIL_ADDRESS][DOMAIN_NAME]" at bounding box center [191, 95] width 93 height 8
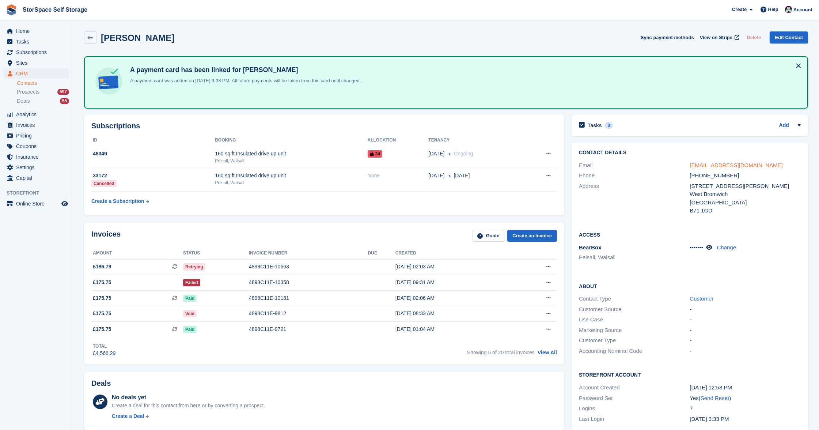
click at [731, 164] on link "[EMAIL_ADDRESS][DOMAIN_NAME]" at bounding box center [736, 165] width 93 height 6
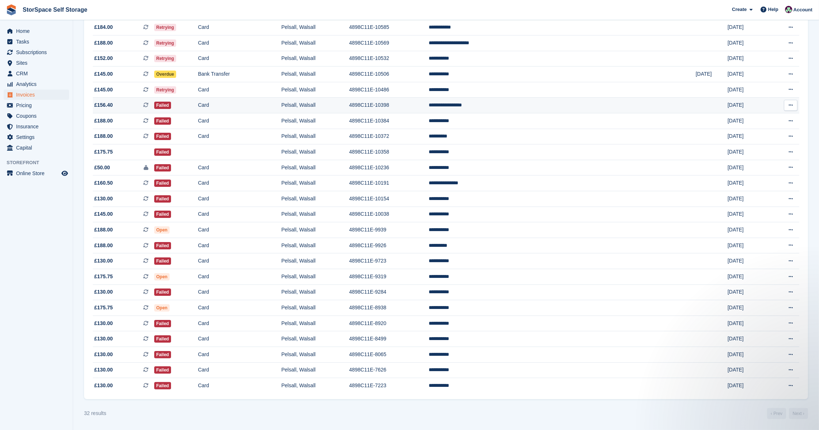
click at [281, 104] on td "Card" at bounding box center [239, 106] width 83 height 16
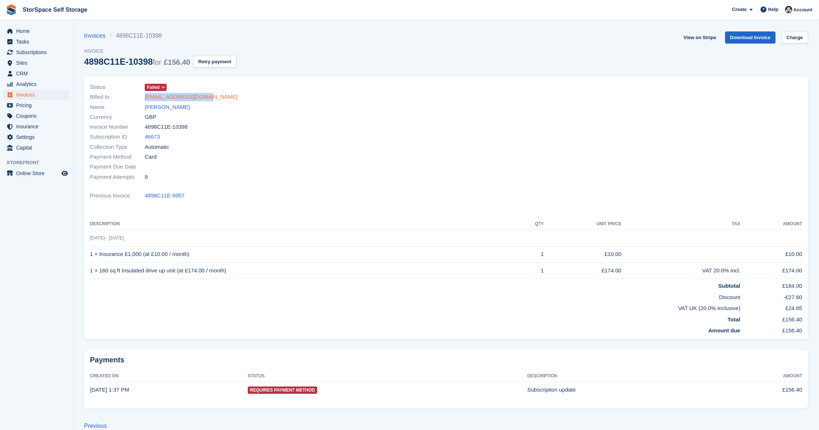
click at [195, 95] on link "emmyhumpage@gmail.com" at bounding box center [191, 97] width 93 height 8
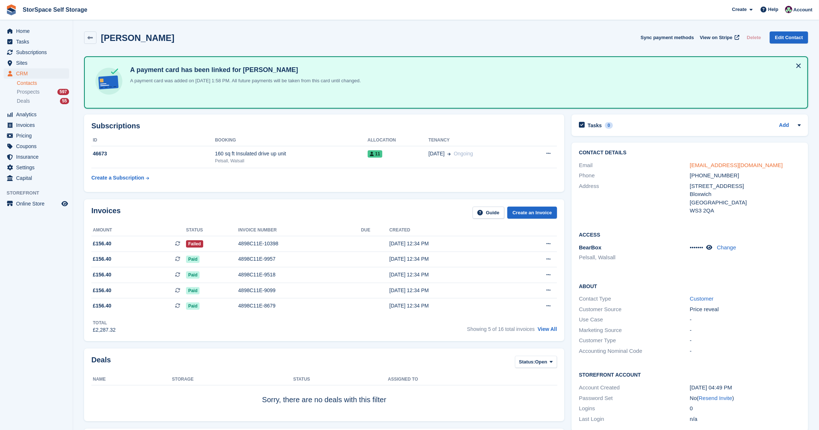
click at [725, 167] on link "emmyhumpage@gmail.com" at bounding box center [736, 165] width 93 height 6
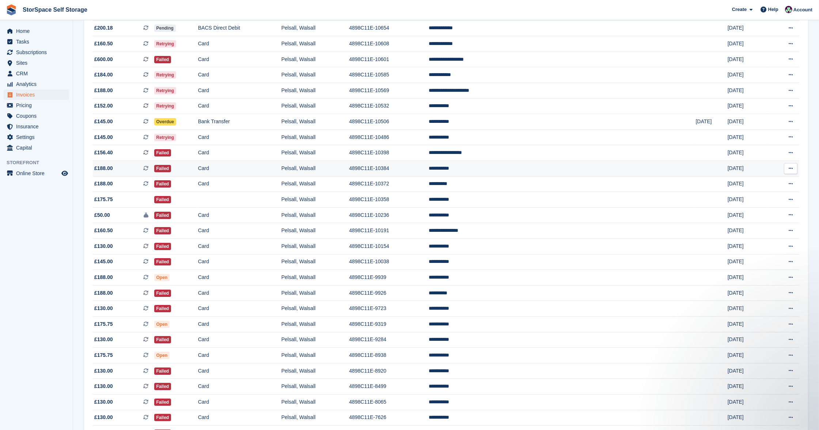
scroll to position [148, 0]
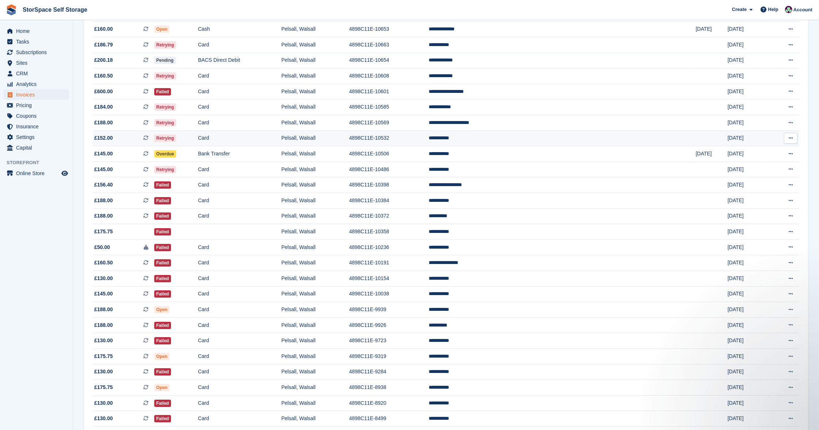
click at [281, 139] on td "Card" at bounding box center [239, 139] width 83 height 16
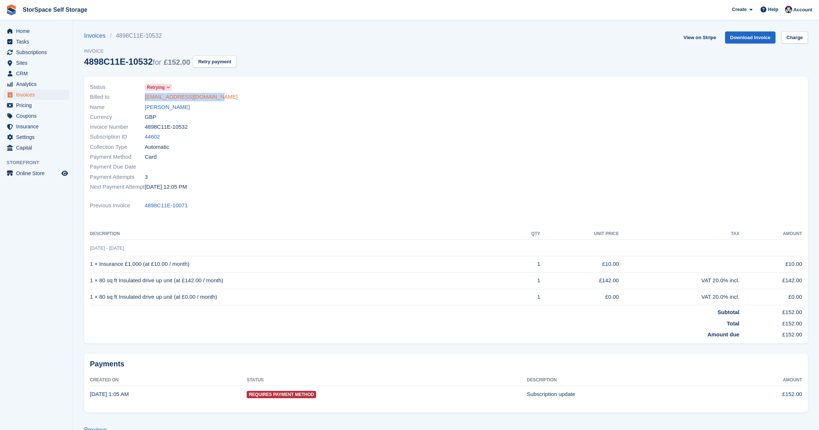
click at [196, 96] on link "[EMAIL_ADDRESS][DOMAIN_NAME]" at bounding box center [191, 97] width 93 height 8
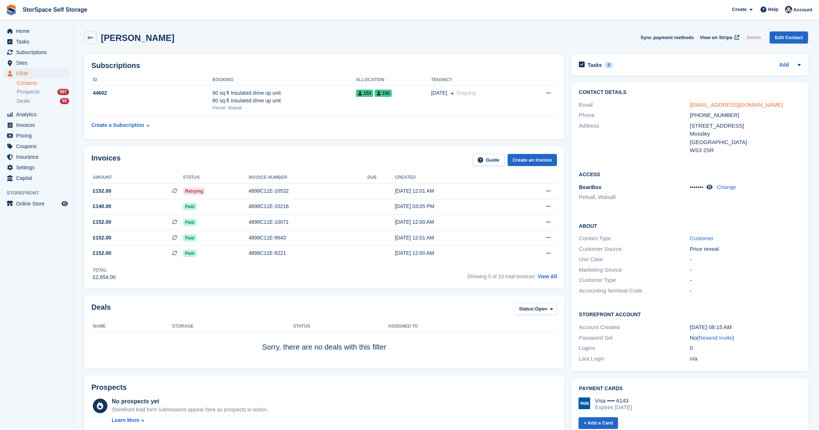
click at [744, 104] on link "[EMAIL_ADDRESS][DOMAIN_NAME]" at bounding box center [736, 105] width 93 height 6
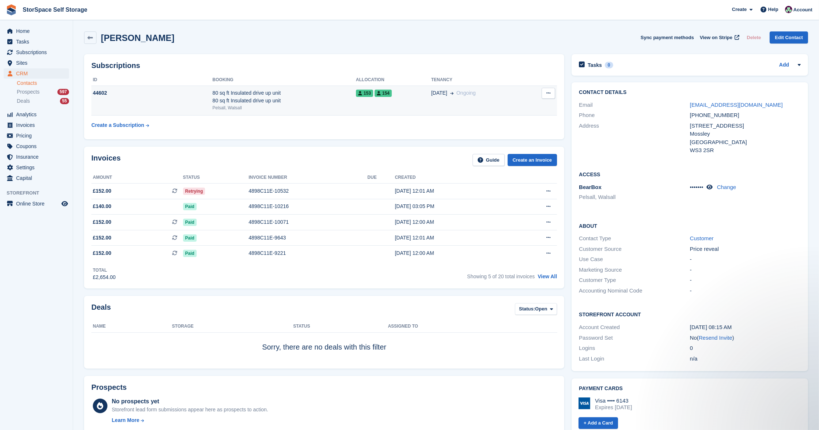
click at [301, 110] on td "80 sq ft Insulated drive up unit 80 sq ft Insulated drive up unit Pelsall, Wals…" at bounding box center [284, 101] width 144 height 30
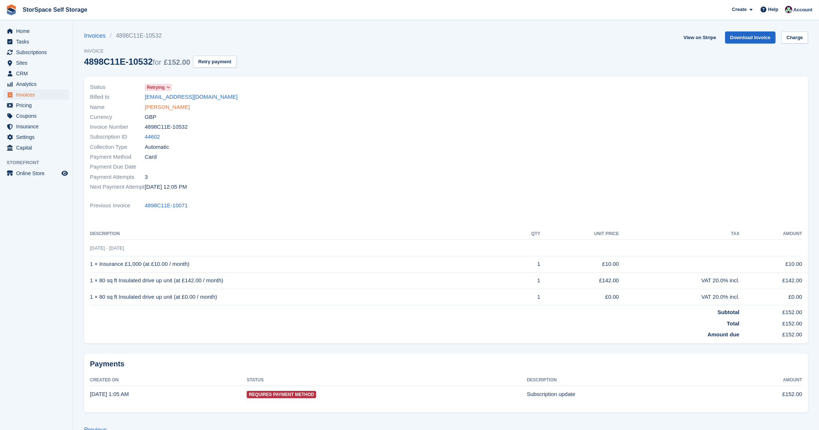
click at [158, 105] on link "[PERSON_NAME]" at bounding box center [167, 107] width 45 height 8
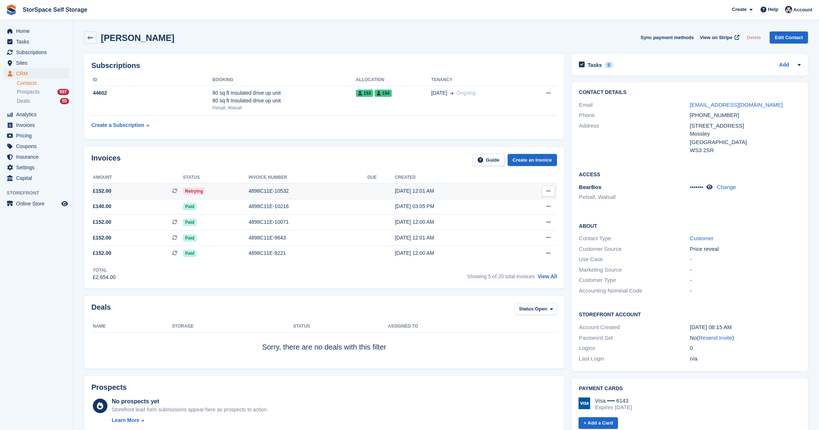
click at [254, 191] on div "4898C11E-10532" at bounding box center [308, 191] width 119 height 8
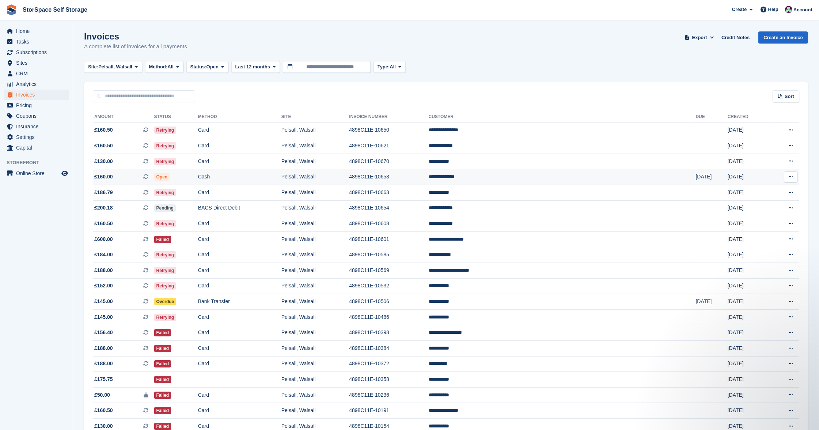
click at [281, 178] on td "Cash" at bounding box center [239, 177] width 83 height 16
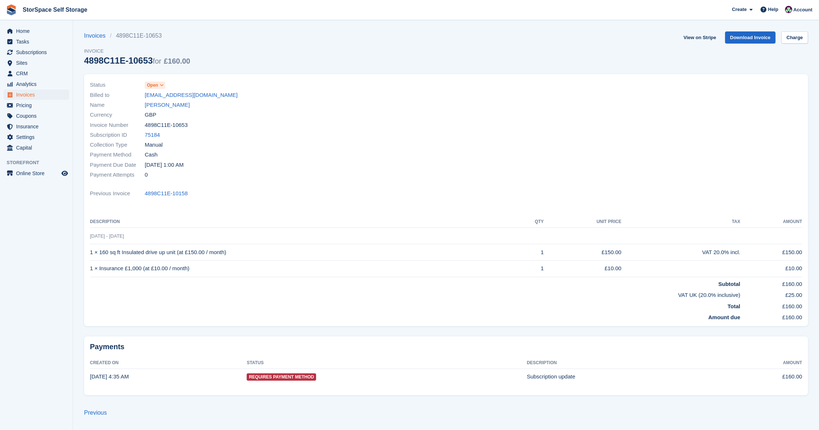
click at [174, 104] on link "[PERSON_NAME]" at bounding box center [167, 105] width 45 height 8
